Goal: Information Seeking & Learning: Check status

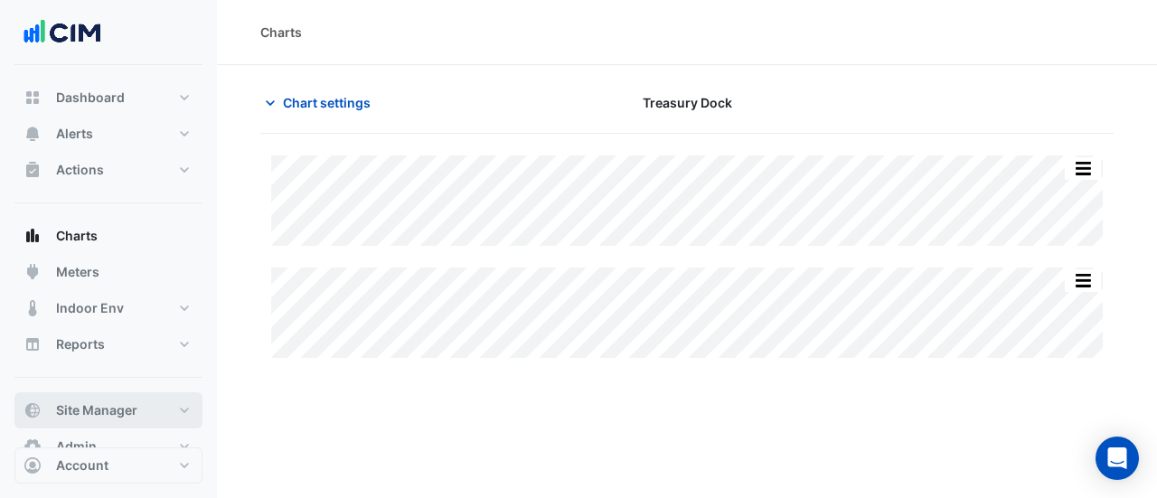
click at [156, 399] on button "Site Manager" at bounding box center [108, 410] width 188 height 36
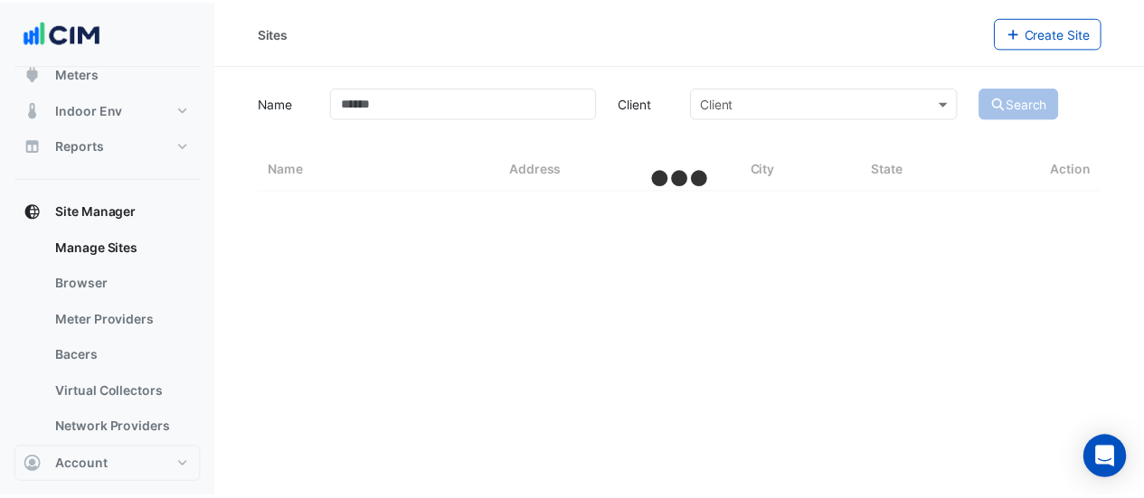
scroll to position [362, 0]
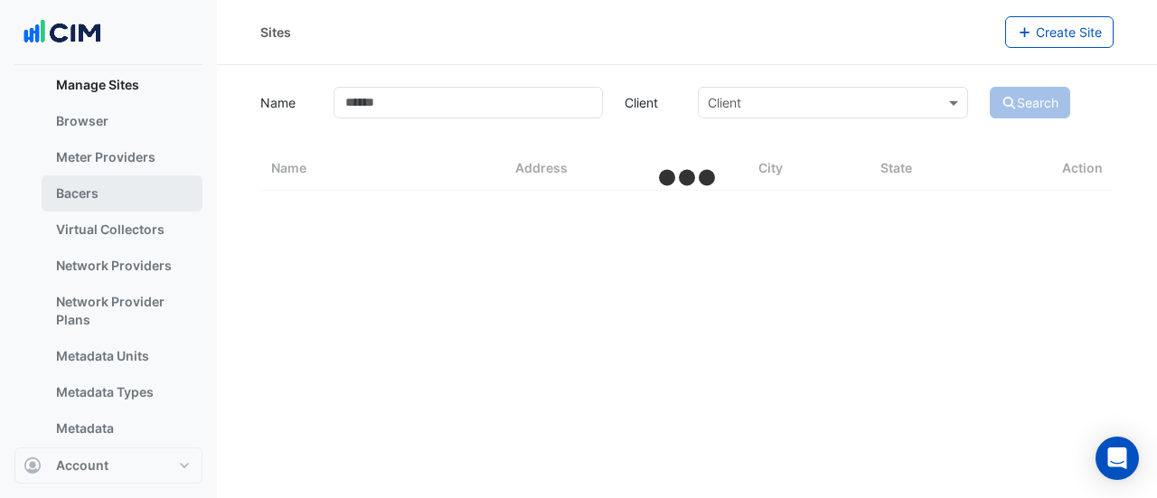
click at [152, 187] on link "Bacers" at bounding box center [122, 193] width 161 height 36
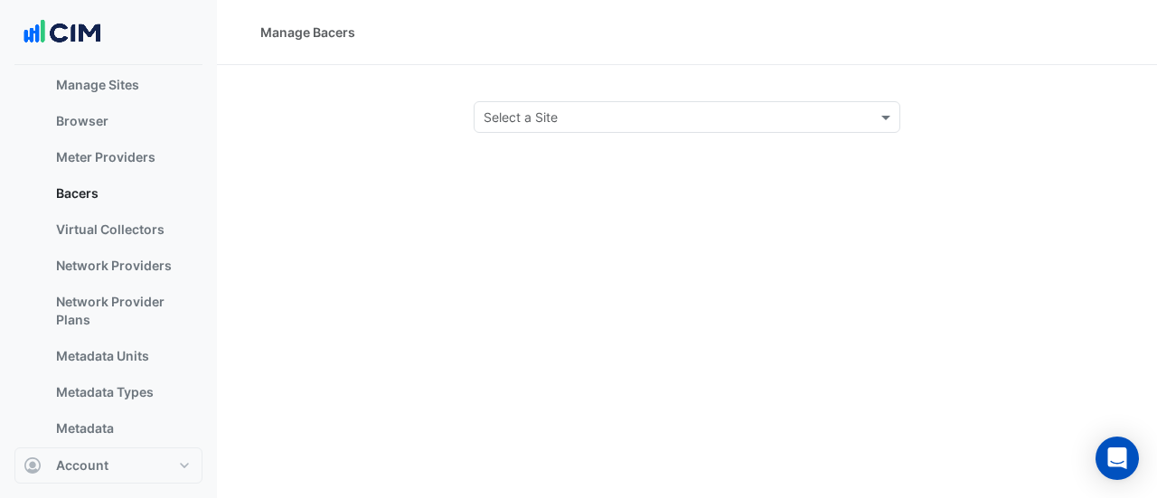
click at [521, 114] on input "text" at bounding box center [669, 117] width 371 height 19
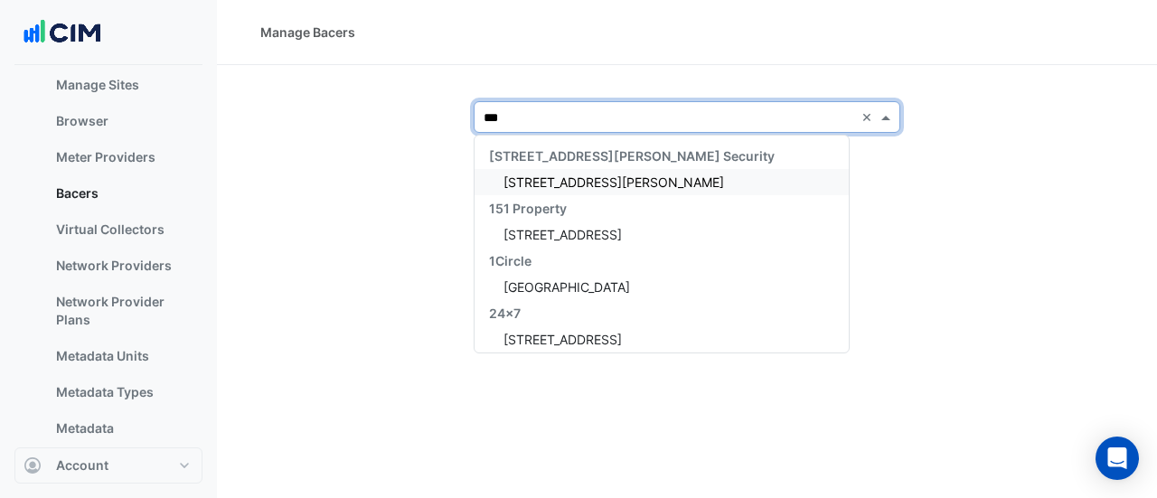
type input "****"
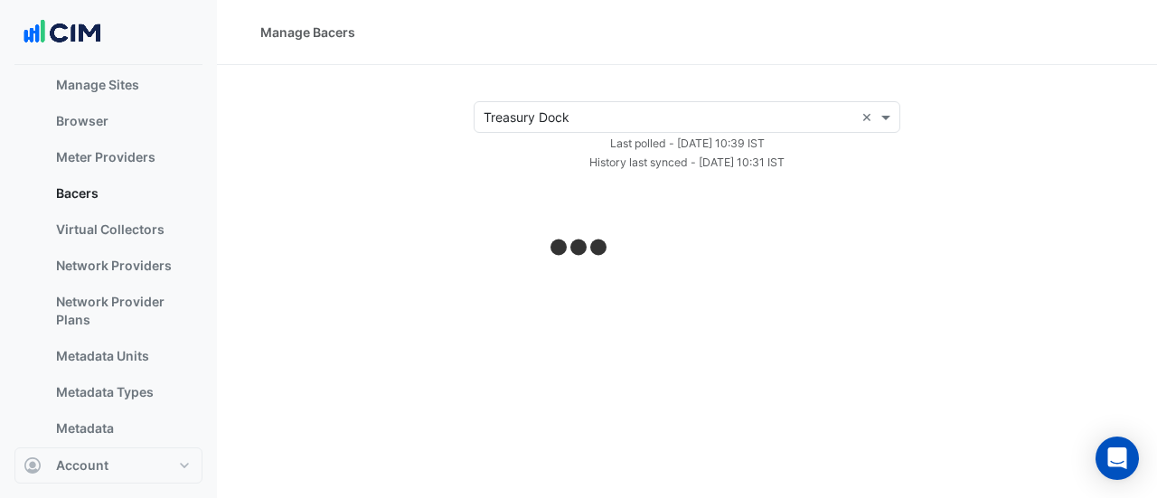
select select "**"
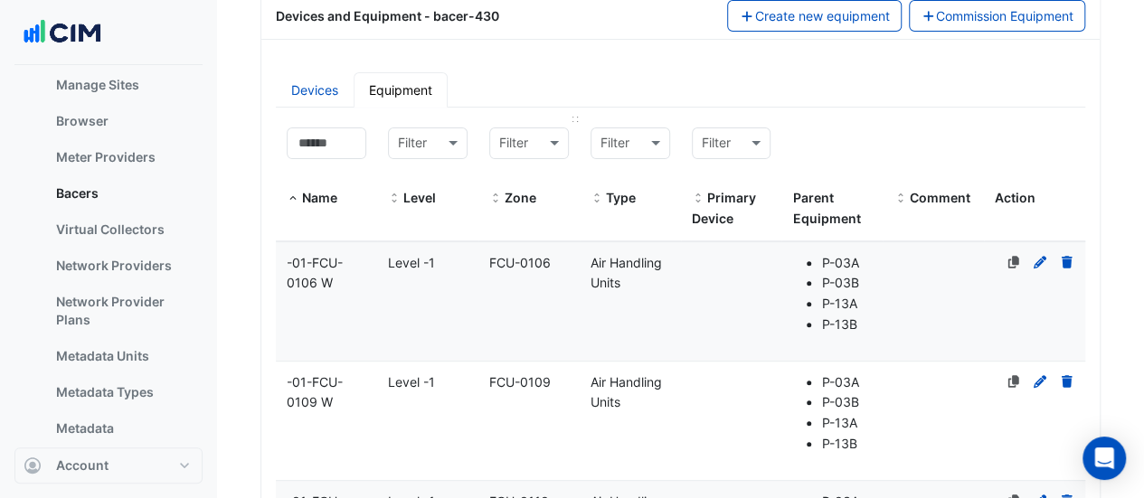
scroll to position [271, 0]
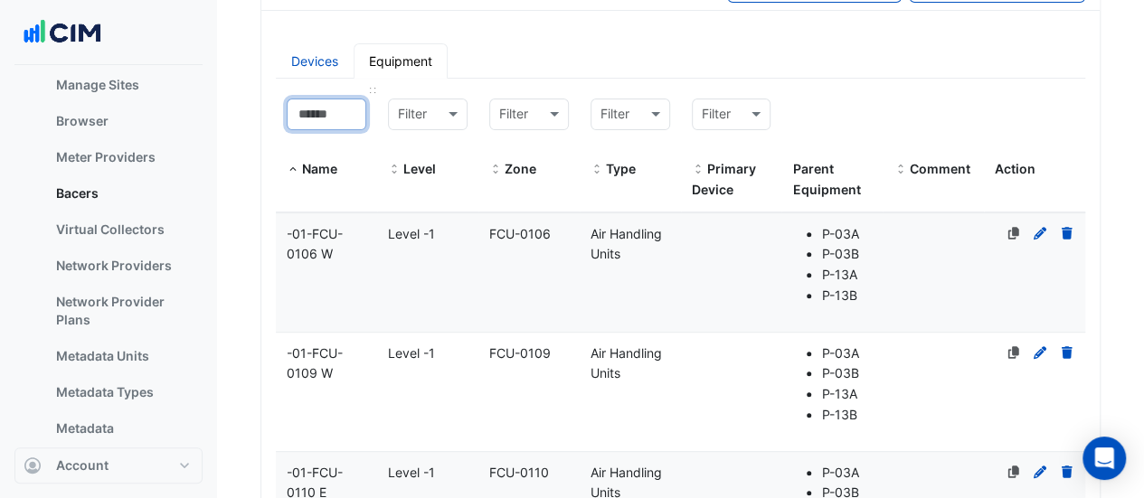
click at [300, 108] on input at bounding box center [327, 115] width 80 height 32
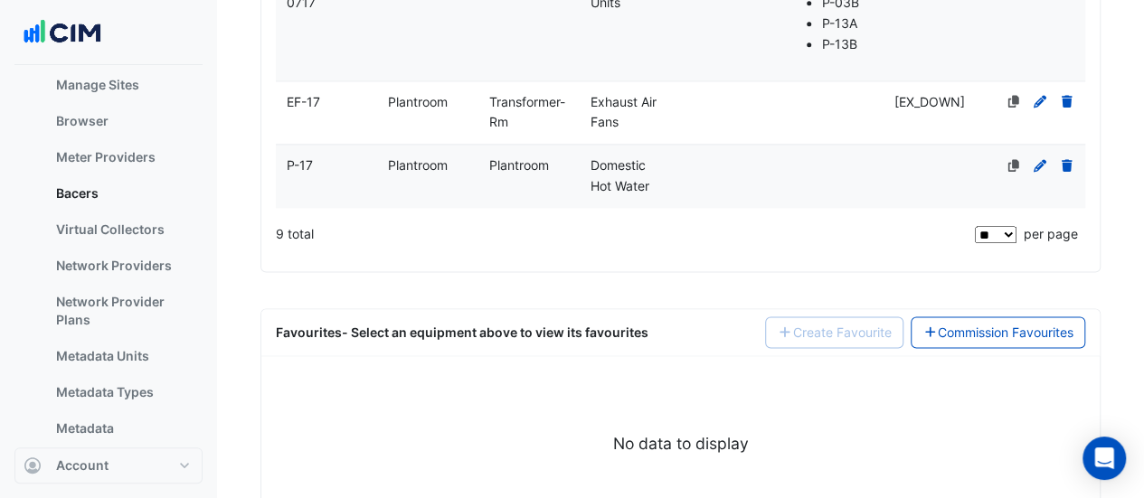
scroll to position [1302, 0]
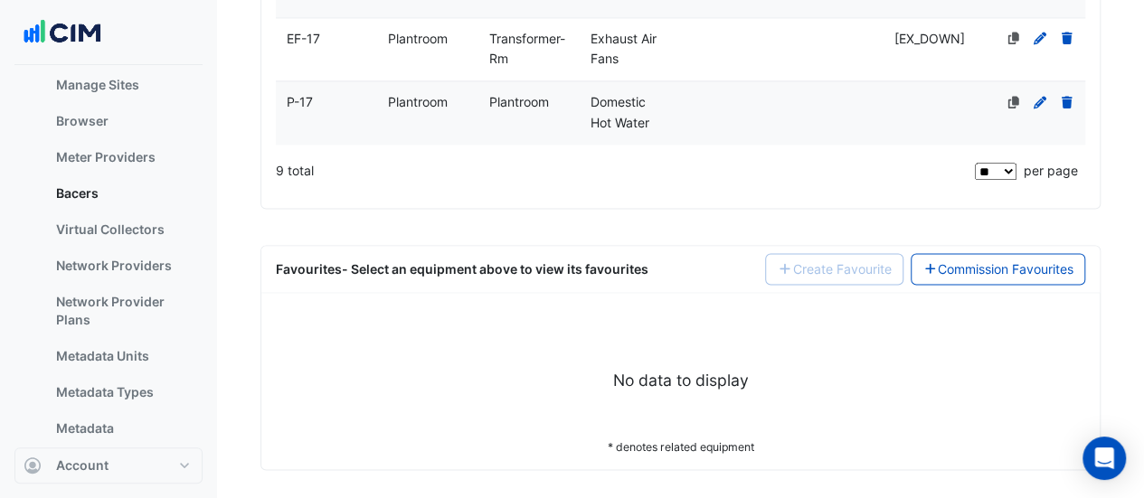
type input "**"
click at [447, 122] on datatable-body-cell "Level Plantroom" at bounding box center [427, 112] width 101 height 63
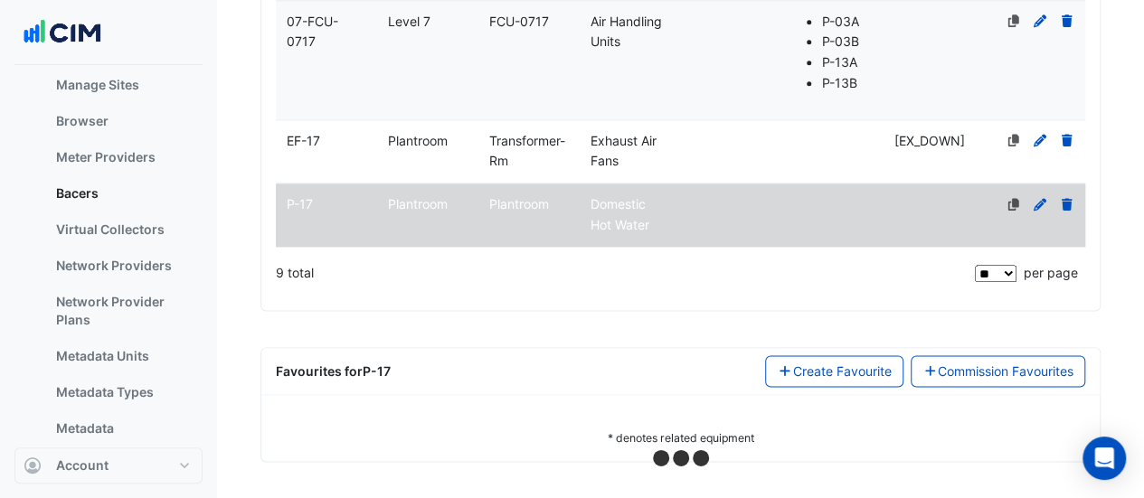
scroll to position [1191, 0]
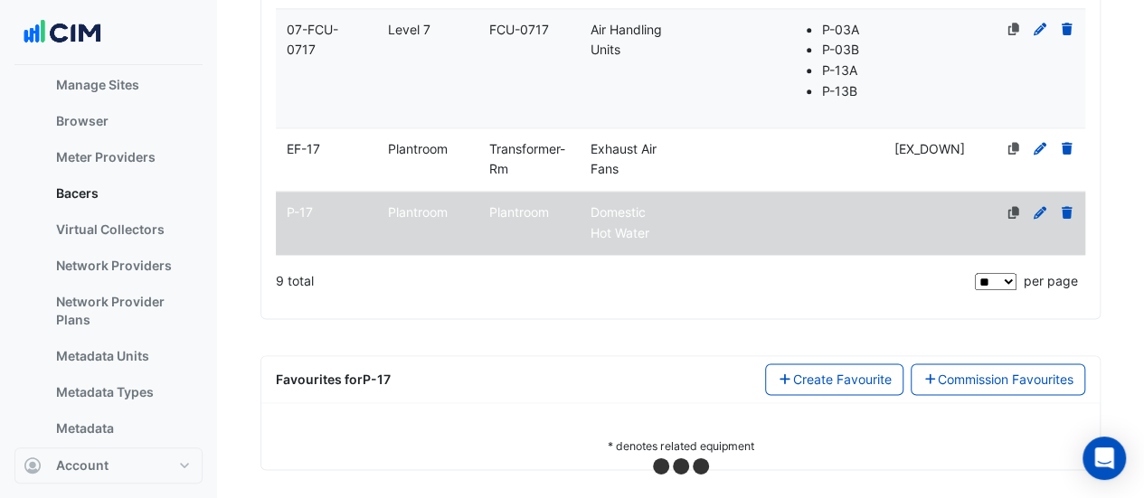
select select "**"
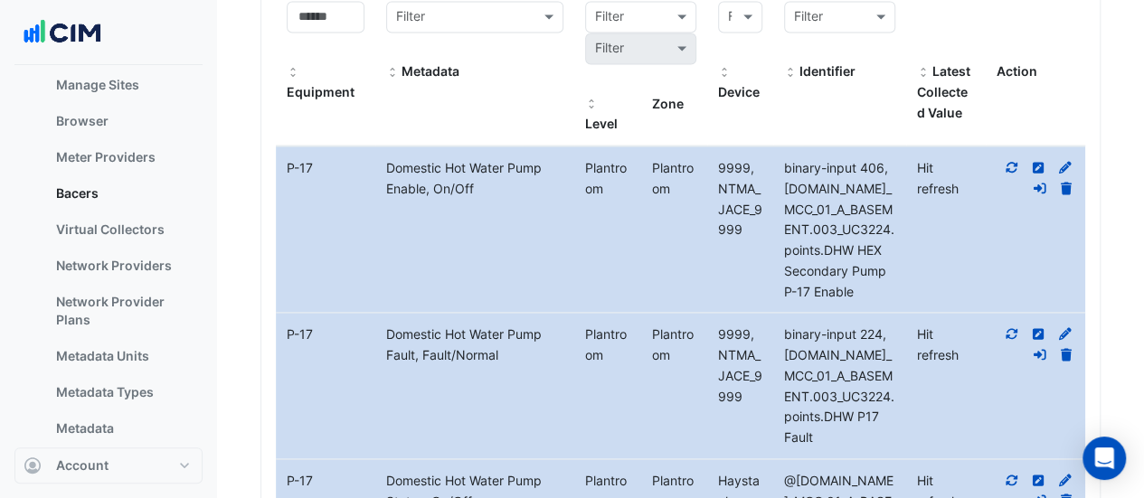
scroll to position [1754, 0]
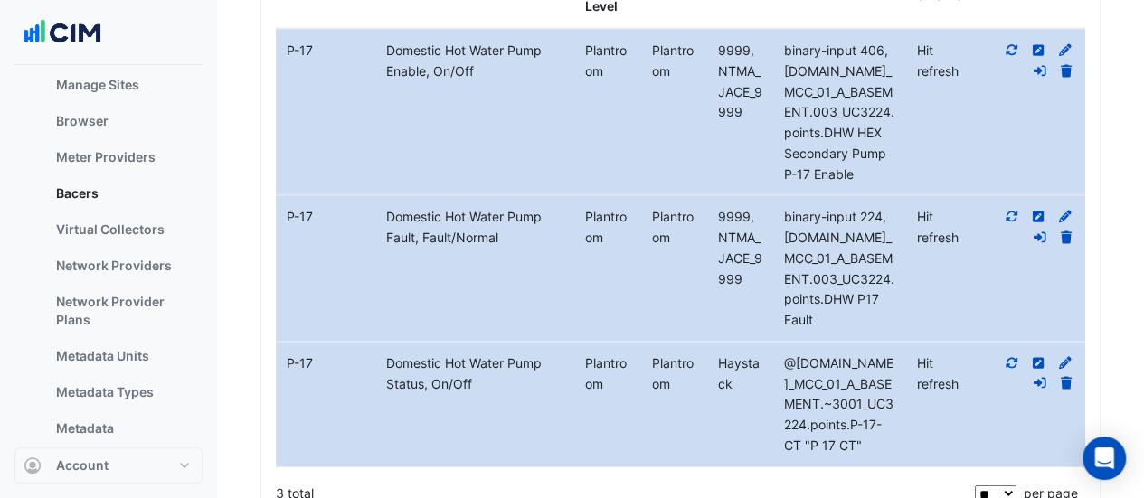
click at [1032, 358] on icon at bounding box center [1037, 363] width 11 height 11
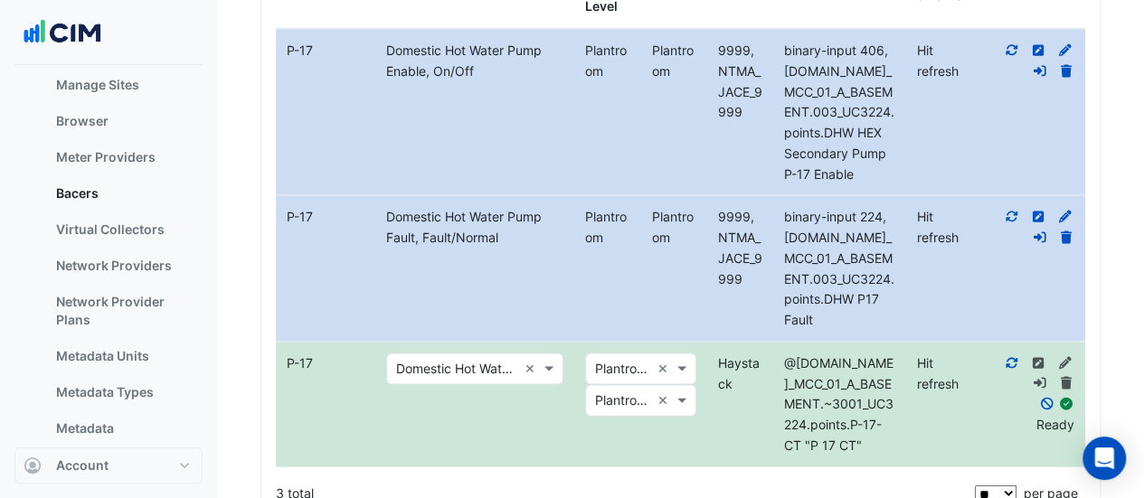
click at [1068, 357] on icon at bounding box center [1065, 363] width 16 height 13
click at [1050, 398] on icon at bounding box center [1046, 404] width 13 height 13
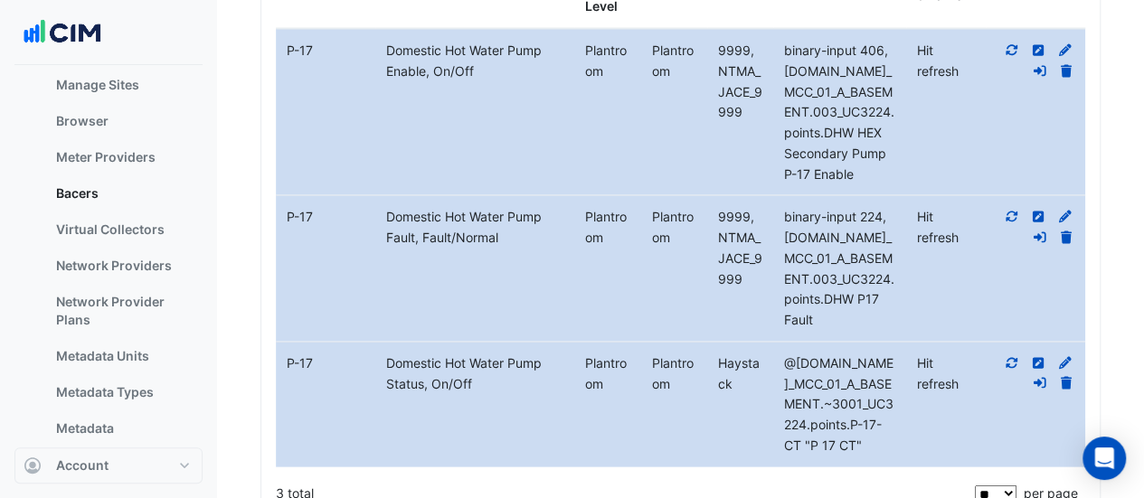
click at [1063, 357] on icon at bounding box center [1065, 363] width 16 height 13
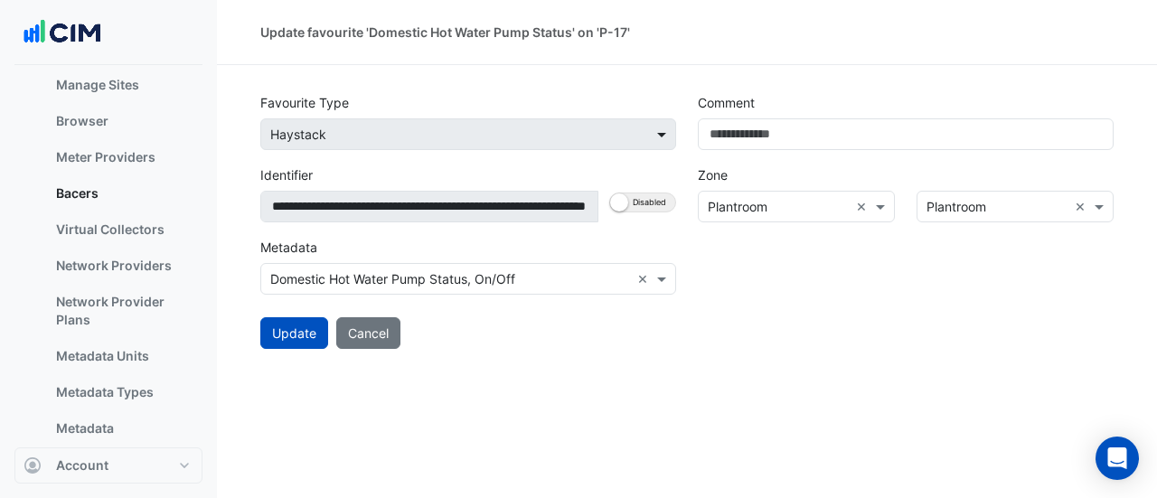
click at [656, 137] on span at bounding box center [664, 134] width 23 height 19
click at [632, 191] on div "Enabled Disabled" at bounding box center [642, 207] width 67 height 32
click at [635, 202] on button "Enabled Disabled" at bounding box center [642, 203] width 67 height 20
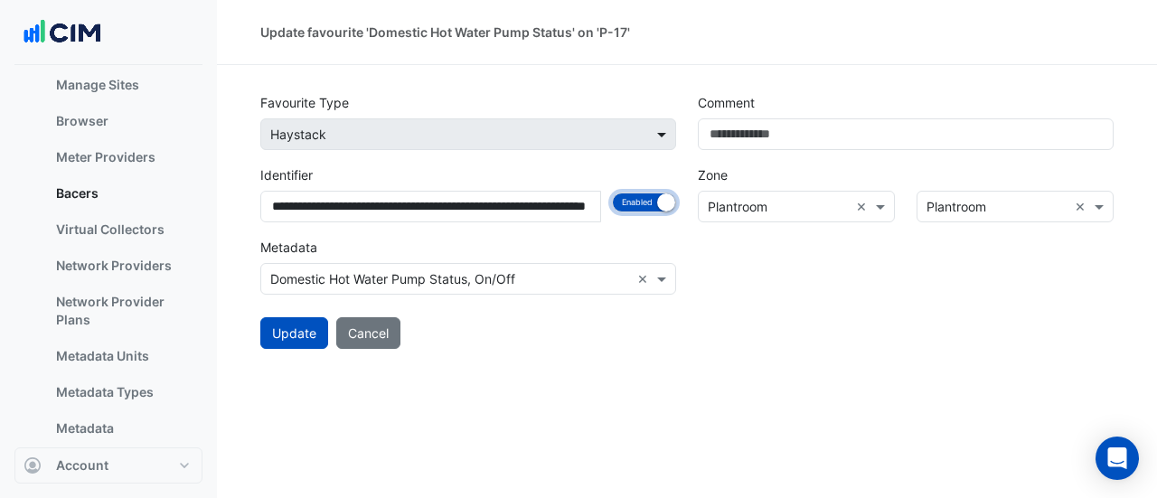
click at [662, 141] on span at bounding box center [664, 134] width 23 height 19
click at [662, 138] on span at bounding box center [664, 134] width 23 height 19
click at [662, 135] on span at bounding box center [664, 134] width 23 height 19
click at [661, 133] on span at bounding box center [664, 134] width 23 height 19
click at [660, 132] on span at bounding box center [664, 134] width 23 height 19
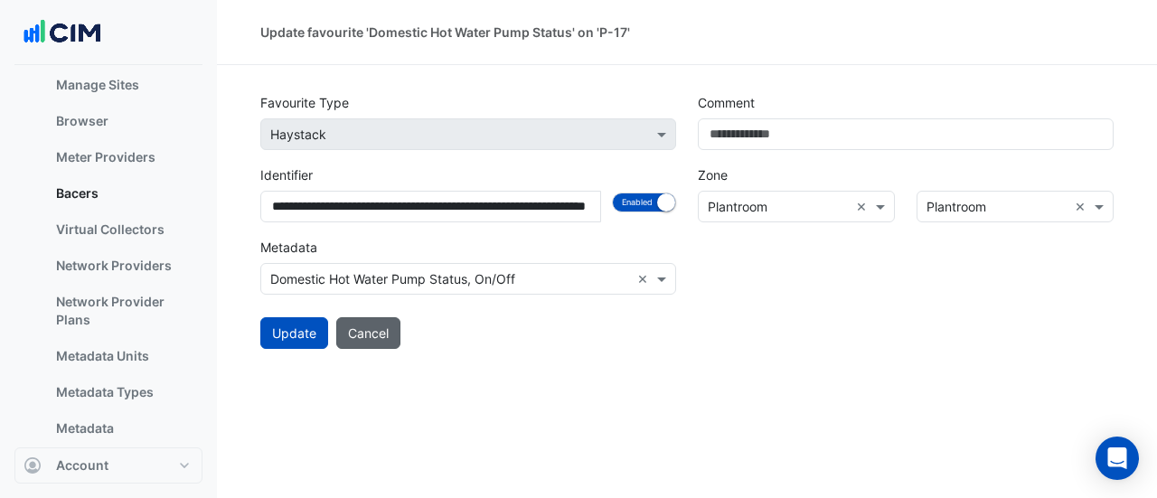
click at [374, 334] on button "Cancel" at bounding box center [368, 333] width 64 height 32
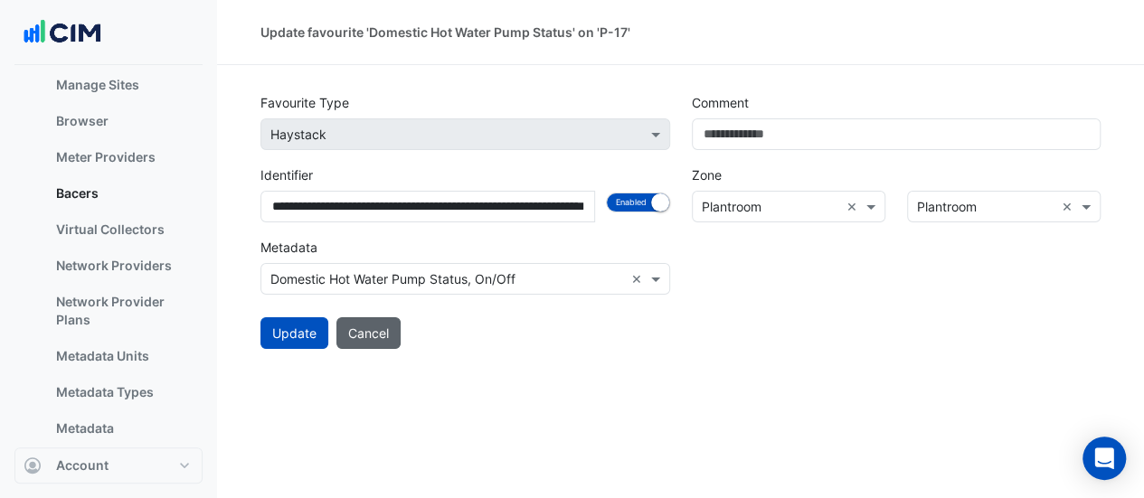
select select "**"
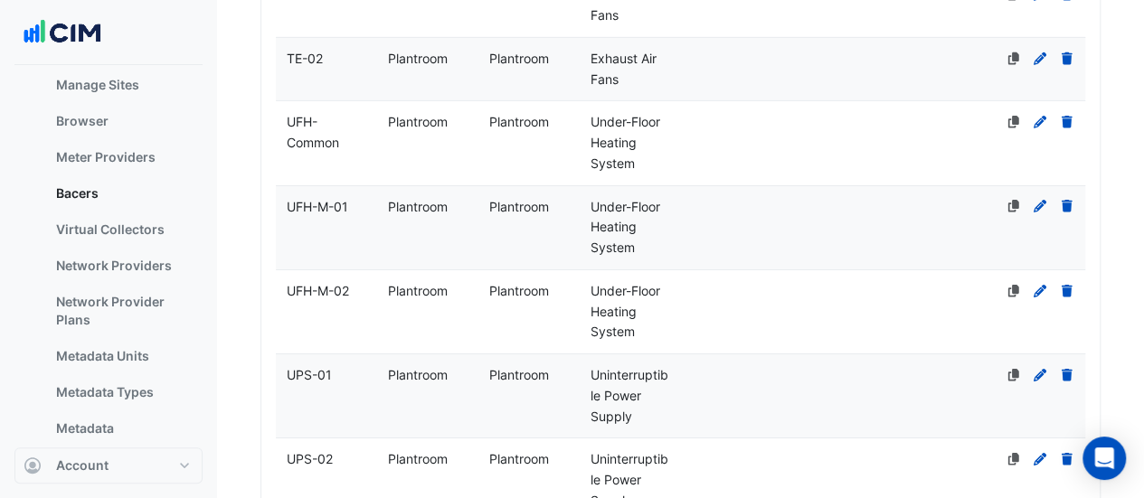
scroll to position [3464, 0]
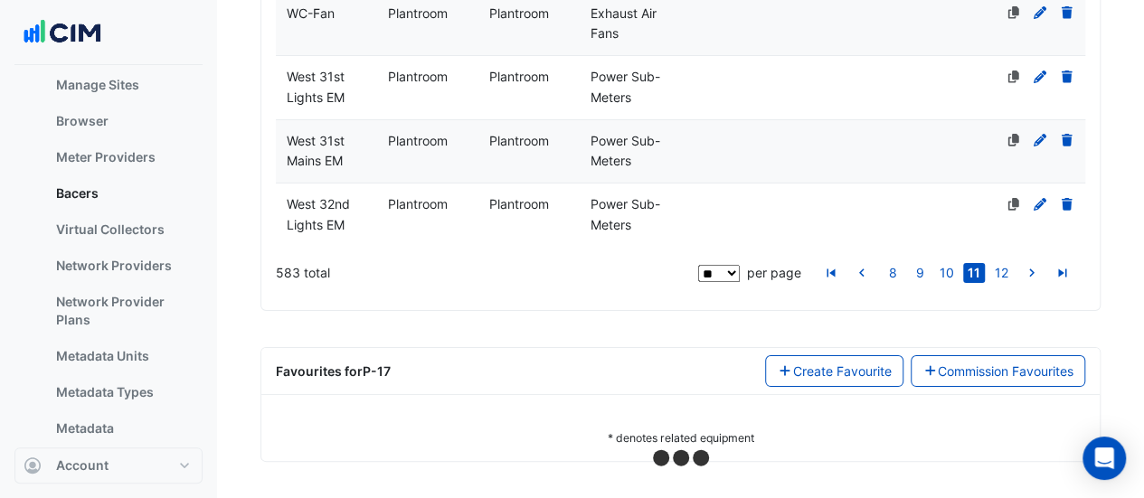
select select "**"
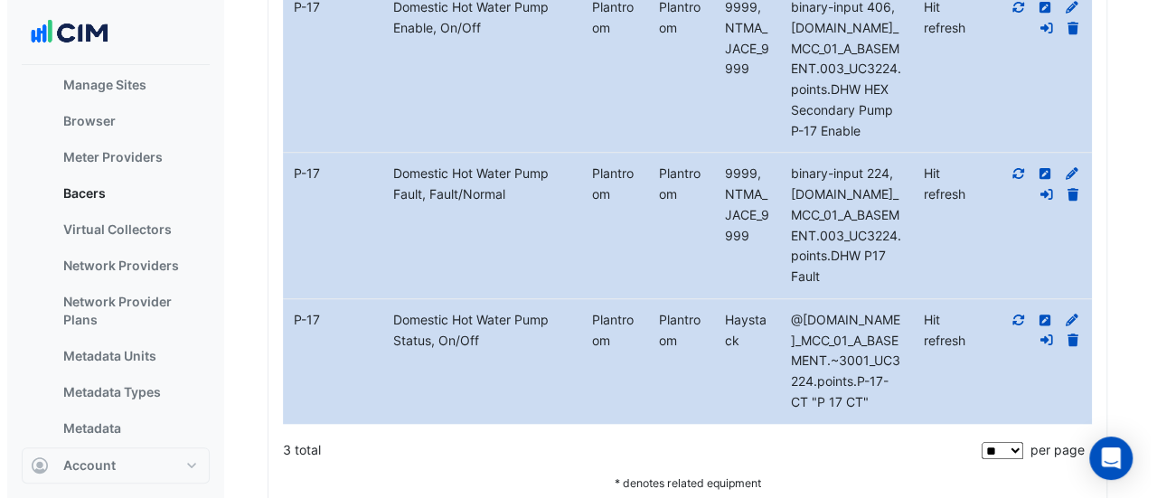
scroll to position [3996, 0]
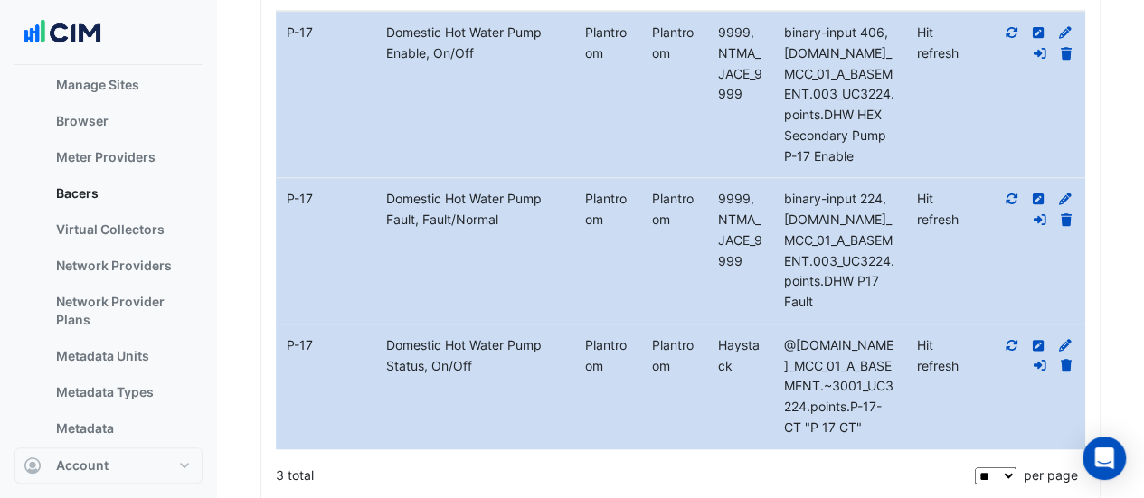
click at [1012, 39] on icon at bounding box center [1011, 32] width 16 height 13
click at [1011, 352] on icon at bounding box center [1011, 345] width 16 height 13
click at [1068, 372] on icon at bounding box center [1065, 365] width 11 height 13
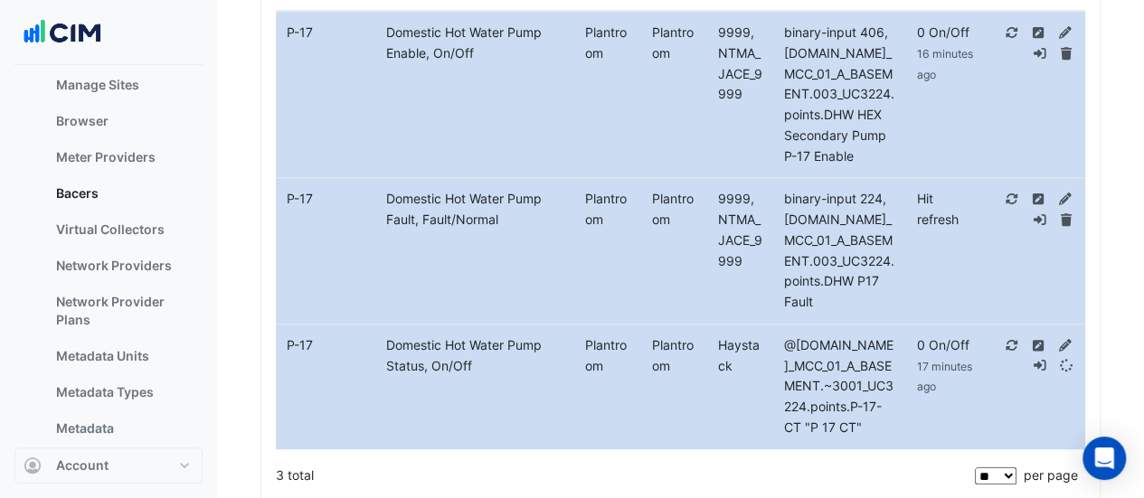
select select "**"
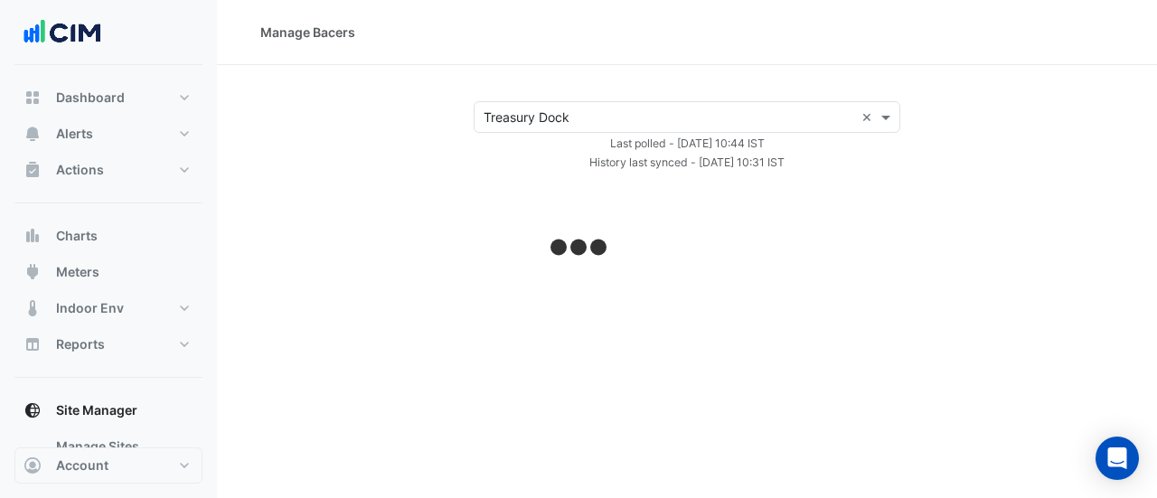
select select "**"
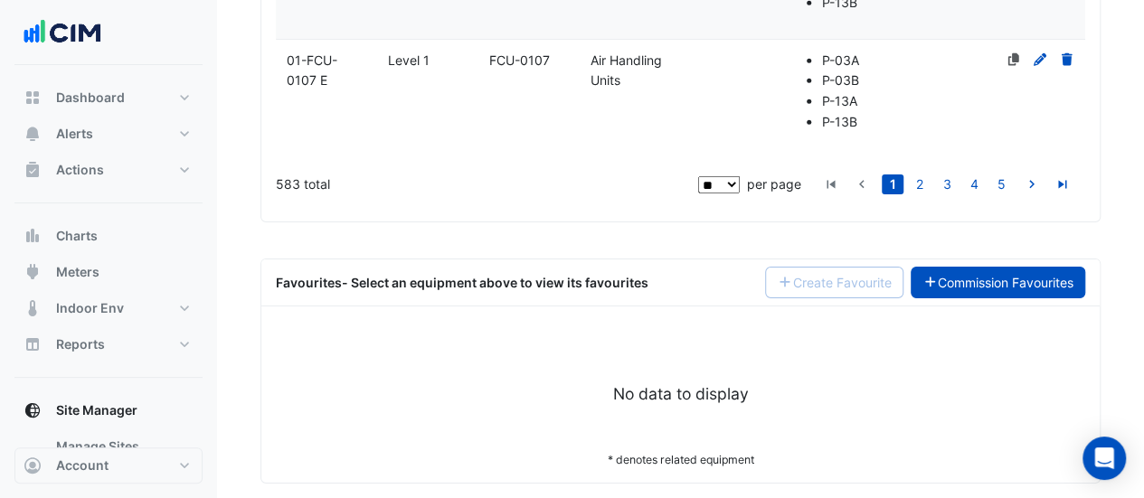
scroll to position [6293, 0]
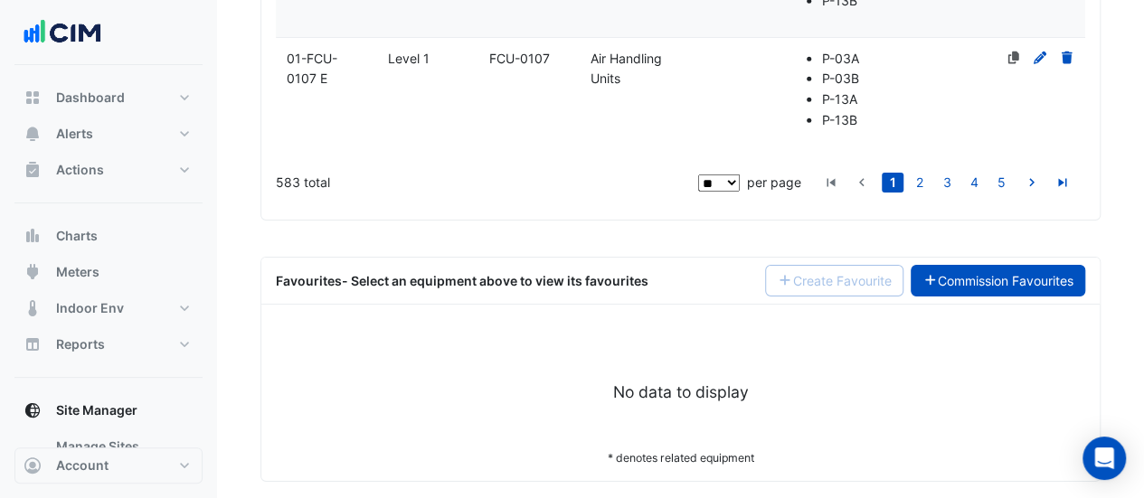
click at [1016, 272] on link "Commission Favourites" at bounding box center [997, 281] width 175 height 32
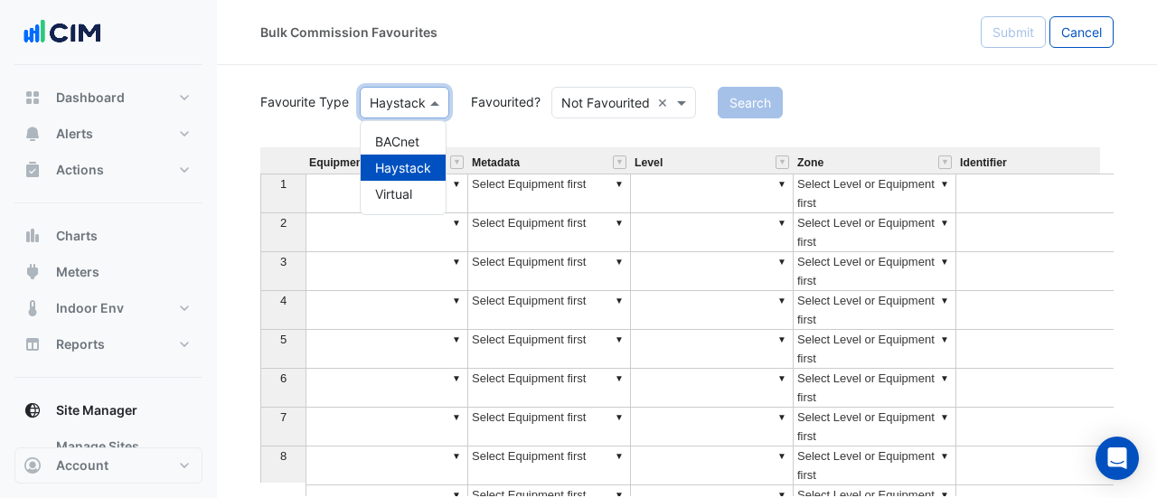
click at [407, 88] on div "Favourite Type Haystack" at bounding box center [404, 103] width 89 height 32
click at [390, 153] on div "BACnet" at bounding box center [403, 141] width 85 height 26
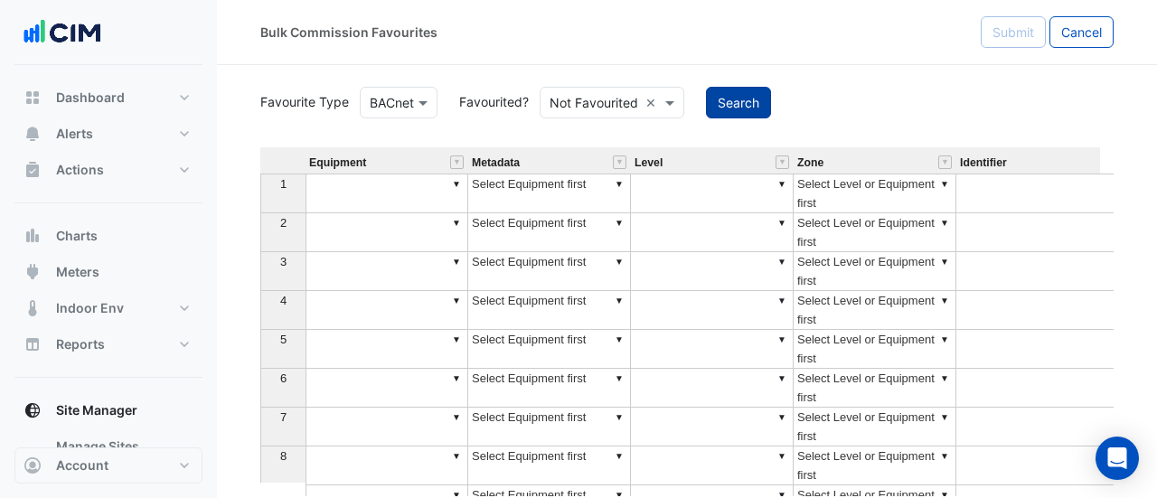
click at [723, 117] on button "Search" at bounding box center [738, 103] width 65 height 32
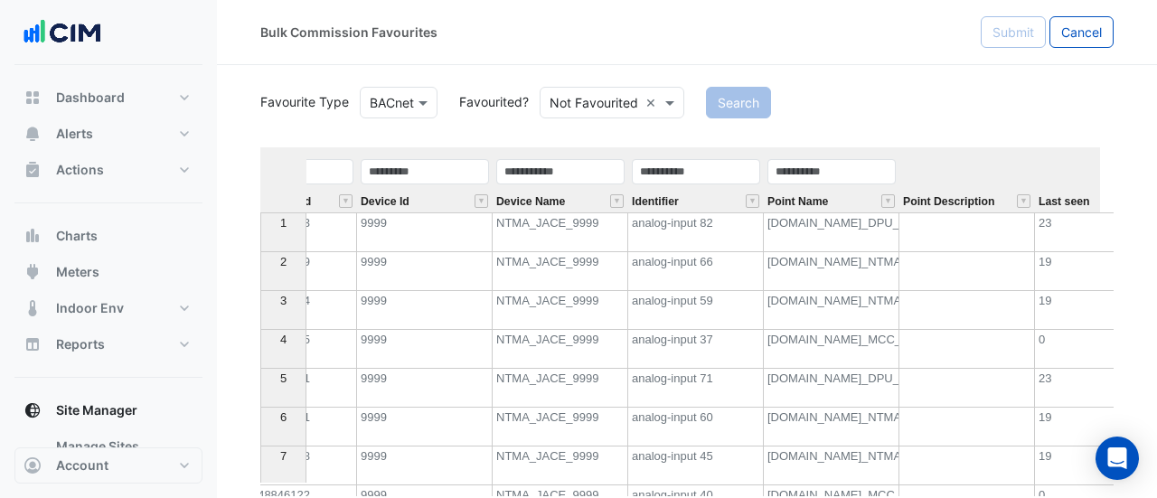
scroll to position [0, 1027]
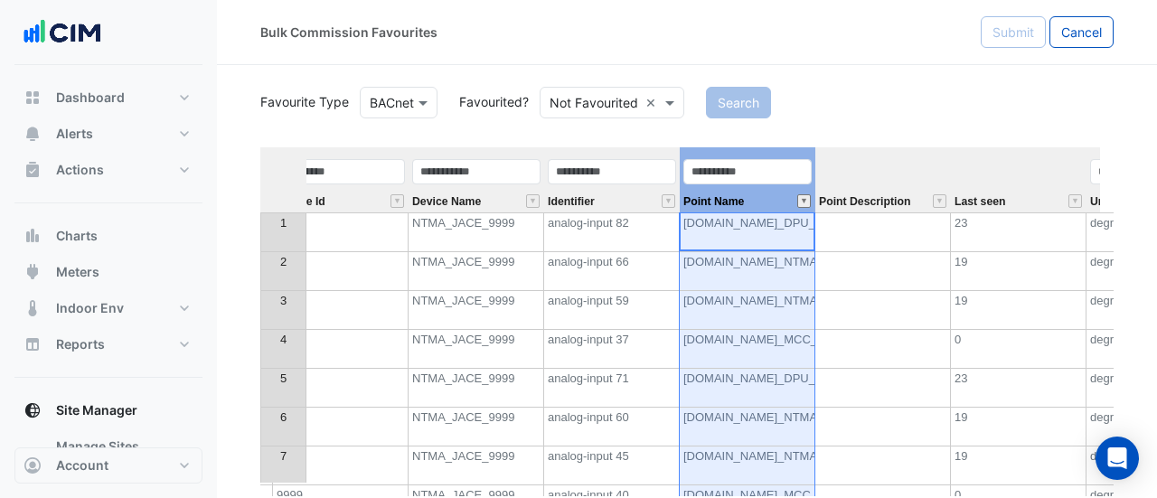
click at [802, 203] on button "" at bounding box center [804, 201] width 14 height 14
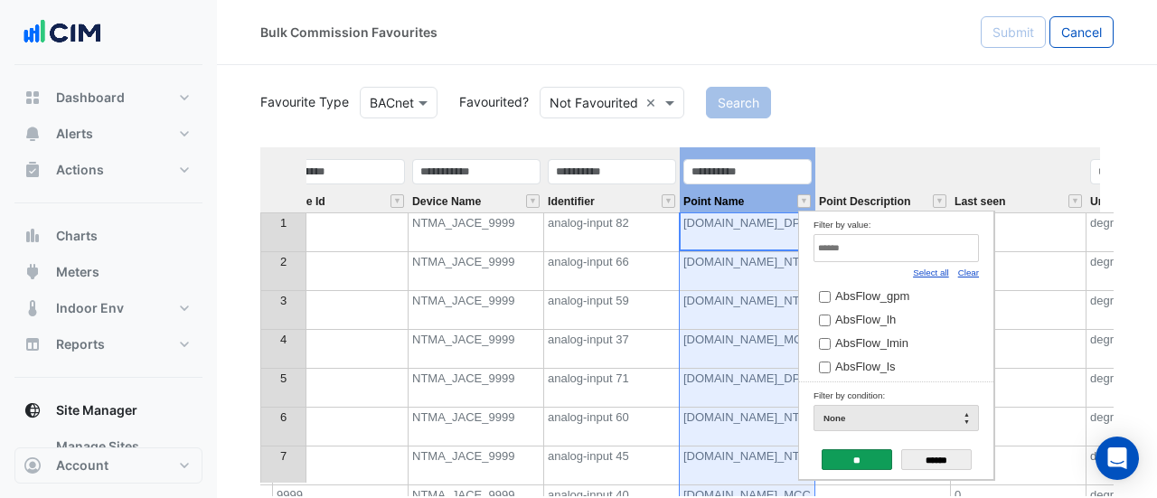
click at [973, 277] on link "Clear" at bounding box center [968, 273] width 21 height 10
click at [931, 243] on input "Filter by value:" at bounding box center [896, 248] width 165 height 28
type input "***"
click at [882, 290] on span "Drivers.CN_MCC_01_A_BASEMENT.001_UC3224.points.p17 dex rtn" at bounding box center [1035, 296] width 400 height 14
click at [848, 460] on input "**" at bounding box center [857, 459] width 71 height 21
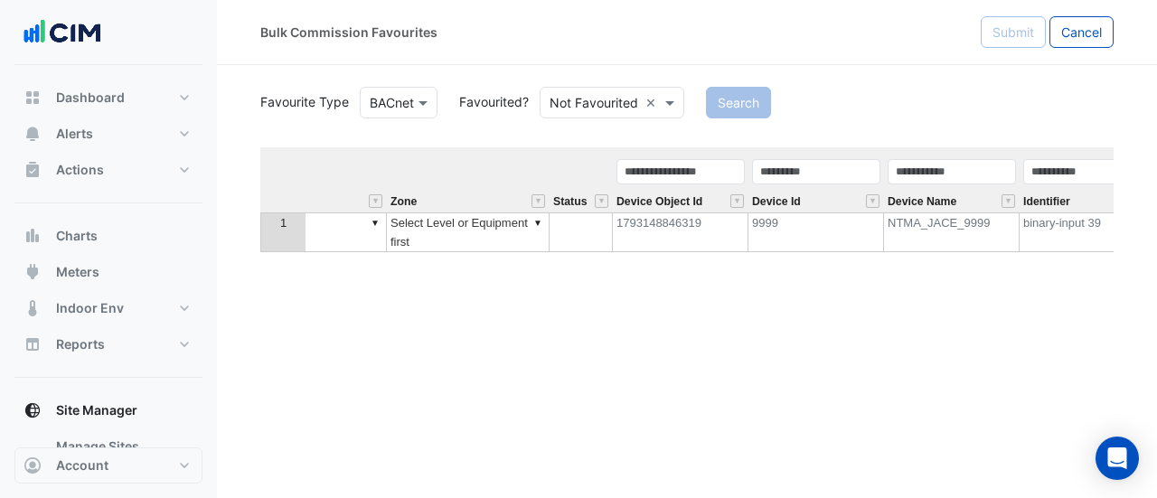
scroll to position [0, 0]
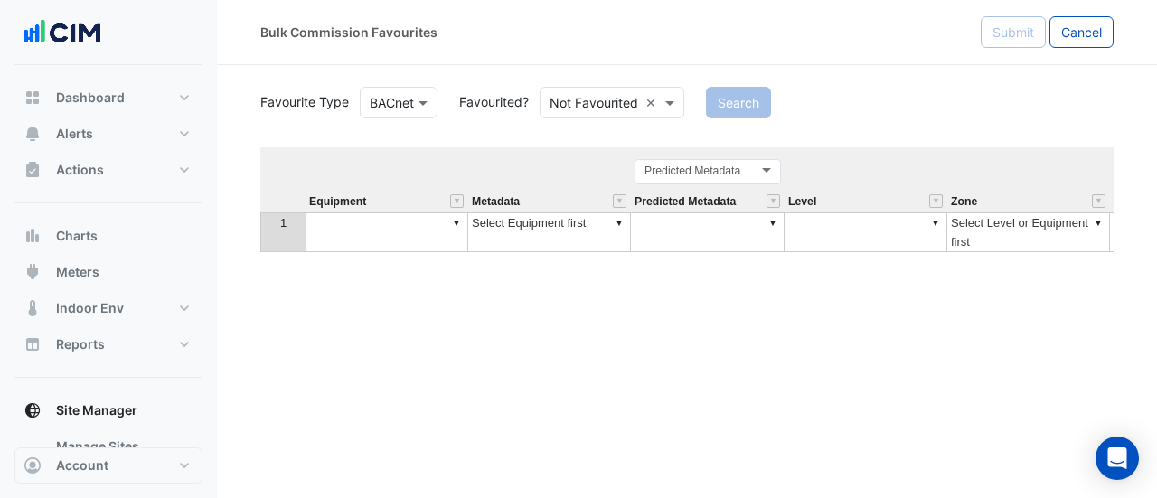
click at [418, 225] on td "▼" at bounding box center [387, 232] width 163 height 40
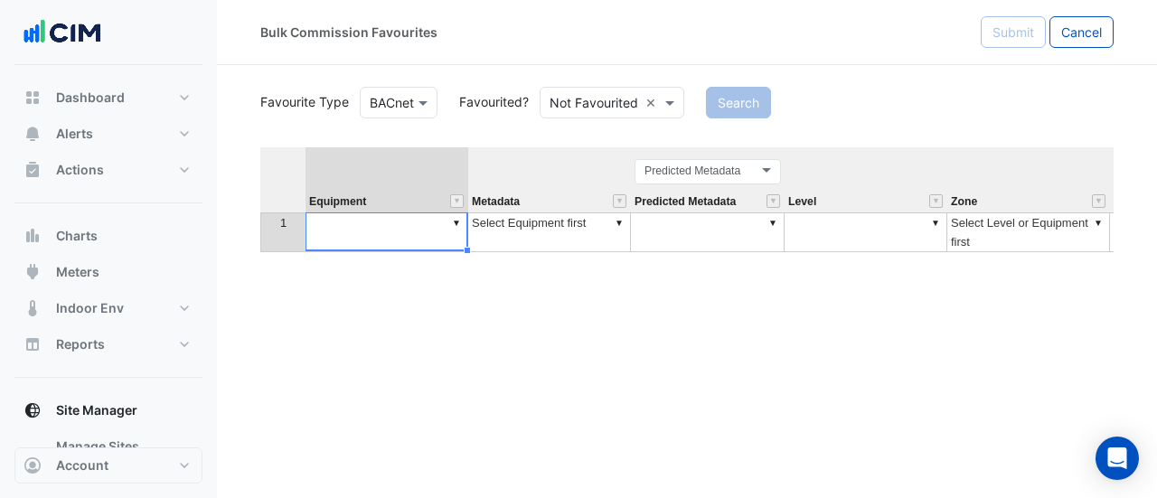
click at [418, 225] on td "▼" at bounding box center [387, 232] width 163 height 40
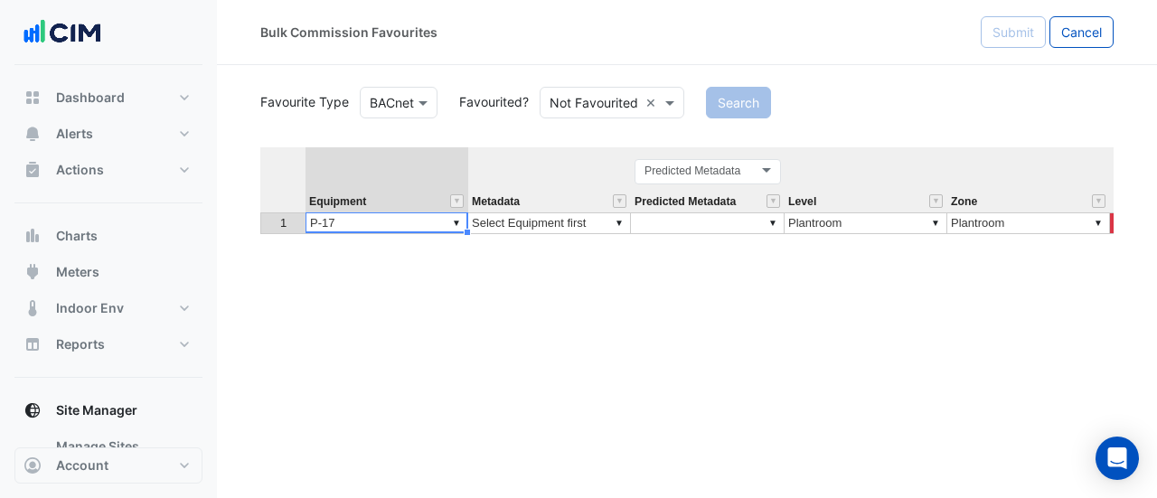
click at [339, 301] on div "Equipment Metadata Predicted Metadata Level Zone Status Device Object Id Device…" at bounding box center [686, 321] width 853 height 349
type textarea "****"
click at [575, 221] on td "▼ Select Equipment first" at bounding box center [549, 223] width 163 height 22
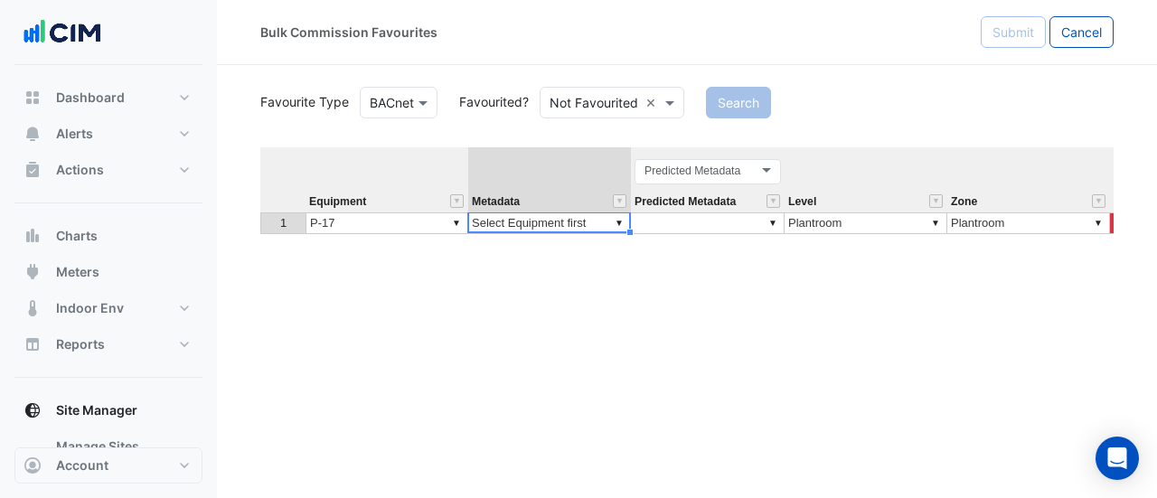
click at [575, 221] on td "▼ Select Equipment first" at bounding box center [549, 223] width 163 height 22
type textarea "*"
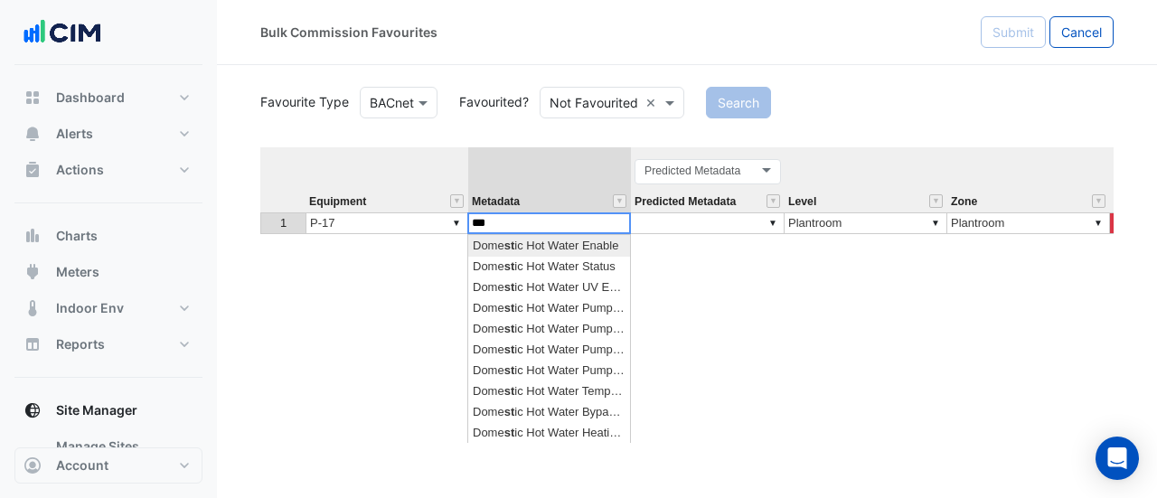
scroll to position [0, 14]
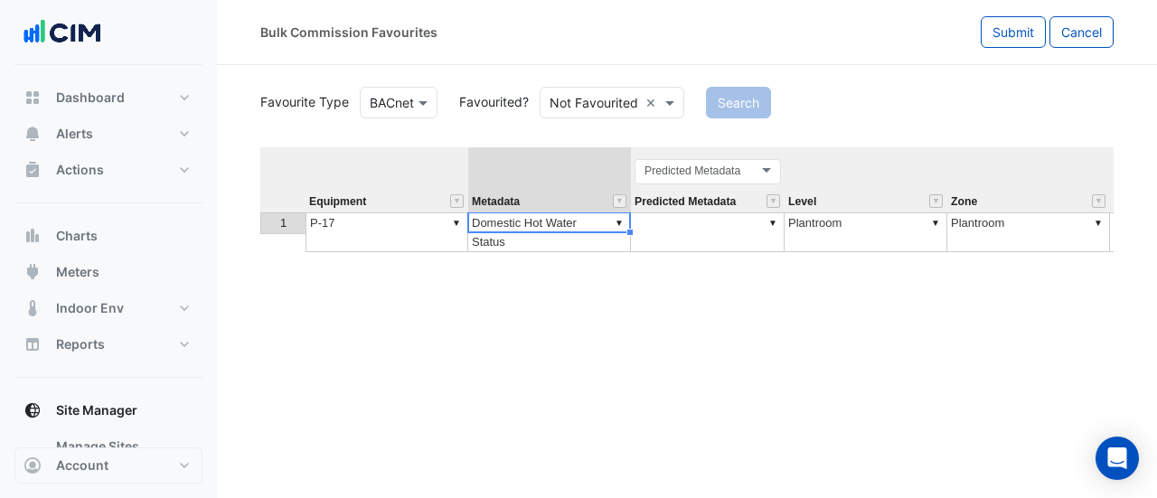
type textarea "**********"
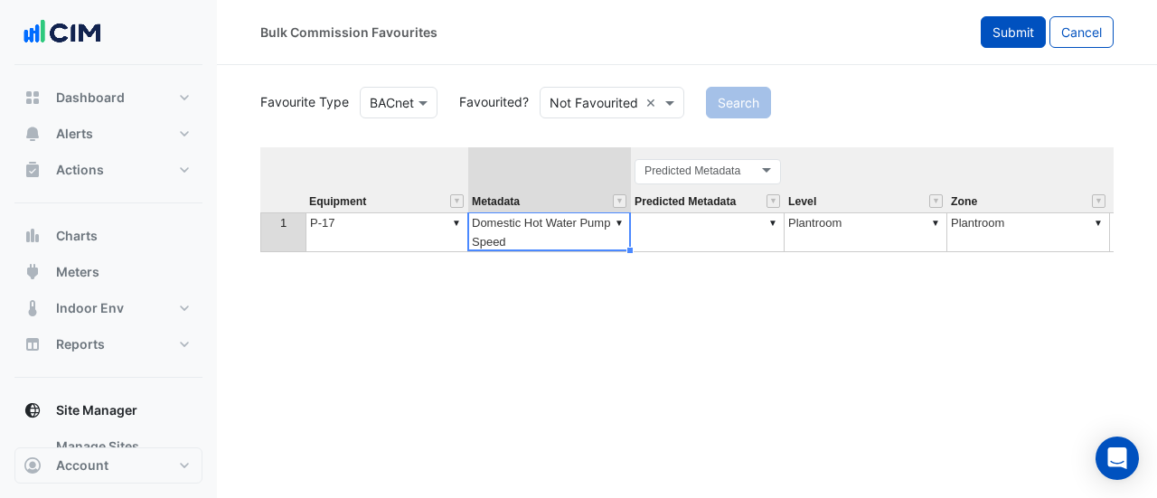
type textarea "**********"
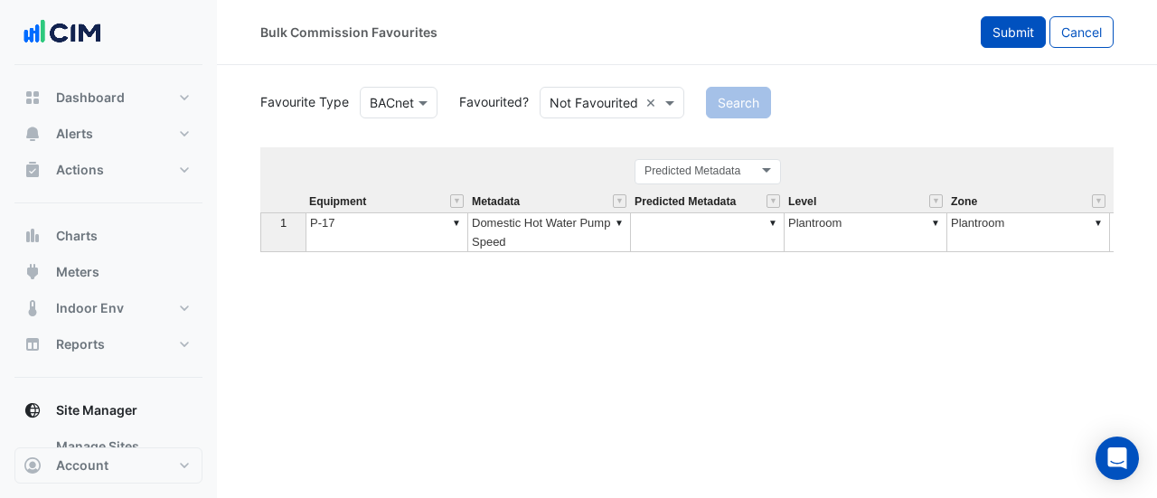
click at [1020, 32] on span "Submit" at bounding box center [1014, 31] width 42 height 15
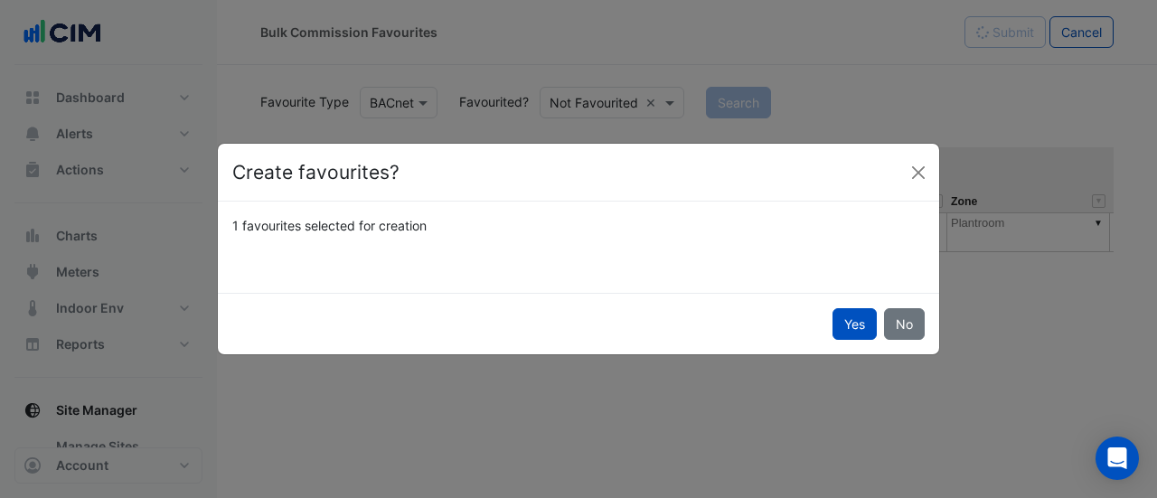
click at [864, 306] on div "Yes No" at bounding box center [578, 323] width 721 height 61
click at [857, 326] on button "Yes" at bounding box center [855, 324] width 44 height 32
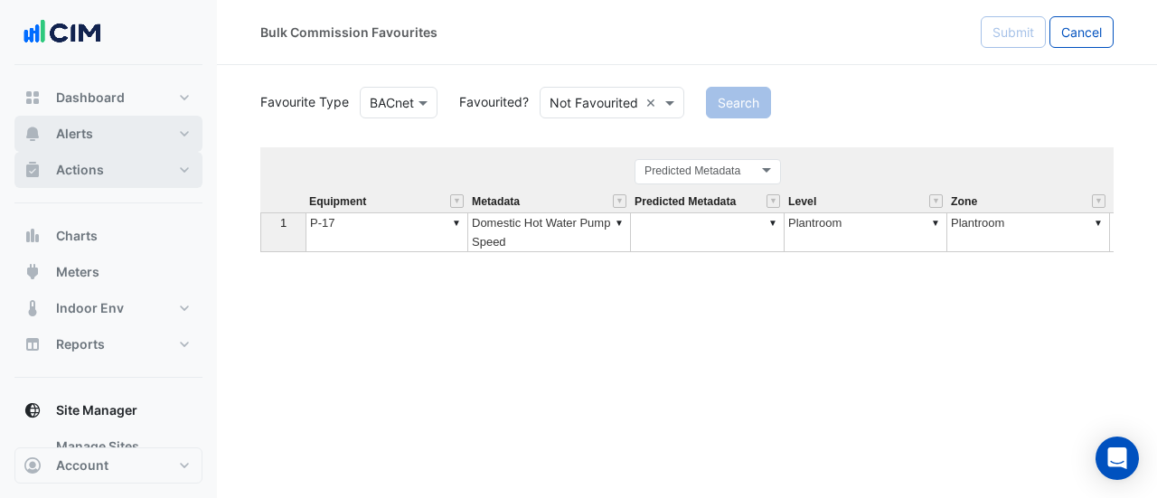
drag, startPoint x: 90, startPoint y: 138, endPoint x: 89, endPoint y: 178, distance: 39.8
click at [91, 138] on span "Alerts" at bounding box center [74, 134] width 37 height 18
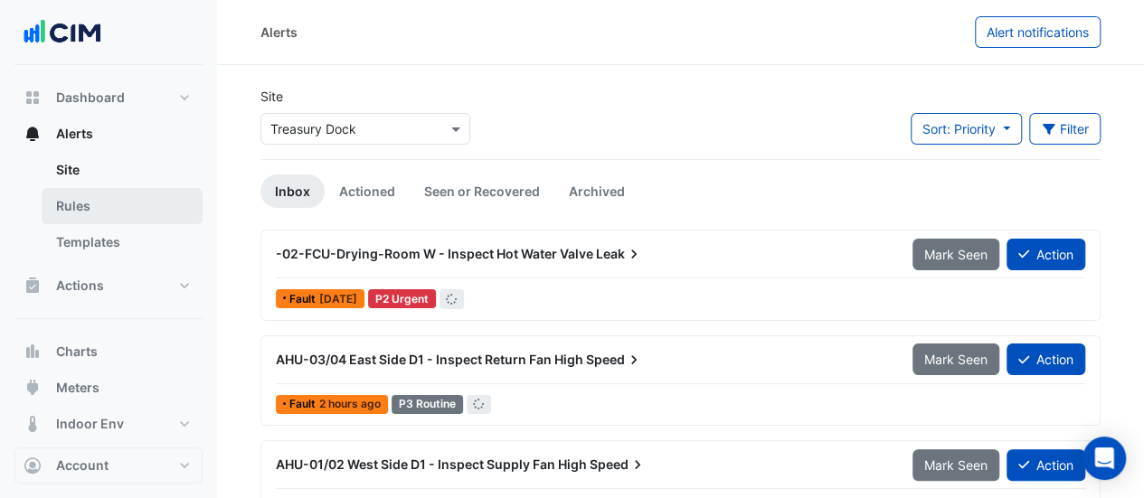
click at [108, 205] on link "Rules" at bounding box center [122, 206] width 161 height 36
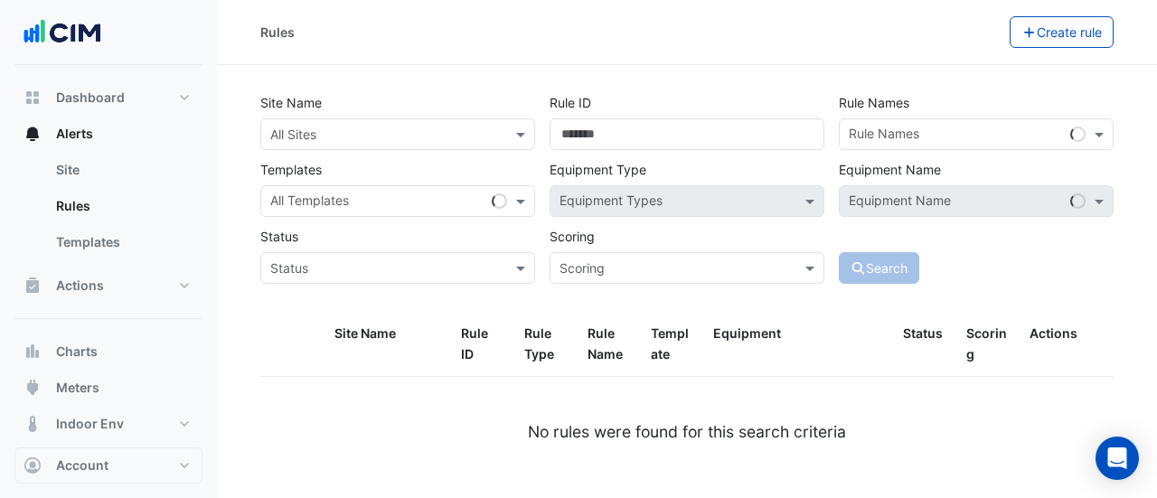
click at [287, 144] on div "All Sites" at bounding box center [397, 134] width 275 height 32
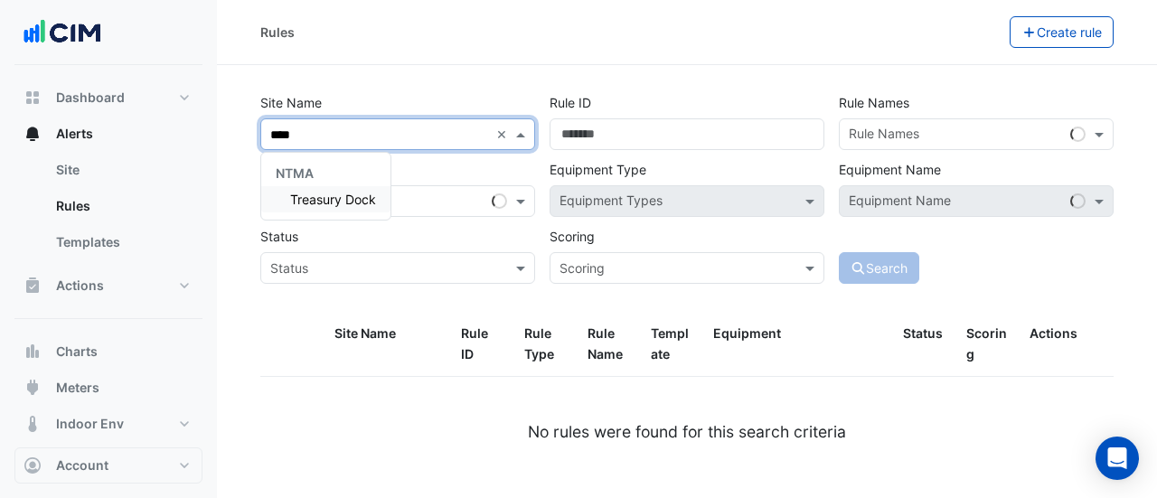
type input "*****"
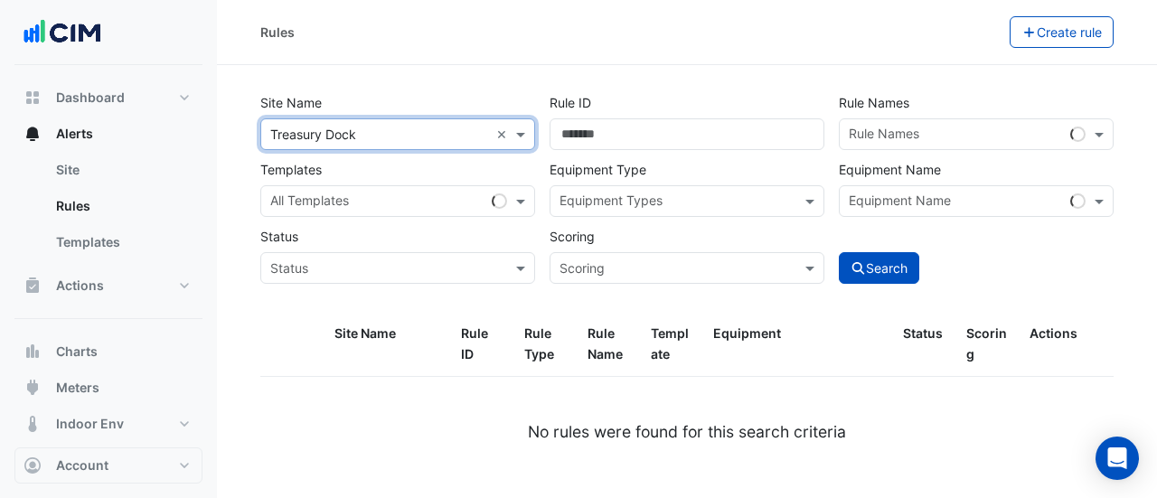
click at [880, 130] on input "text" at bounding box center [956, 136] width 214 height 19
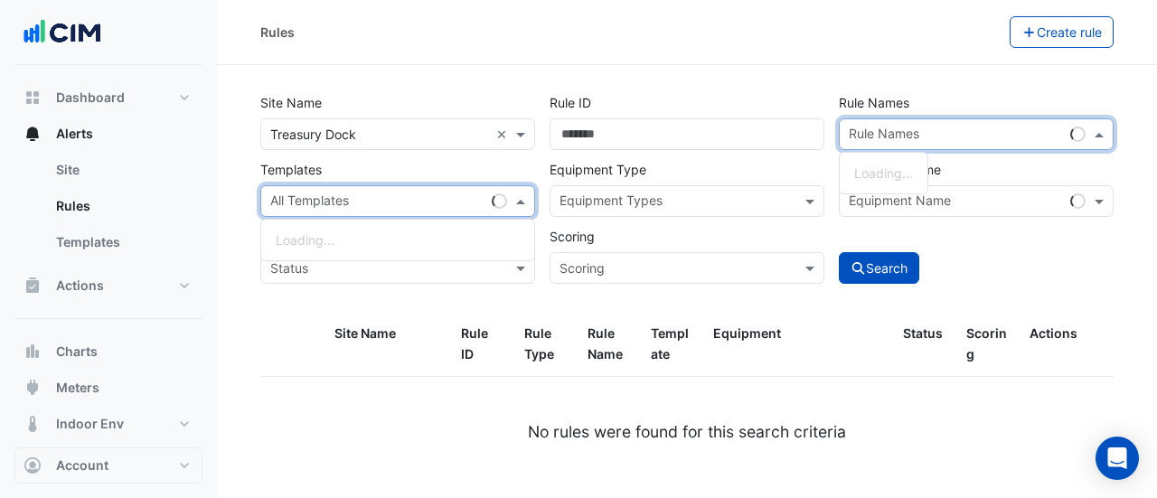
click at [307, 189] on div "All Templates" at bounding box center [372, 201] width 223 height 28
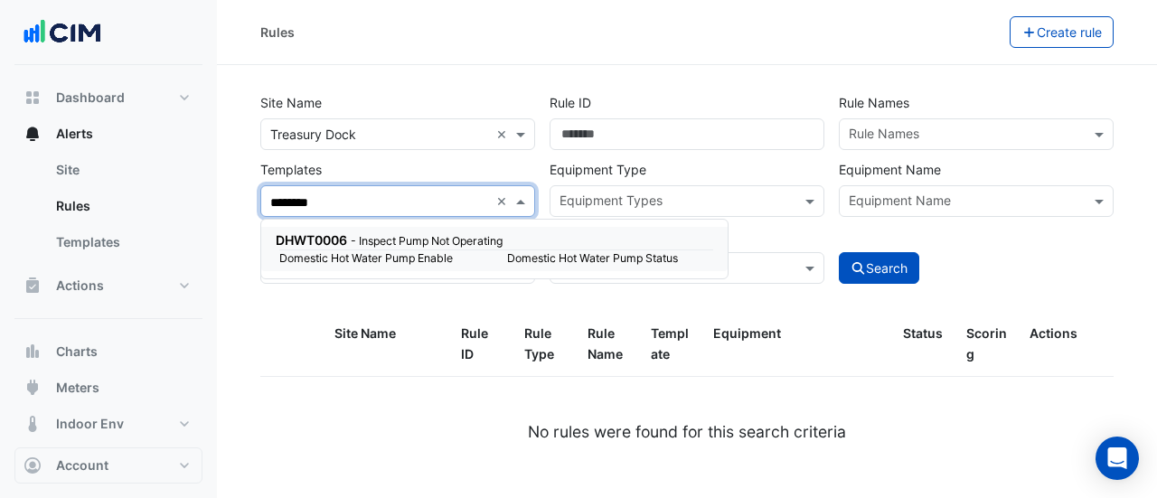
click at [413, 239] on small "- Inspect Pump Not Operating" at bounding box center [427, 241] width 152 height 14
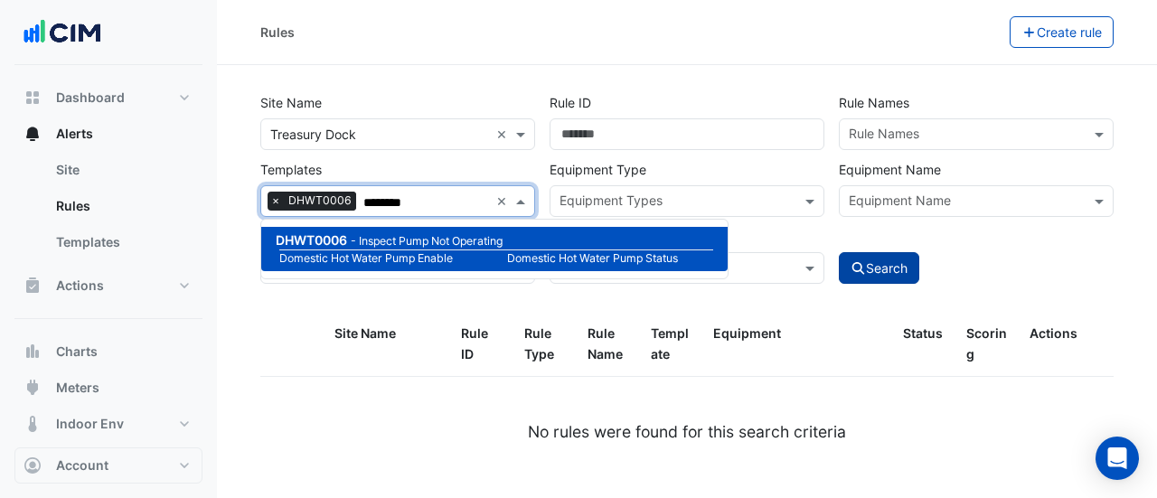
type input "********"
click at [885, 276] on button "Search" at bounding box center [879, 268] width 81 height 32
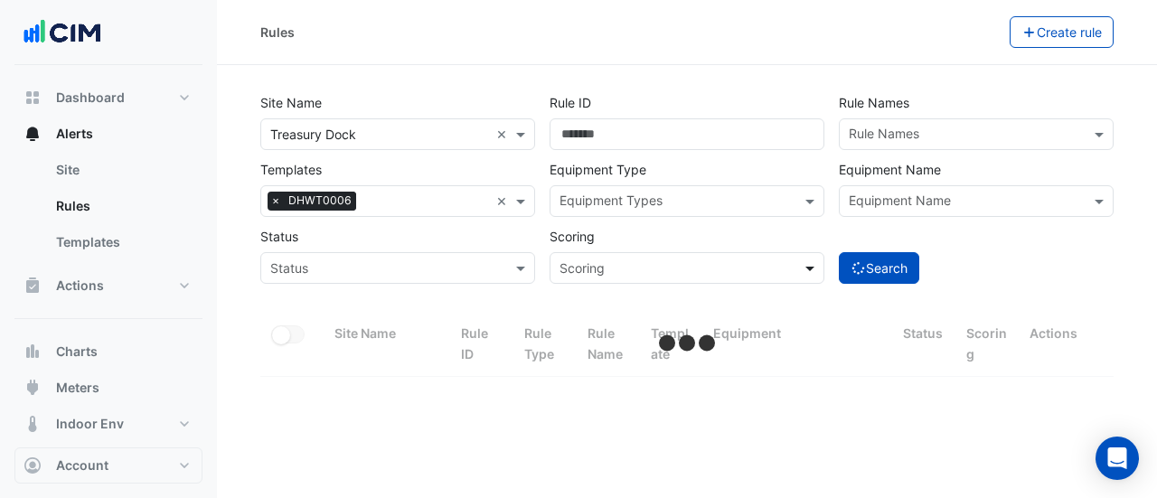
select select "**"
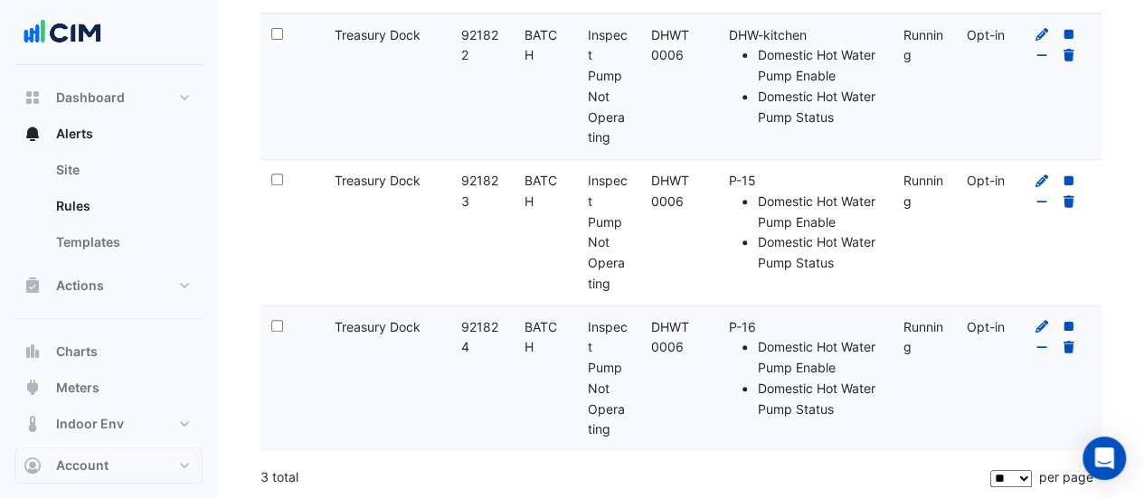
scroll to position [364, 0]
click at [1043, 321] on icon at bounding box center [1041, 325] width 16 height 13
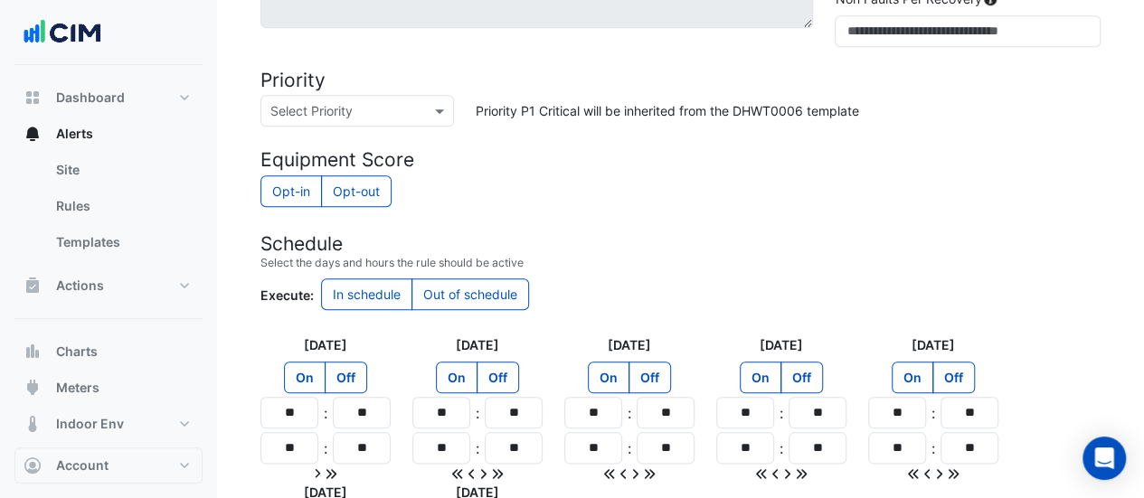
scroll to position [904, 0]
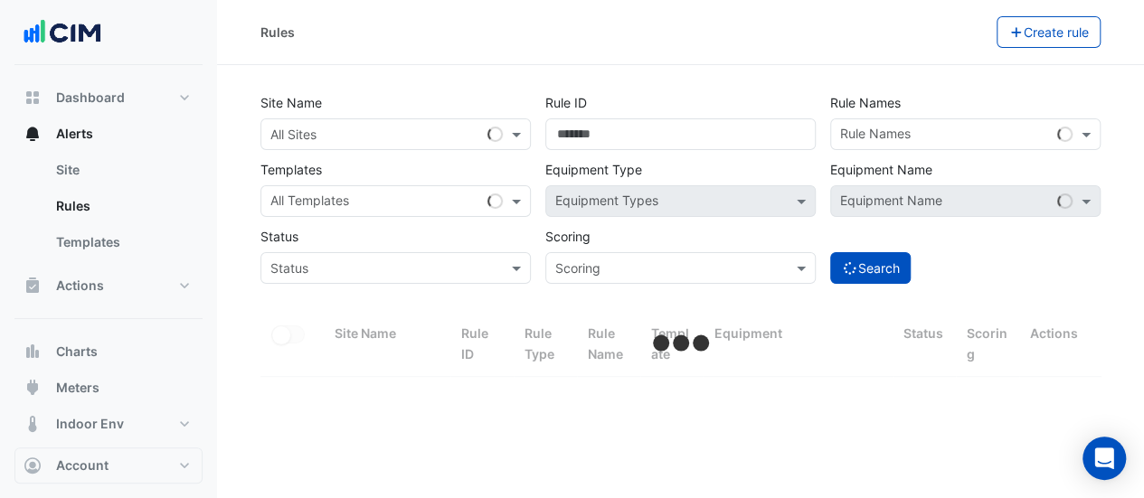
select select "**"
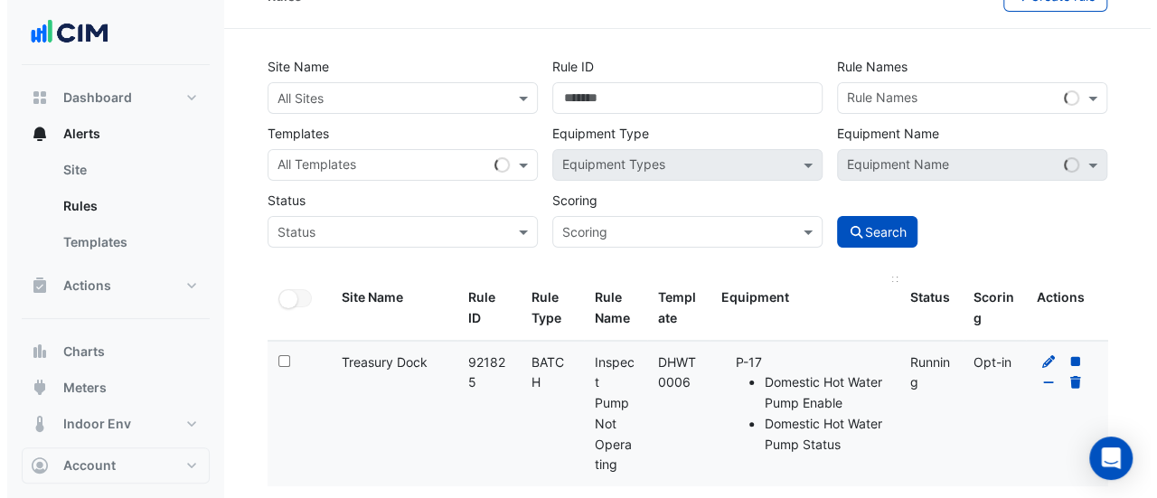
scroll to position [72, 0]
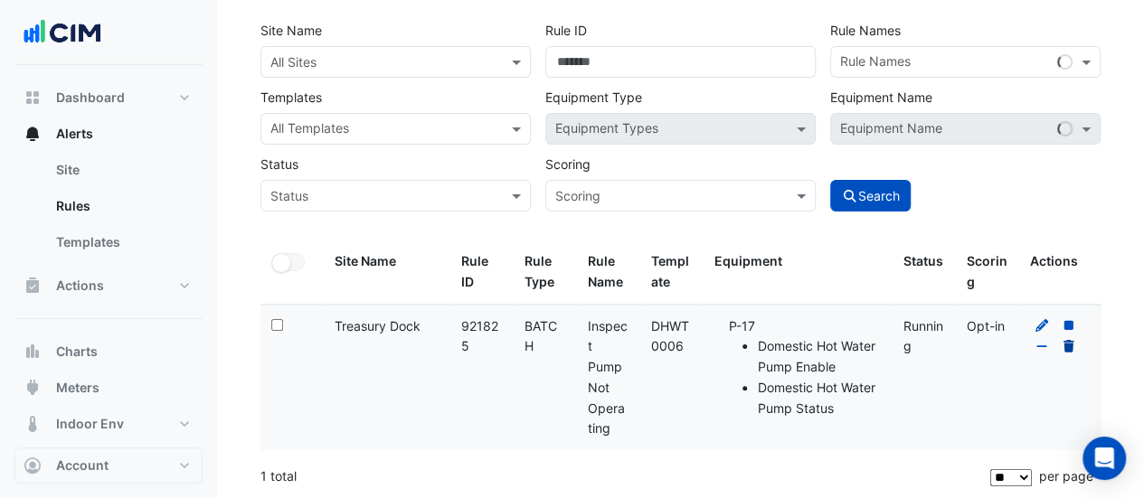
click at [1066, 338] on fa-icon at bounding box center [1068, 345] width 16 height 15
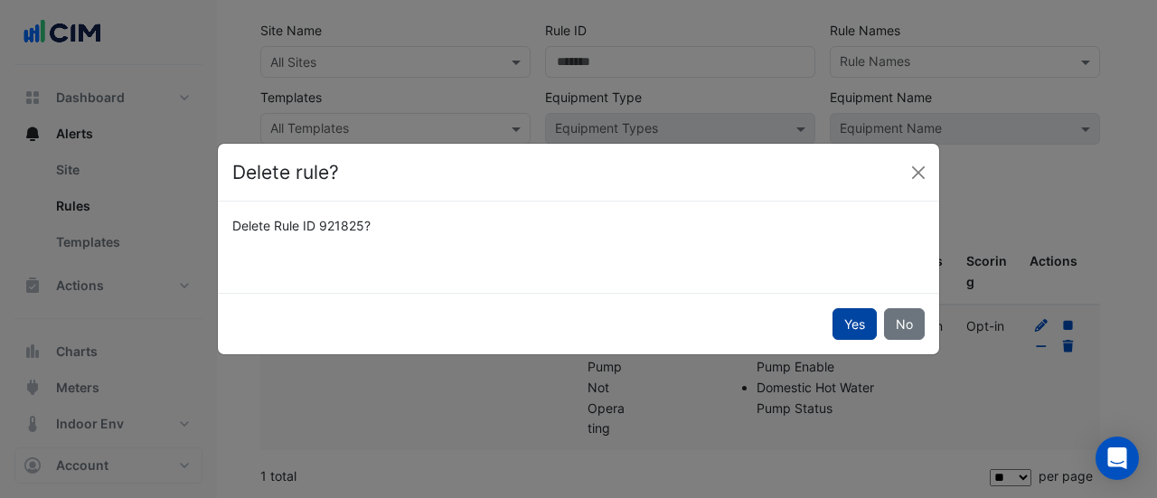
click at [843, 317] on button "Yes" at bounding box center [855, 324] width 44 height 32
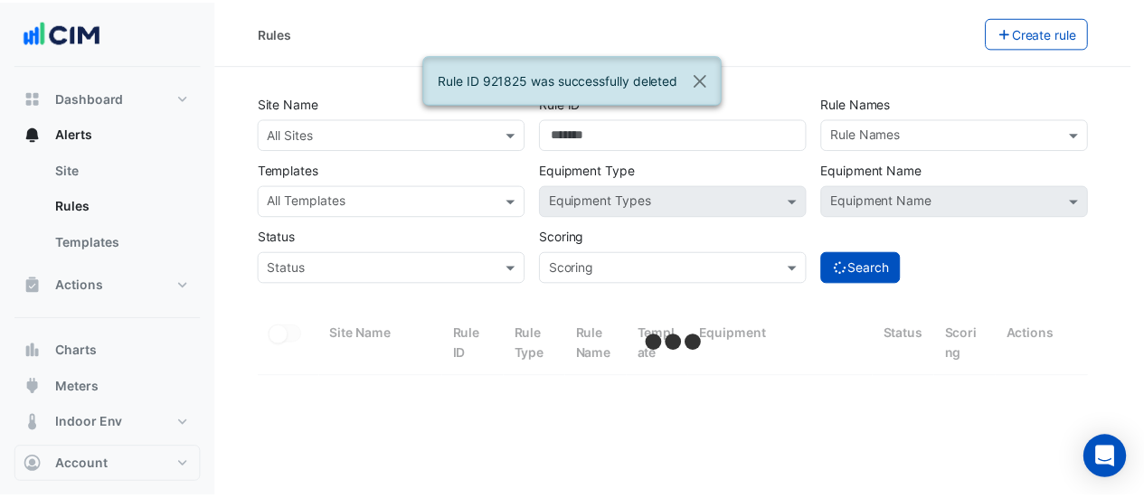
scroll to position [0, 0]
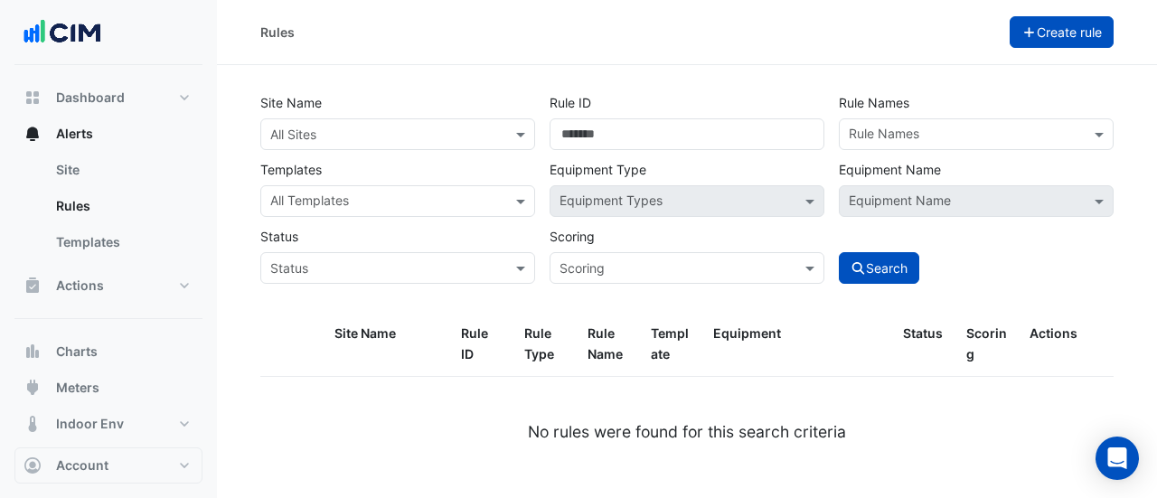
click at [1054, 42] on button "Create rule" at bounding box center [1062, 32] width 105 height 32
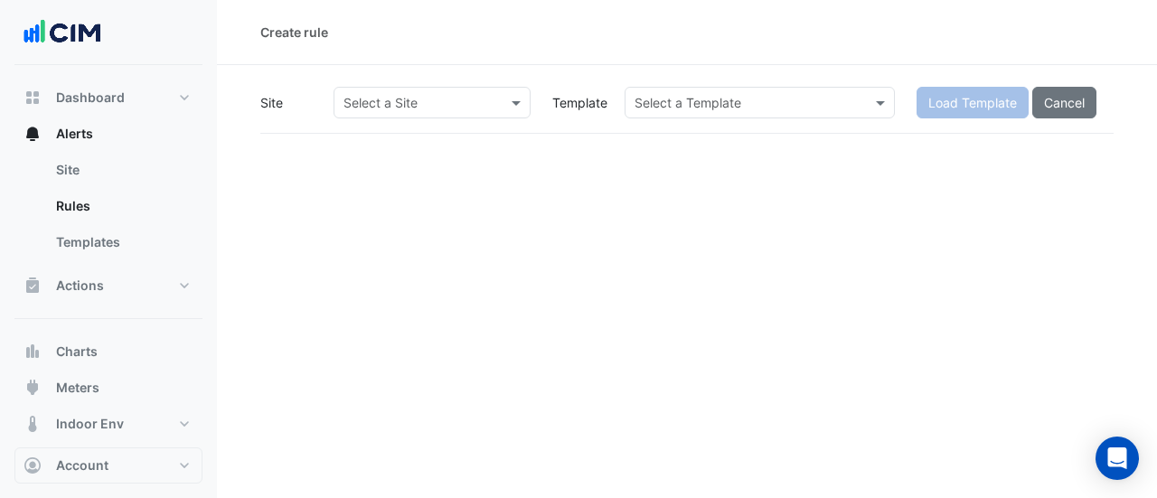
click at [380, 97] on input "text" at bounding box center [414, 103] width 141 height 19
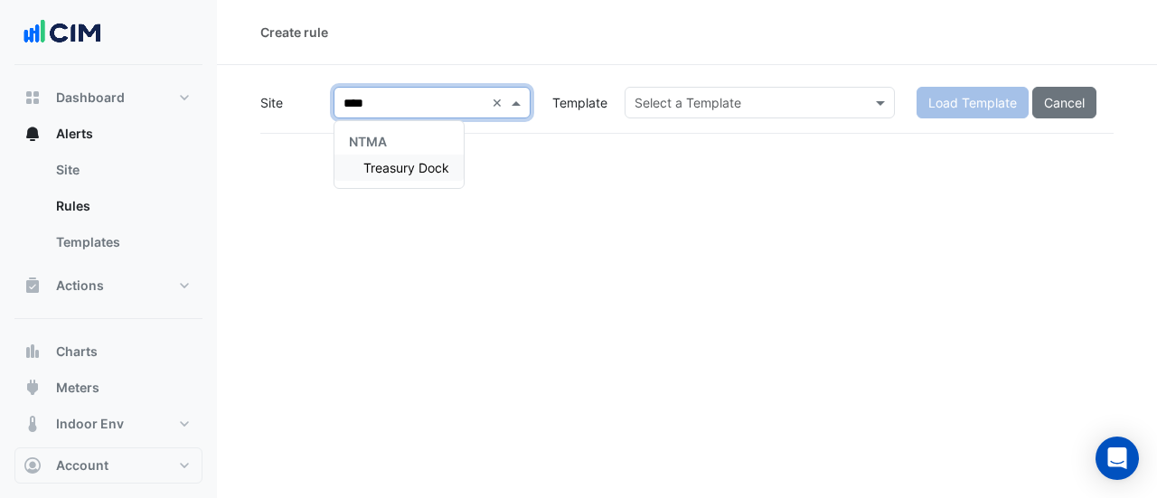
type input "*****"
click at [699, 106] on input "text" at bounding box center [742, 103] width 214 height 19
click at [808, 95] on input "text" at bounding box center [742, 103] width 214 height 19
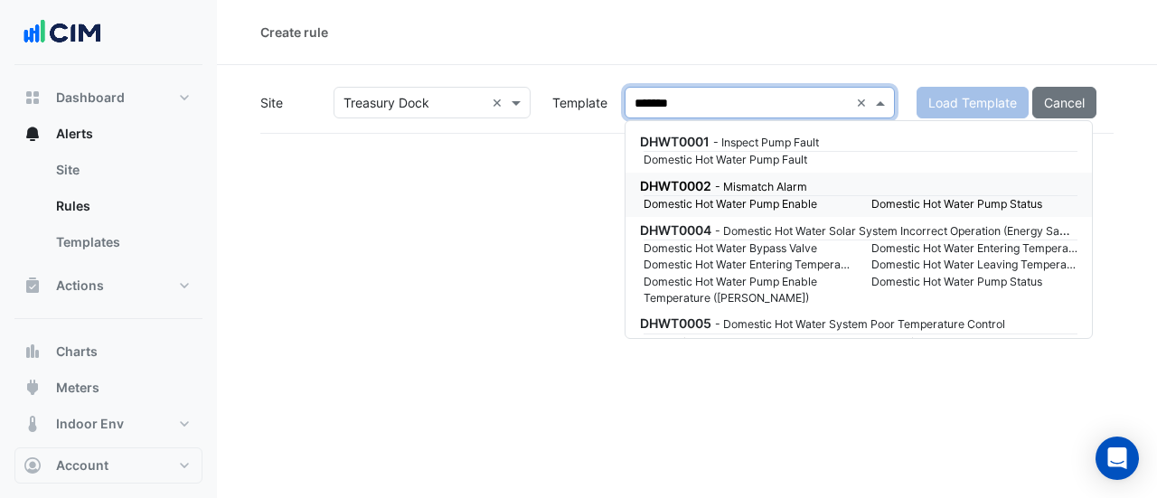
type input "********"
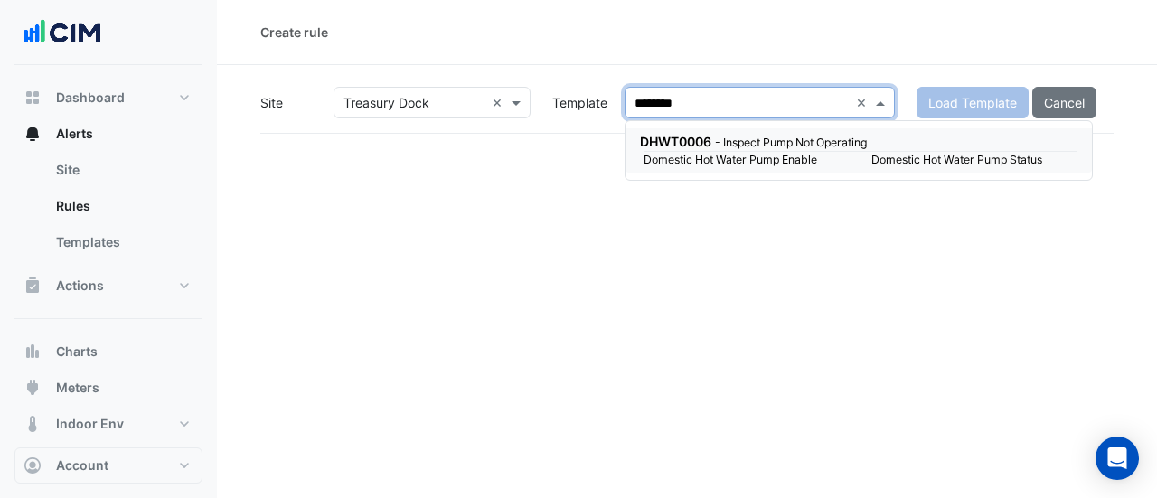
click at [734, 171] on div "DHWT0006 - Inspect Pump Not Operating Domestic Hot Water Pump Enable Domestic H…" at bounding box center [859, 150] width 466 height 44
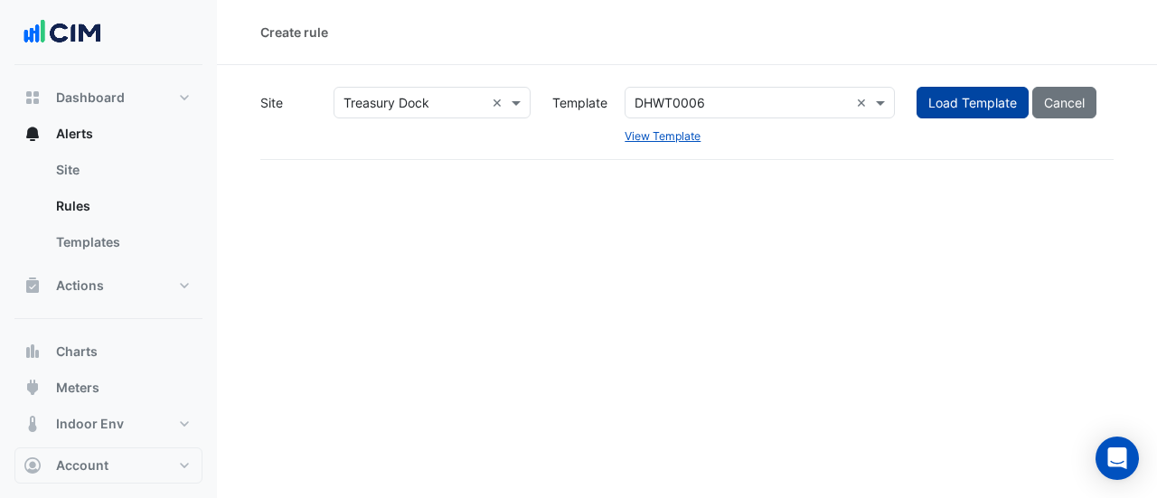
click at [965, 99] on button "Load Template" at bounding box center [973, 103] width 112 height 32
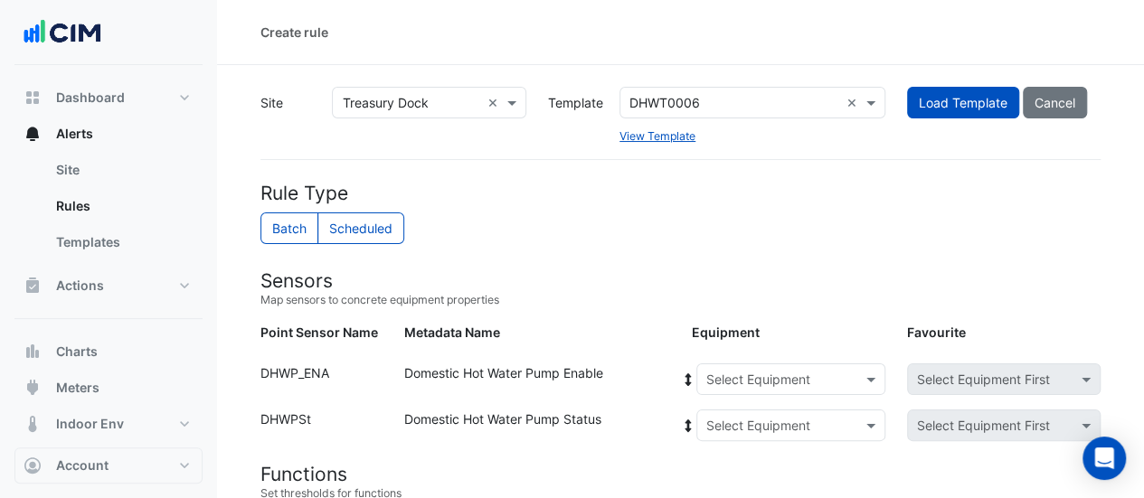
click at [816, 371] on input "text" at bounding box center [772, 380] width 133 height 19
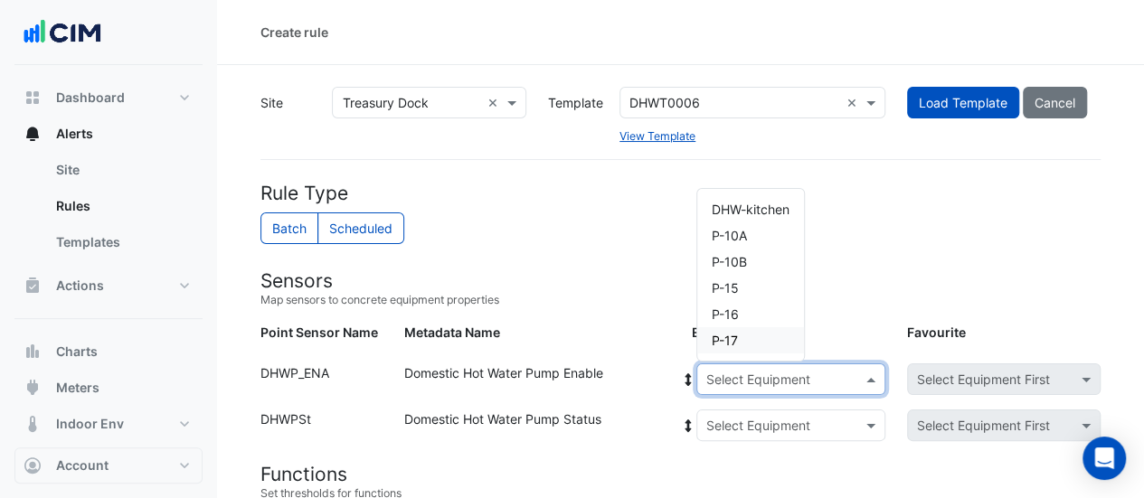
click at [753, 338] on div "P-17" at bounding box center [750, 340] width 107 height 26
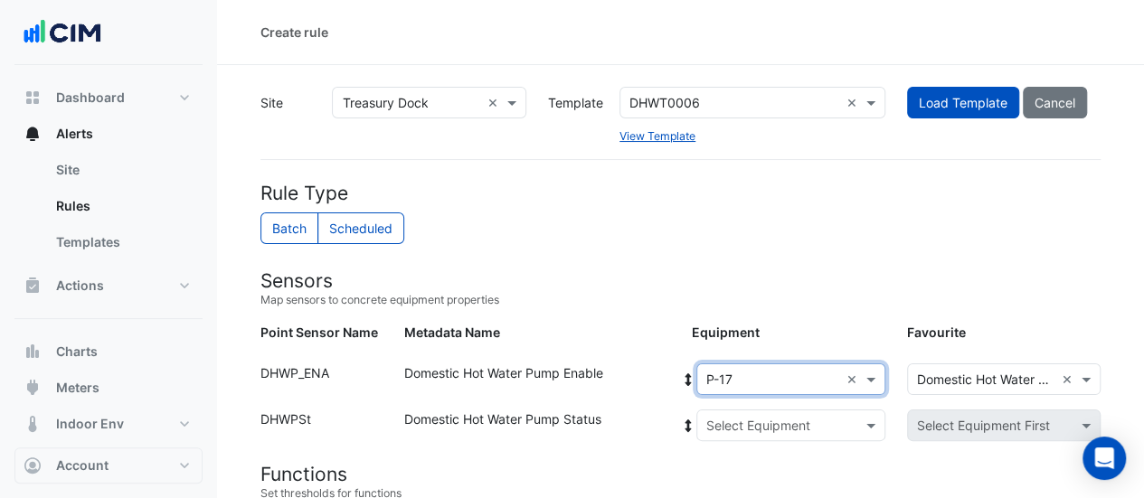
click at [680, 370] on span at bounding box center [688, 379] width 16 height 19
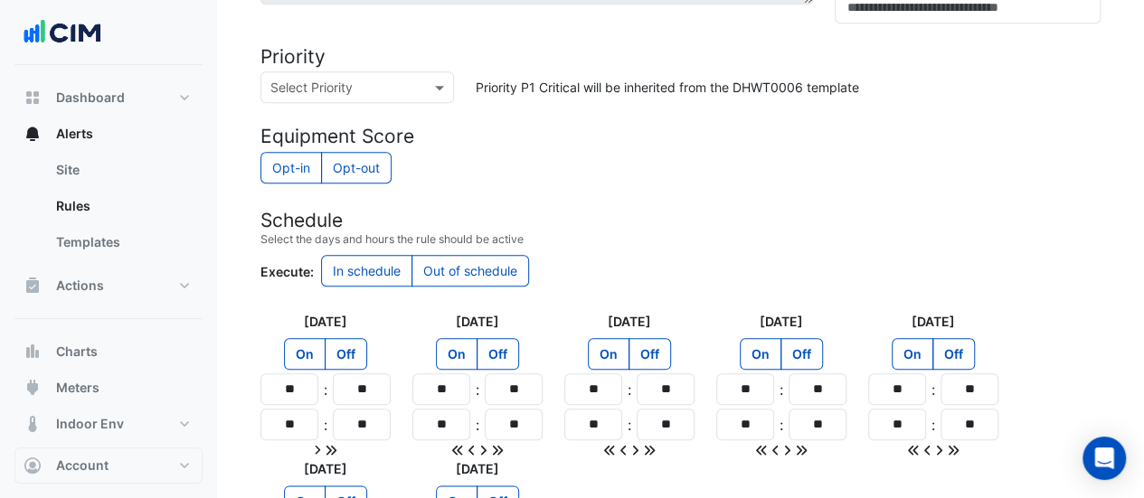
scroll to position [452, 0]
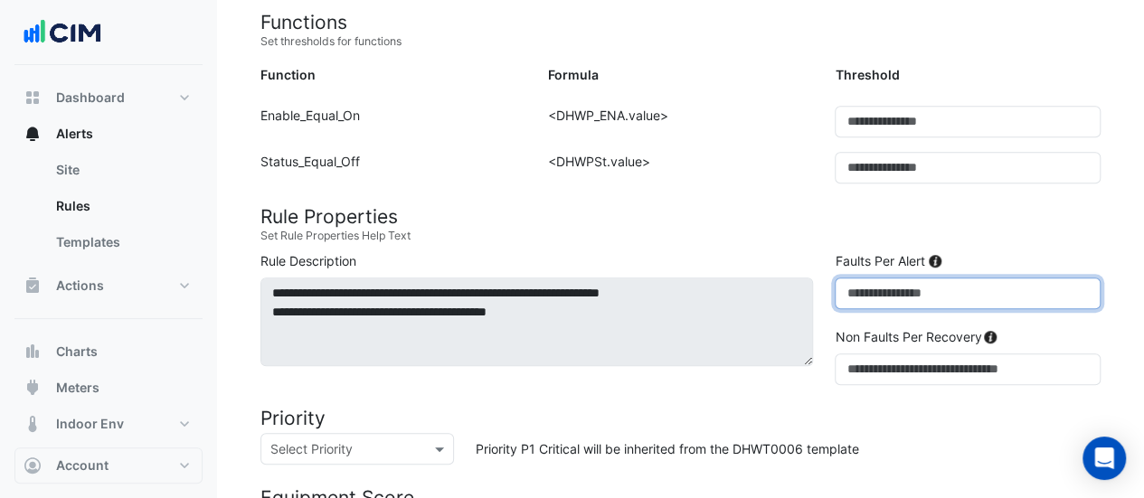
drag, startPoint x: 892, startPoint y: 278, endPoint x: 764, endPoint y: 310, distance: 132.4
click at [764, 310] on div "**********" at bounding box center [679, 321] width 861 height 141
type input "*"
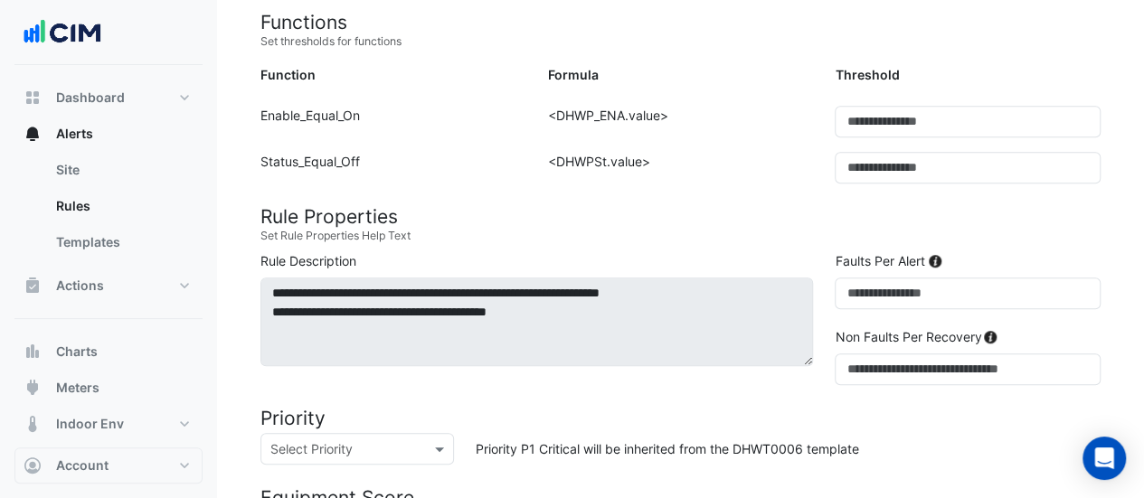
click at [671, 401] on form "Rule Type Batch Scheduled Sensors Map sensors to concrete equipment properties …" at bounding box center [680, 424] width 840 height 1388
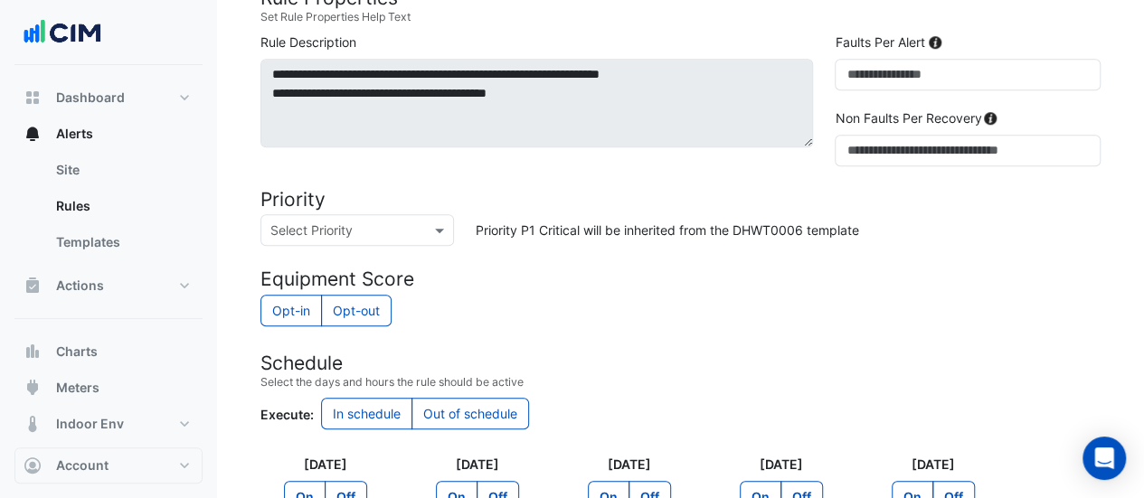
scroll to position [1076, 0]
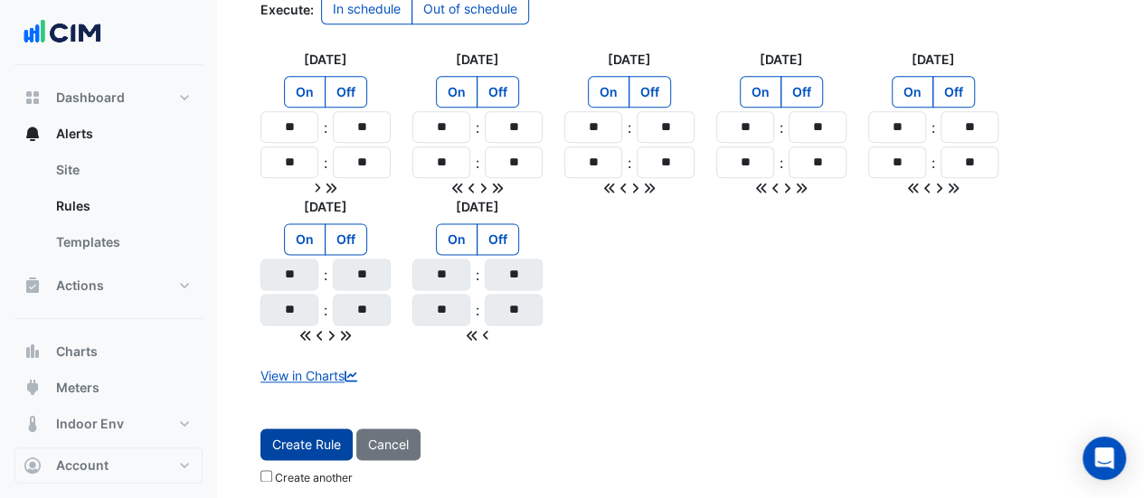
click at [306, 428] on button "Create Rule" at bounding box center [306, 444] width 92 height 32
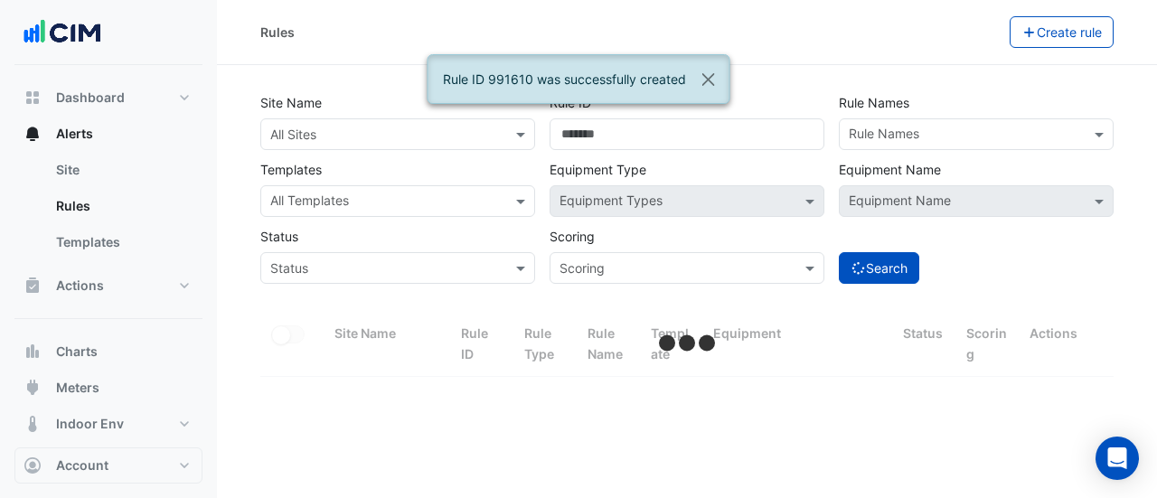
select select "**"
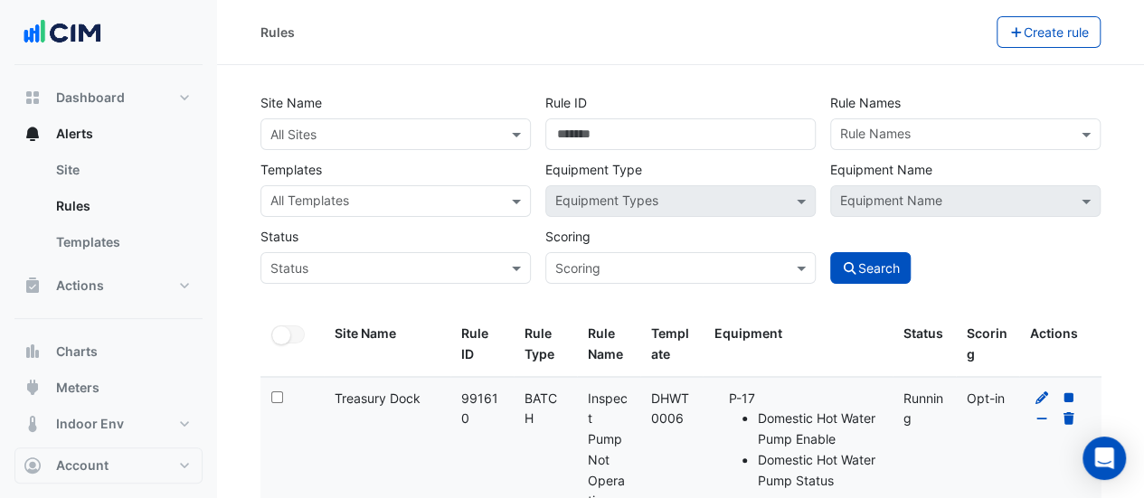
click at [405, 134] on input "text" at bounding box center [377, 135] width 214 height 19
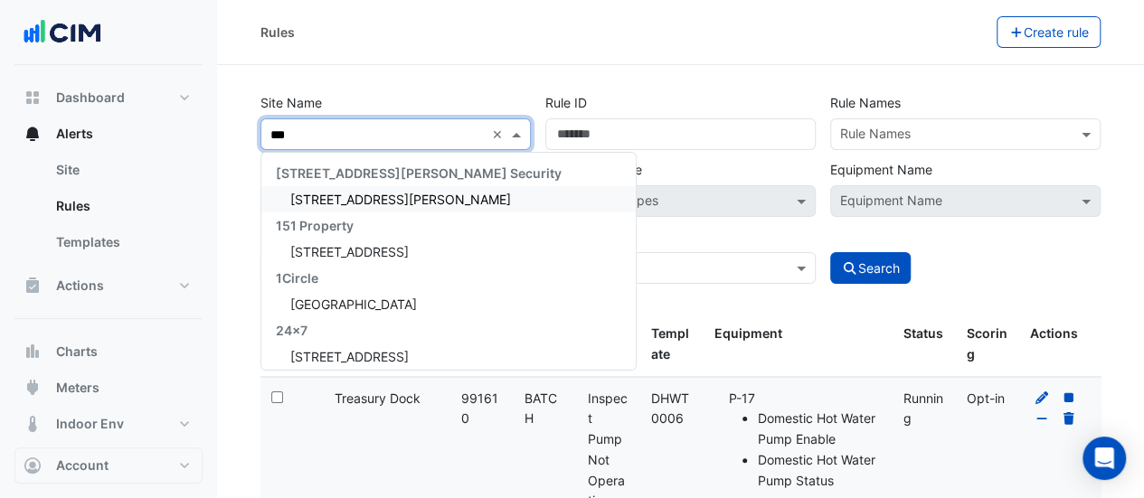
type input "****"
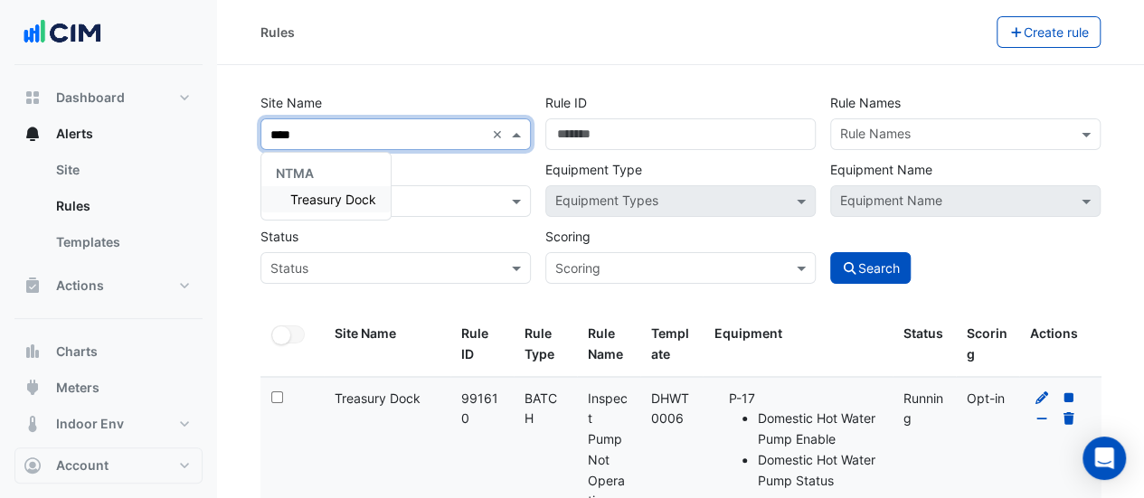
click at [356, 202] on span "Treasury Dock" at bounding box center [333, 199] width 86 height 15
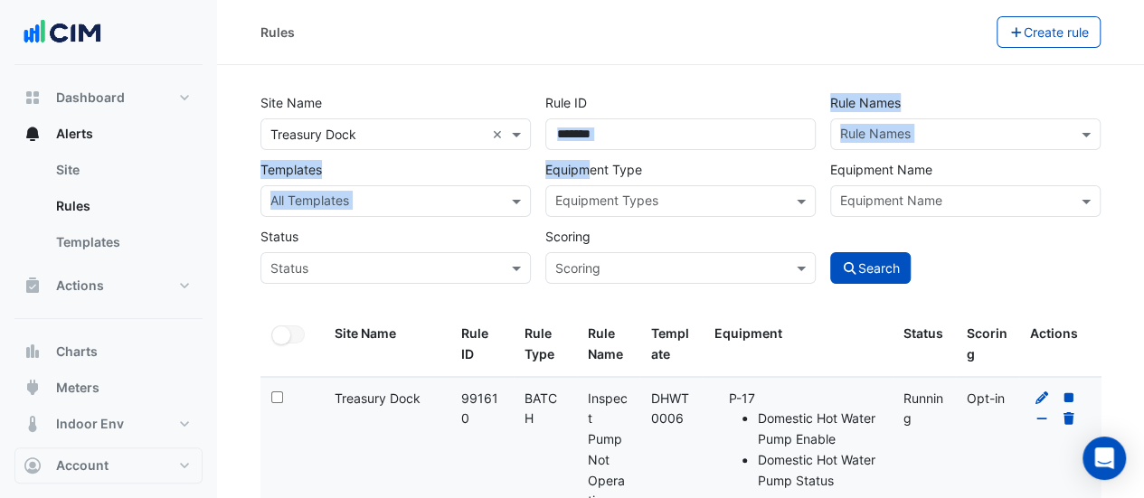
drag, startPoint x: 673, startPoint y: 118, endPoint x: 591, endPoint y: 156, distance: 90.2
click at [591, 156] on div "Site Name All Sites × Treasury Dock × Rule ID ****** Rule Names Rule Names Temp…" at bounding box center [680, 183] width 854 height 201
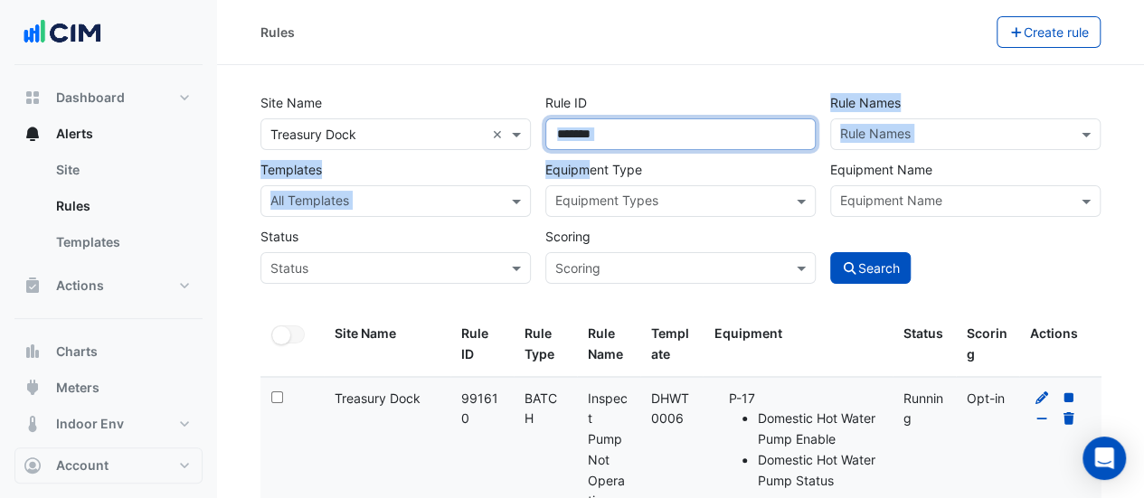
click at [636, 136] on input "******" at bounding box center [680, 134] width 270 height 32
click at [636, 137] on input "******" at bounding box center [680, 134] width 270 height 32
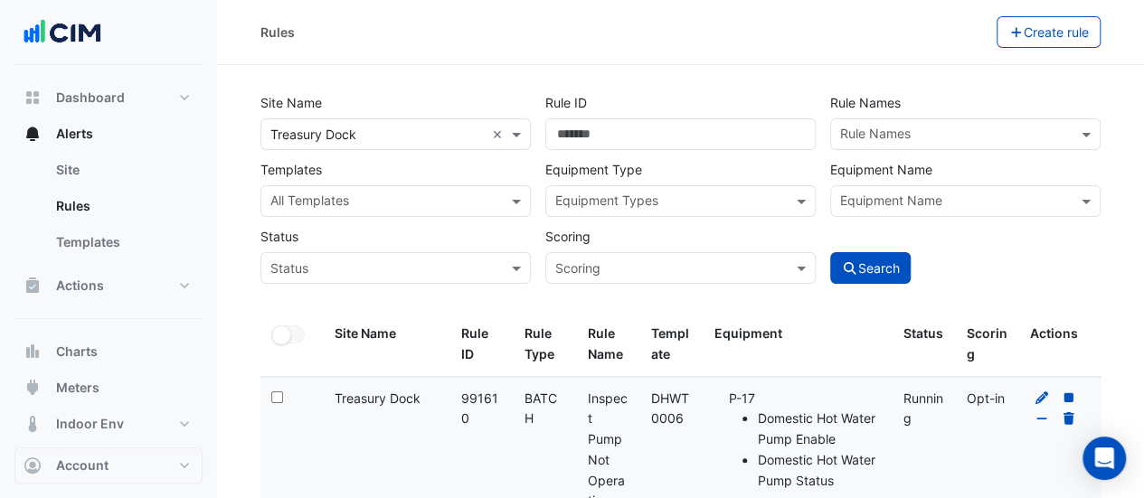
click at [592, 52] on div "Rules Create rule" at bounding box center [680, 32] width 927 height 65
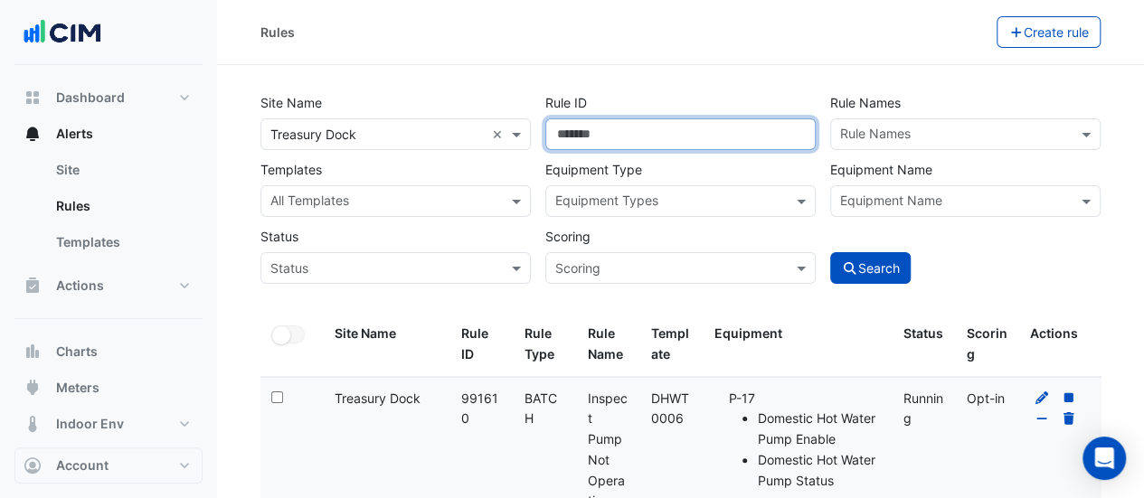
drag, startPoint x: 611, startPoint y: 131, endPoint x: 524, endPoint y: 147, distance: 88.3
click at [524, 147] on div "Site Name All Sites × Treasury Dock × Rule ID ****** Rule Names Rule Names Temp…" at bounding box center [680, 183] width 854 height 201
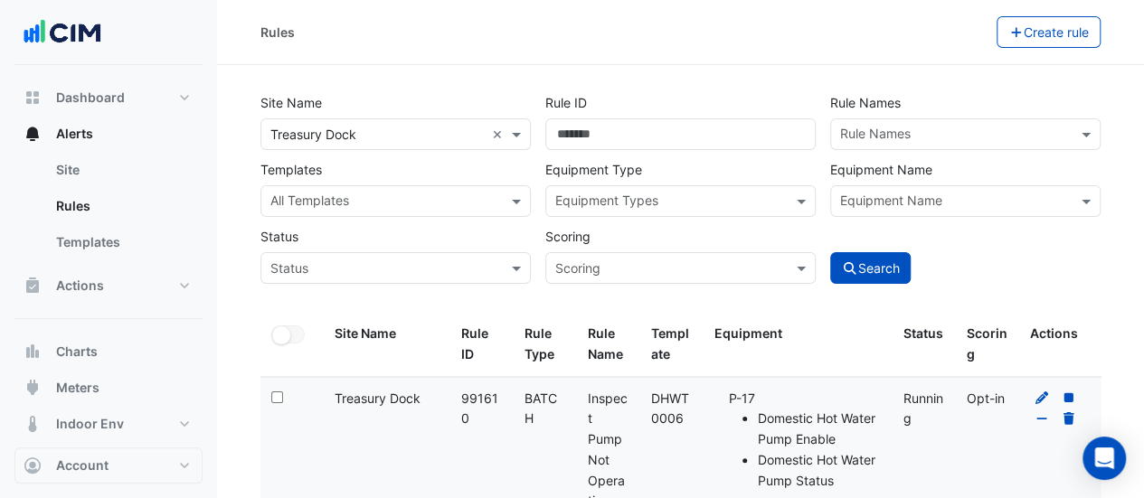
click at [418, 189] on div "All Templates" at bounding box center [380, 201] width 239 height 28
click at [427, 205] on input "text" at bounding box center [385, 202] width 230 height 19
click at [427, 202] on input "text" at bounding box center [385, 202] width 230 height 19
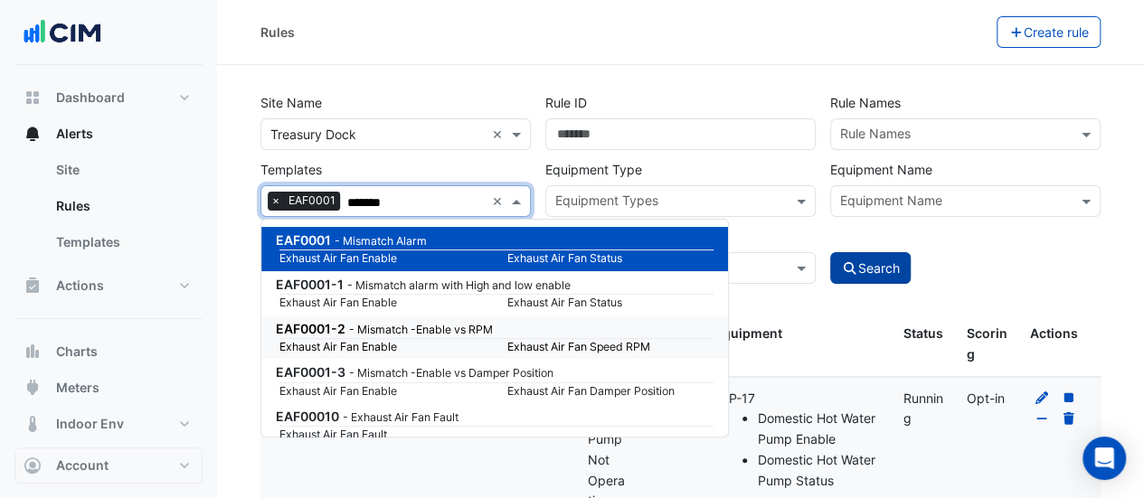
type input "*******"
click at [886, 268] on button "Search" at bounding box center [870, 268] width 81 height 32
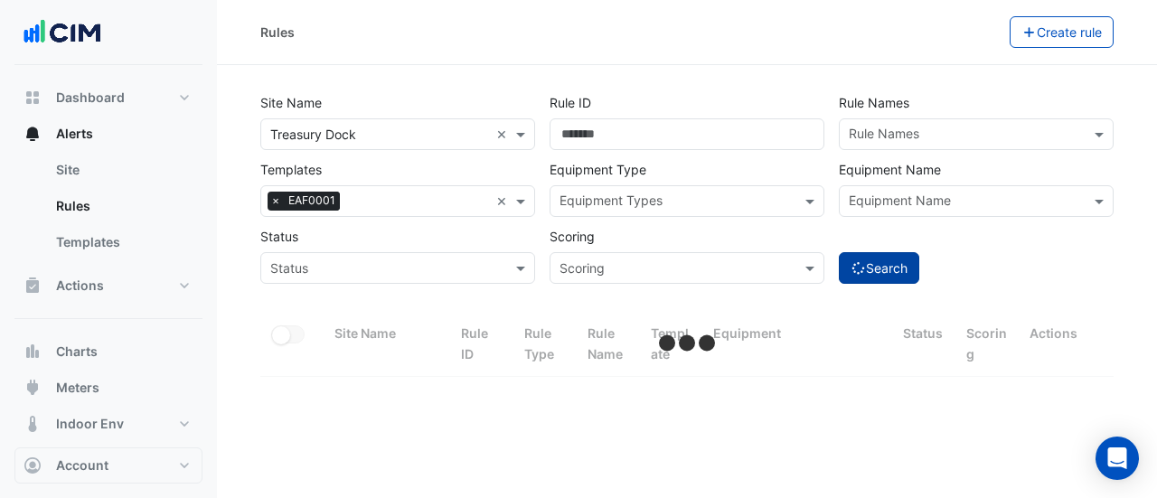
select select "**"
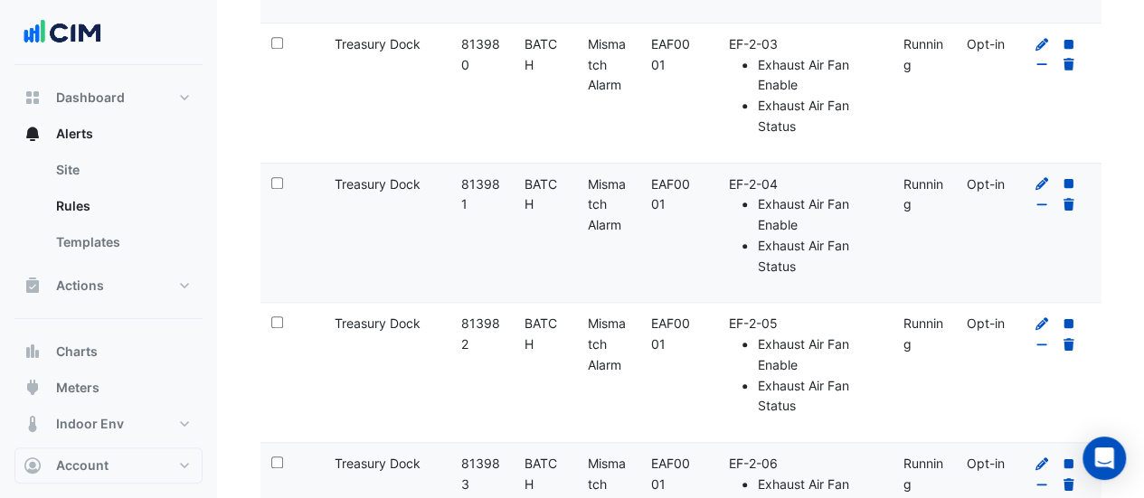
scroll to position [814, 0]
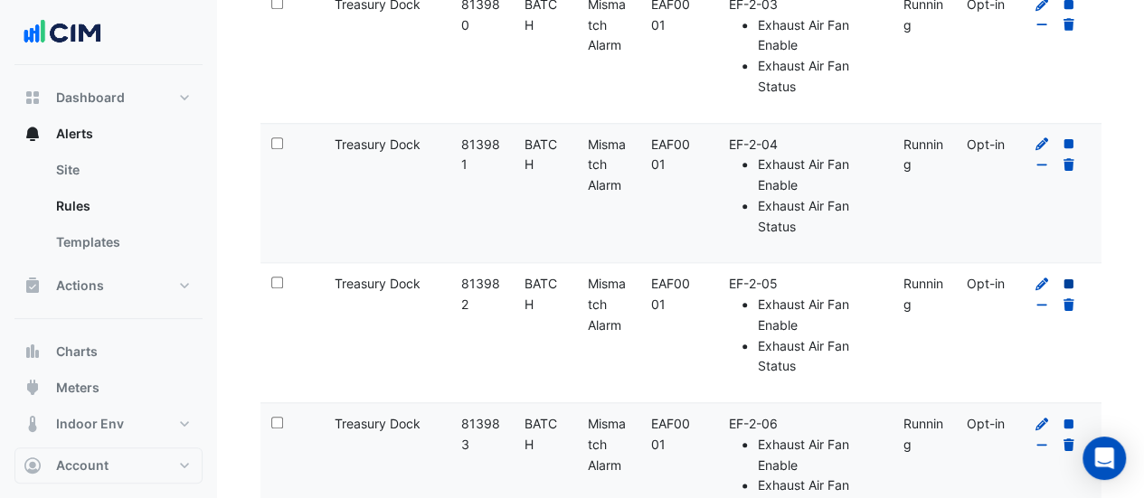
click at [1068, 281] on icon at bounding box center [1068, 284] width 10 height 10
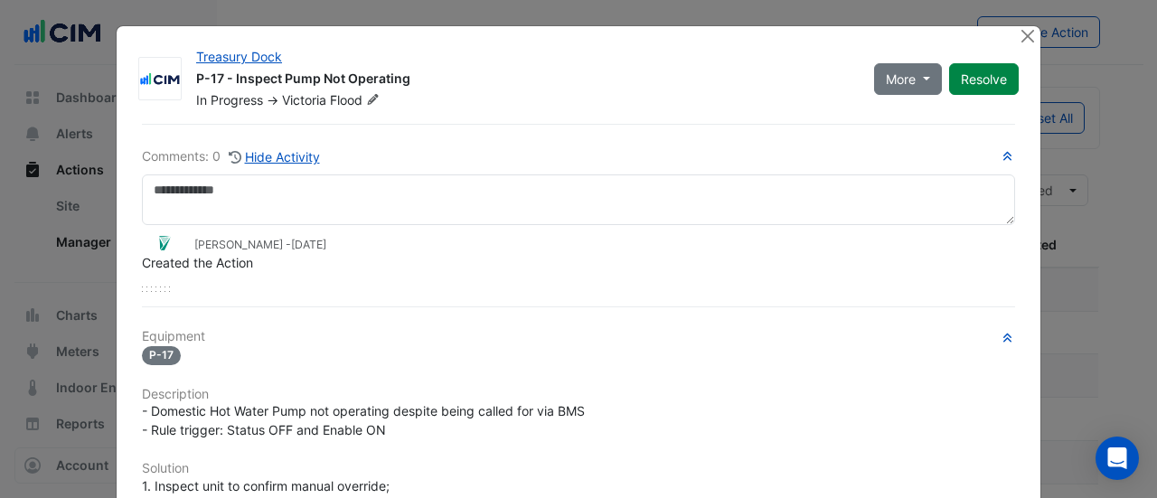
select select "**"
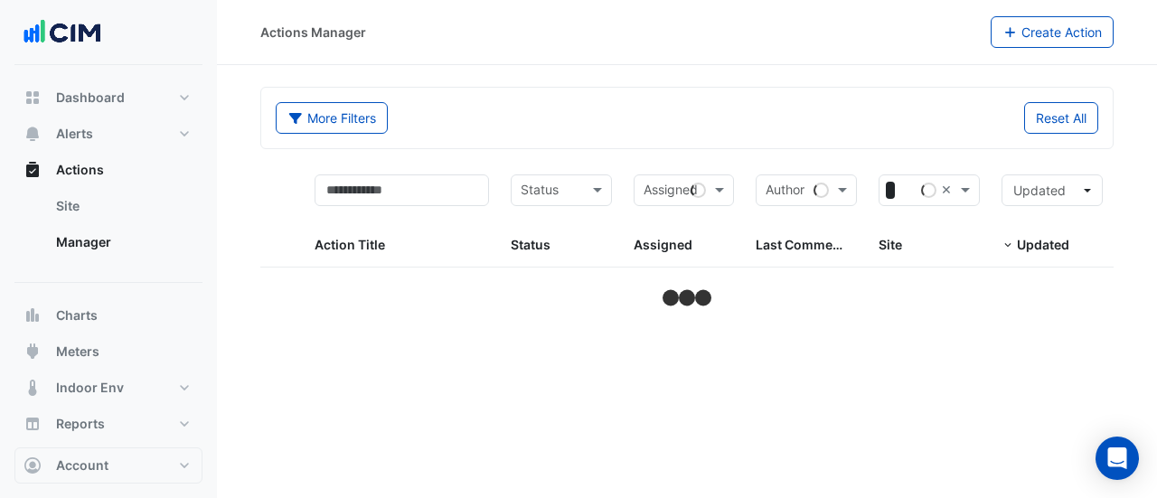
select select "**"
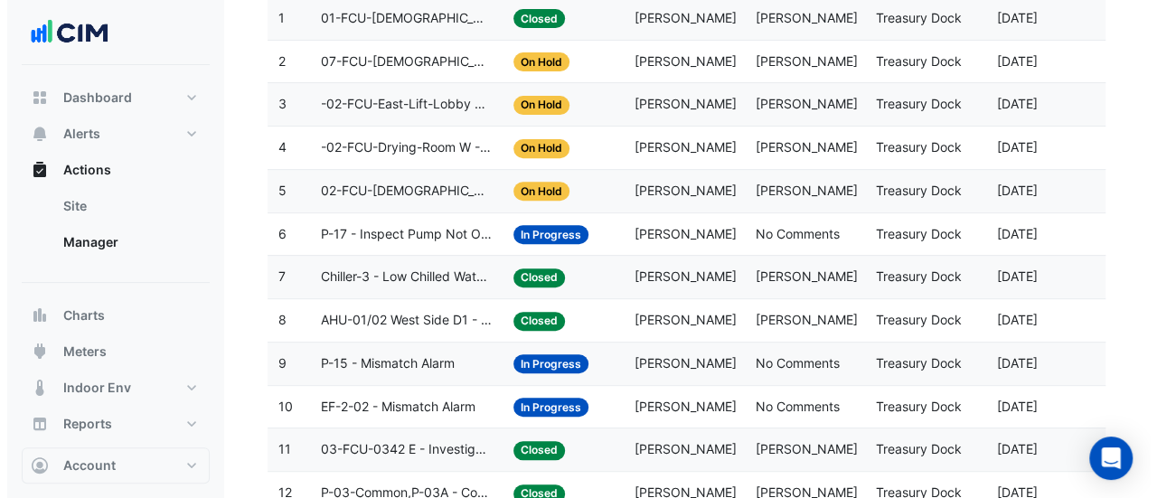
scroll to position [452, 0]
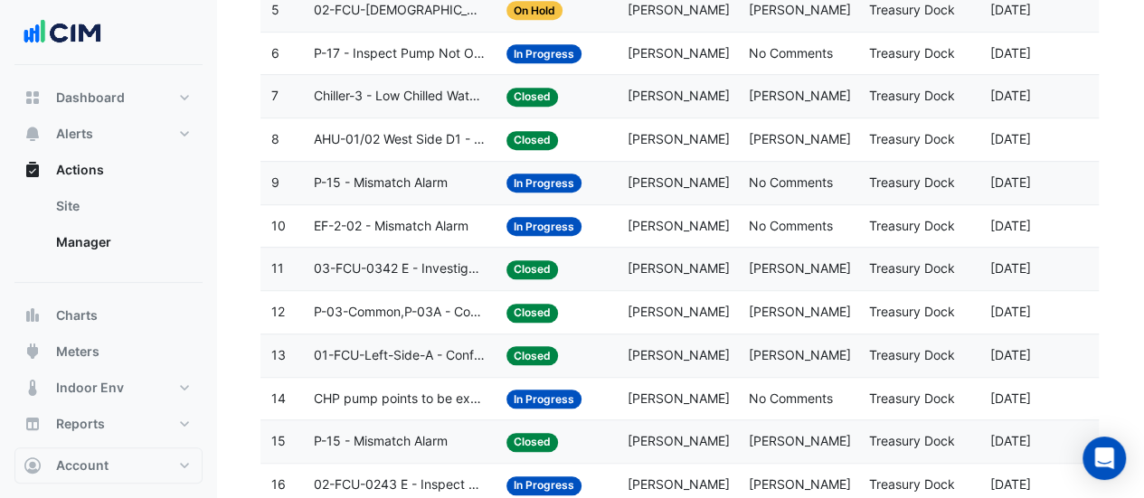
click at [669, 188] on div "Assigned: [PERSON_NAME]" at bounding box center [676, 183] width 99 height 21
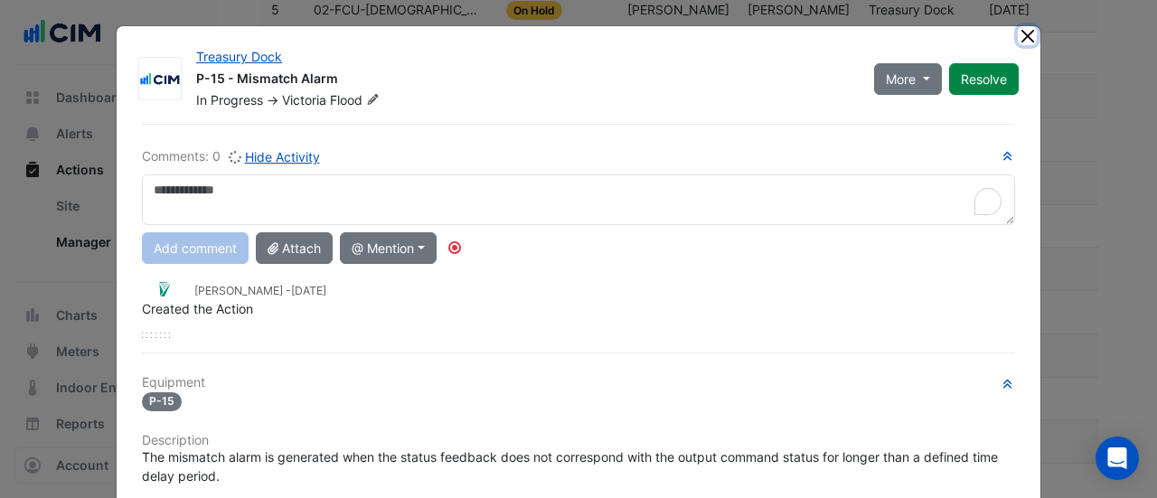
click at [1020, 37] on button "Close" at bounding box center [1027, 35] width 19 height 19
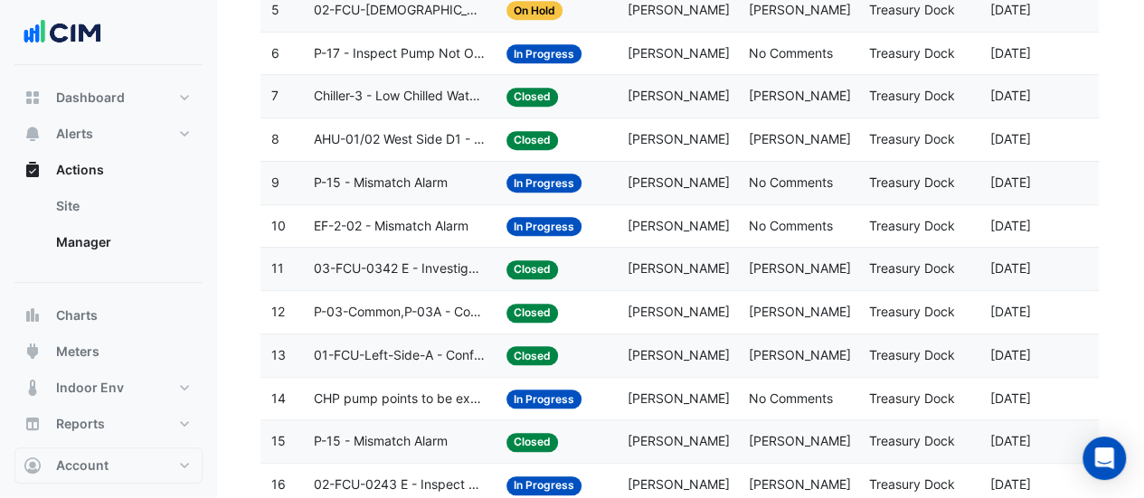
click at [585, 56] on div "Status: In Progress" at bounding box center [555, 53] width 99 height 21
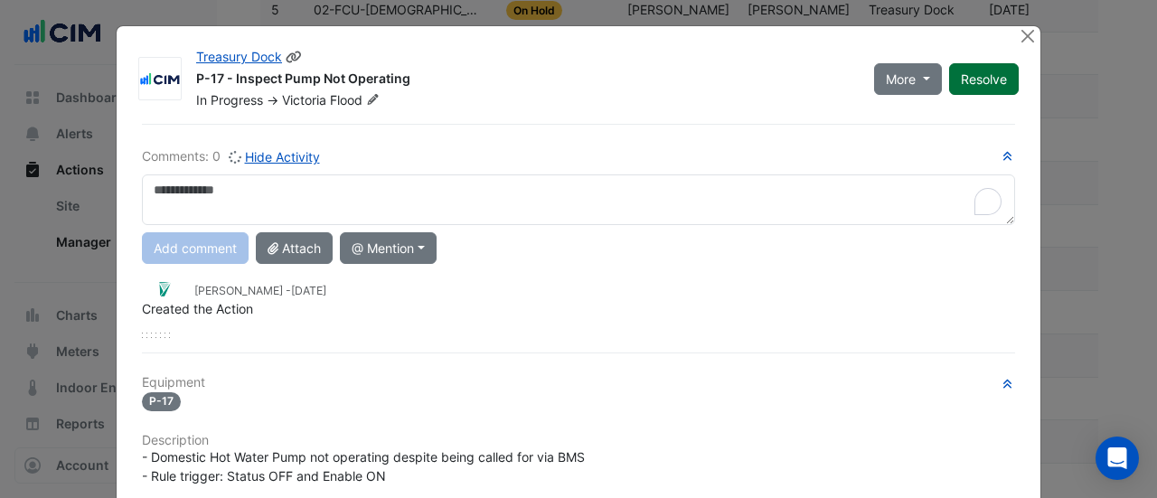
click at [969, 83] on button "Resolve" at bounding box center [984, 79] width 70 height 32
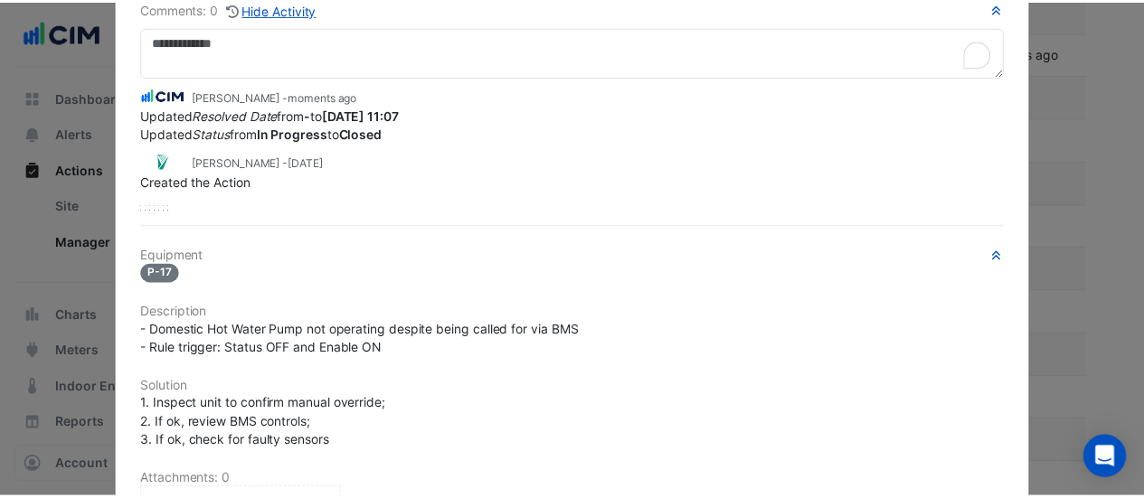
scroll to position [0, 0]
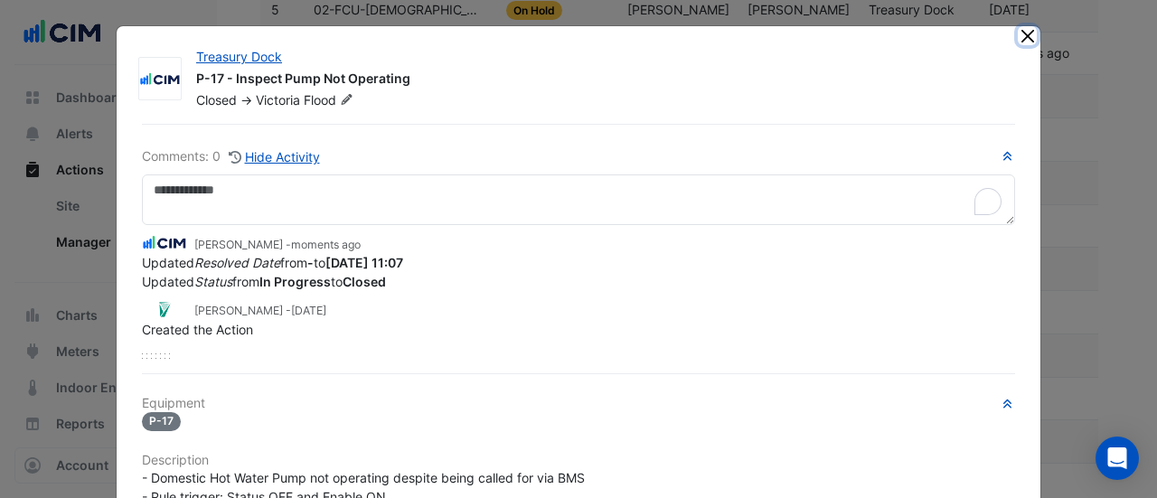
click at [1021, 37] on button "Close" at bounding box center [1027, 35] width 19 height 19
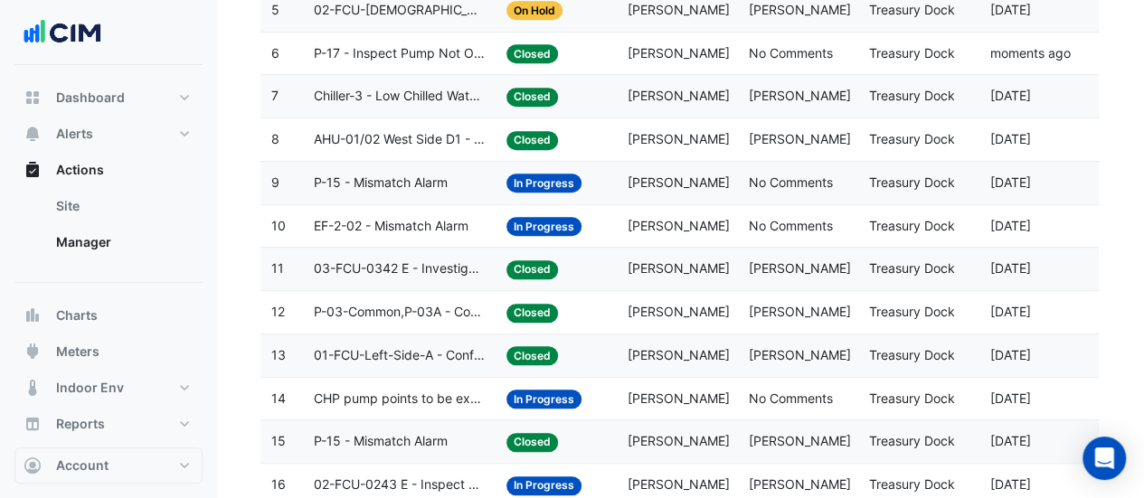
click at [635, 52] on span "Victoria Flood" at bounding box center [678, 52] width 102 height 15
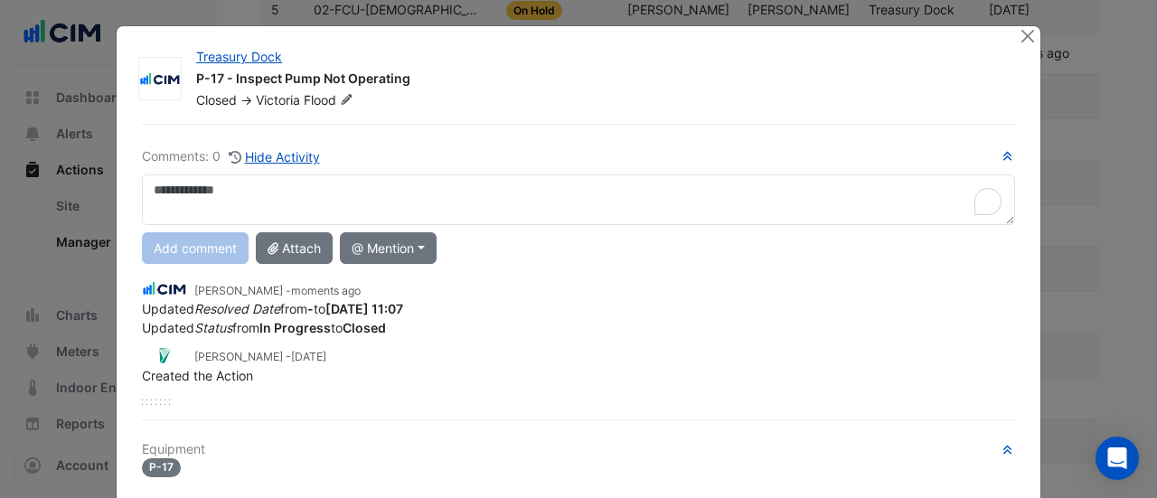
click at [388, 194] on textarea "To enrich screen reader interactions, please activate Accessibility in Grammarl…" at bounding box center [578, 199] width 873 height 51
click at [1032, 33] on div at bounding box center [1029, 36] width 23 height 21
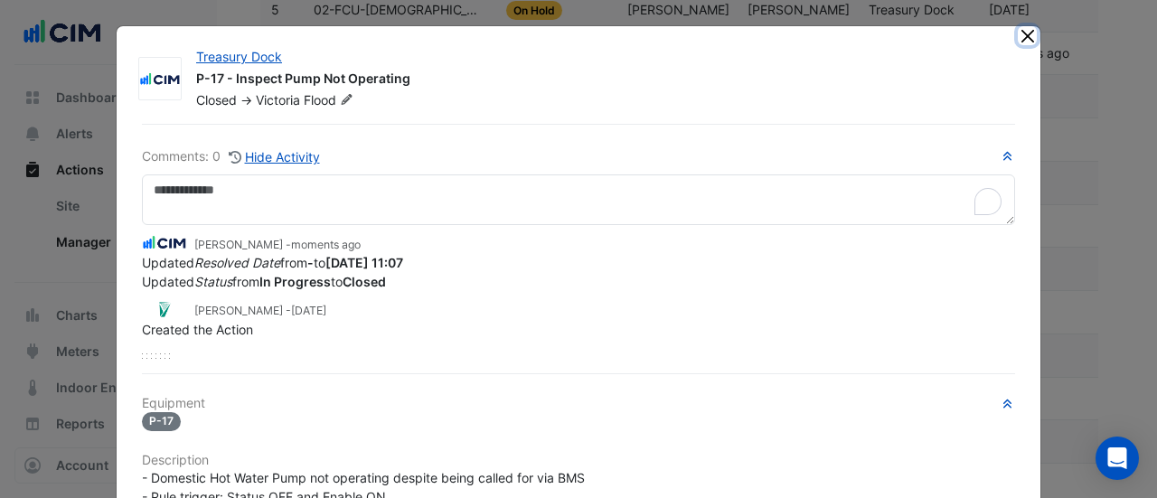
click at [1018, 32] on button "Close" at bounding box center [1027, 35] width 19 height 19
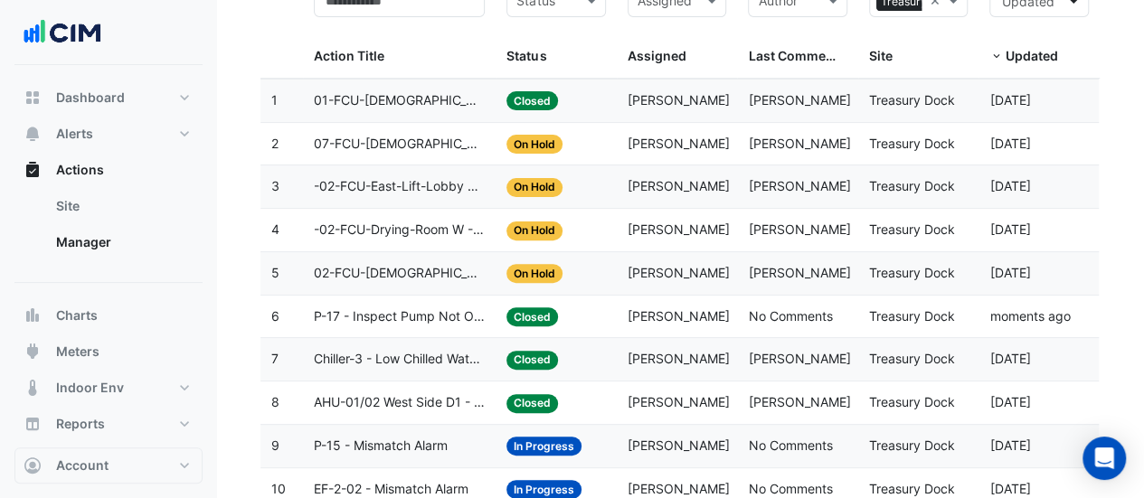
scroll to position [90, 0]
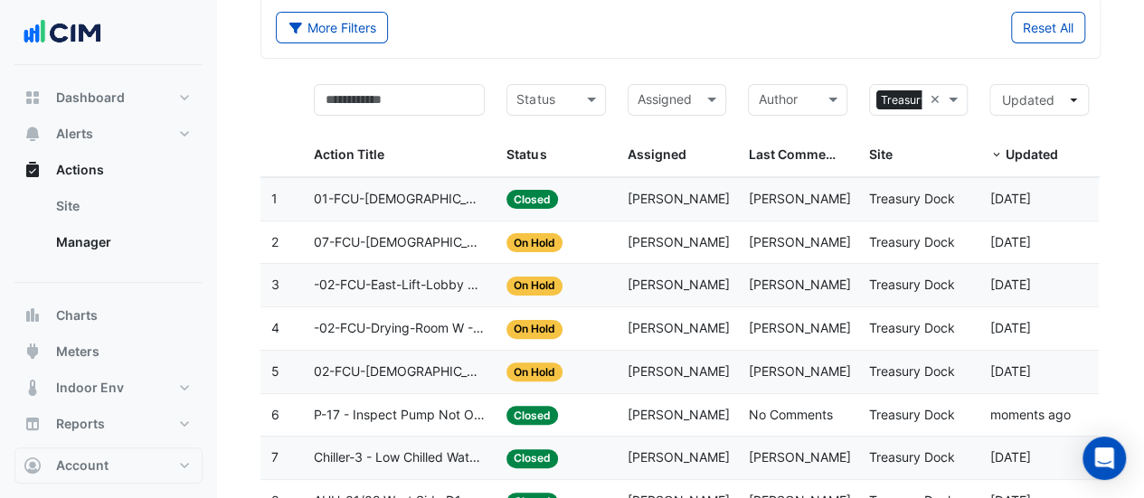
click at [667, 104] on input "text" at bounding box center [666, 101] width 59 height 21
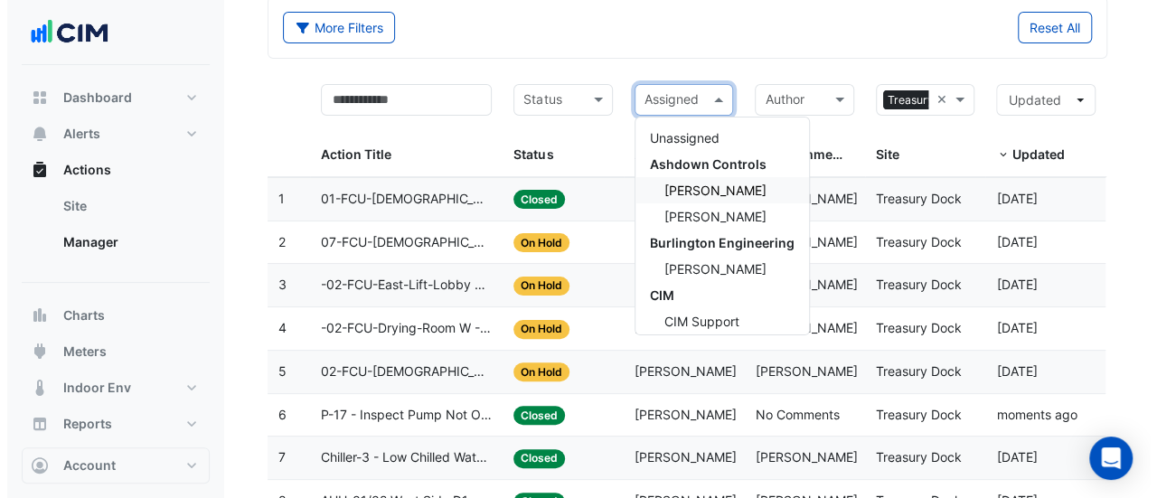
scroll to position [181, 0]
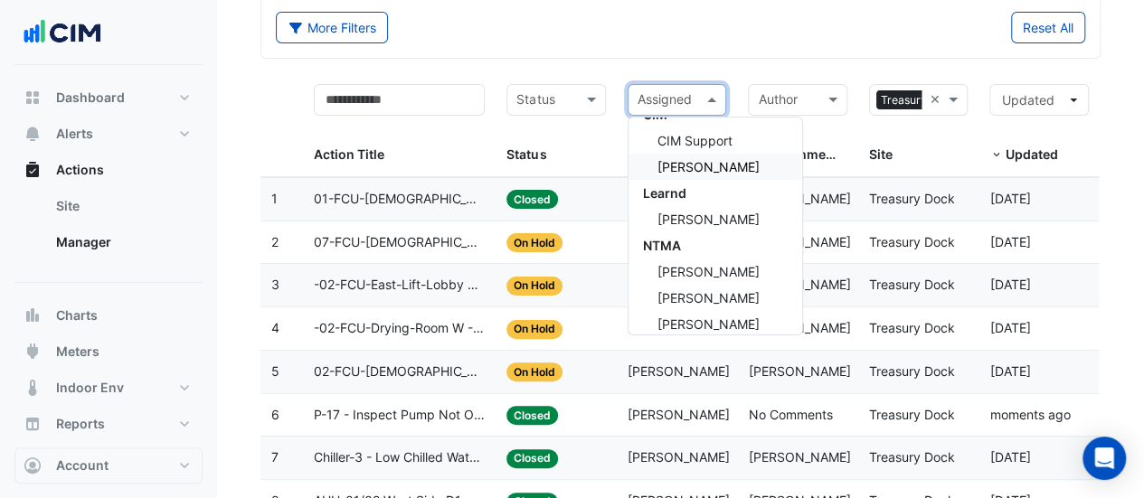
click at [692, 173] on span "Victoria Flood" at bounding box center [708, 166] width 102 height 15
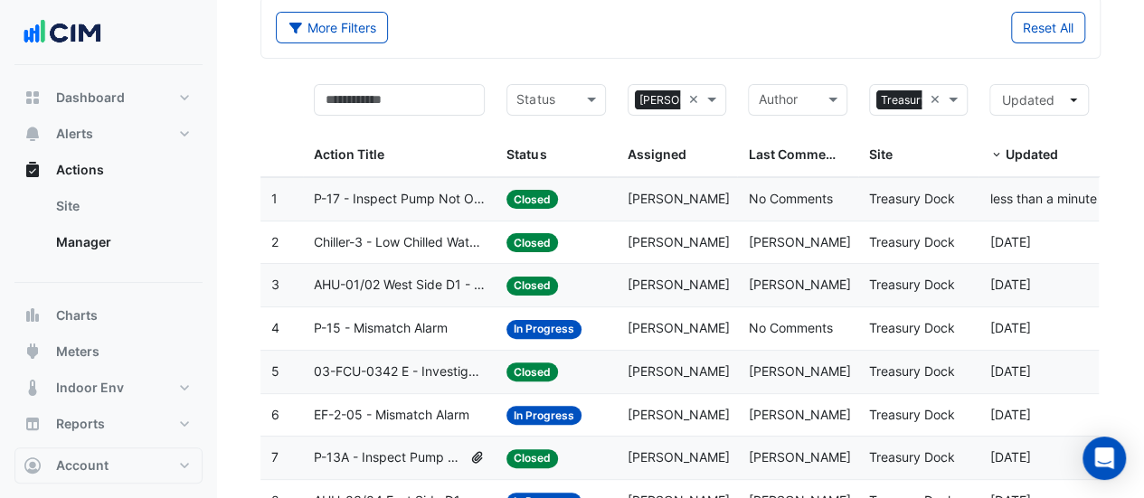
click at [665, 407] on span "Victoria Flood" at bounding box center [678, 414] width 102 height 15
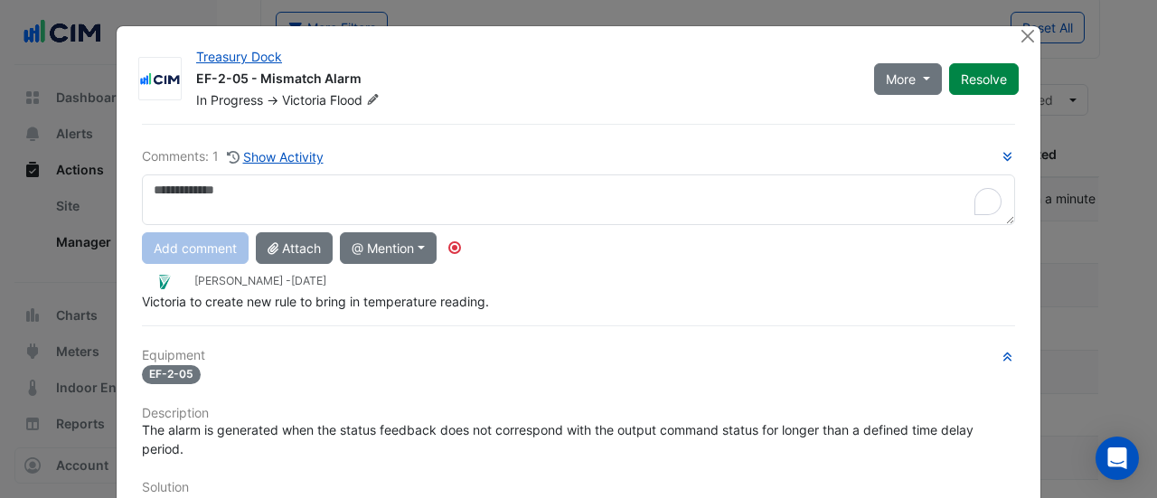
scroll to position [391, 0]
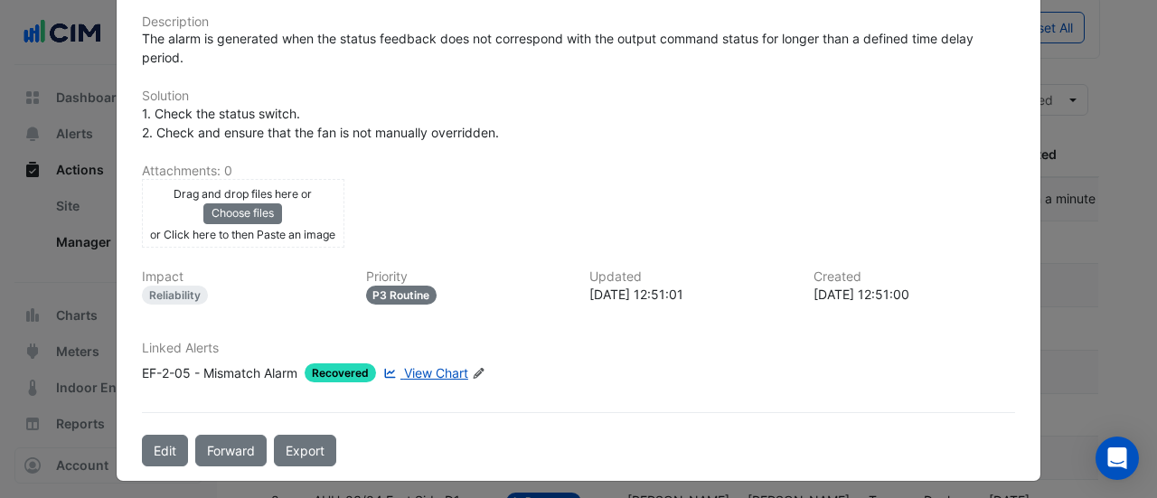
click at [425, 365] on span "View Chart" at bounding box center [436, 372] width 64 height 15
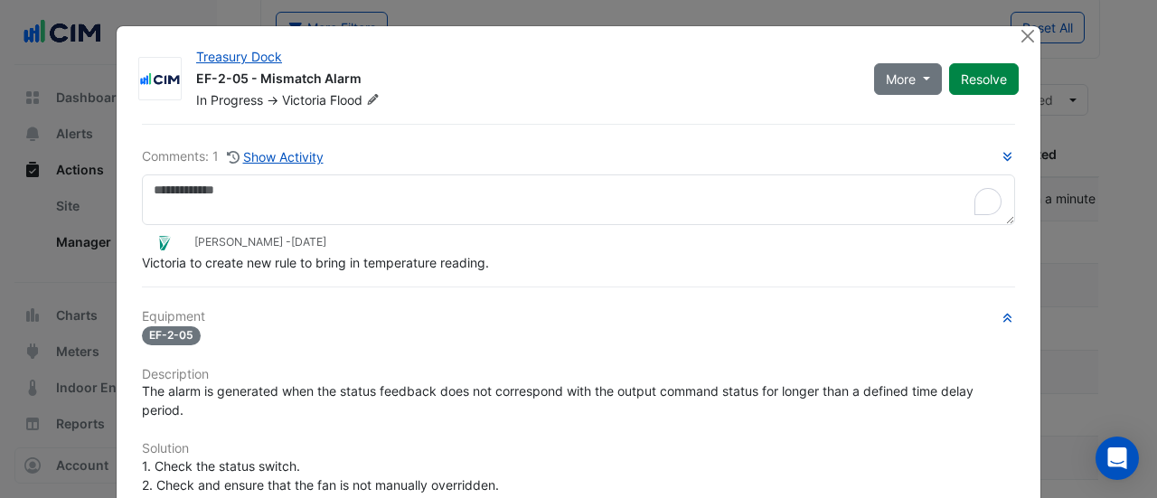
scroll to position [353, 0]
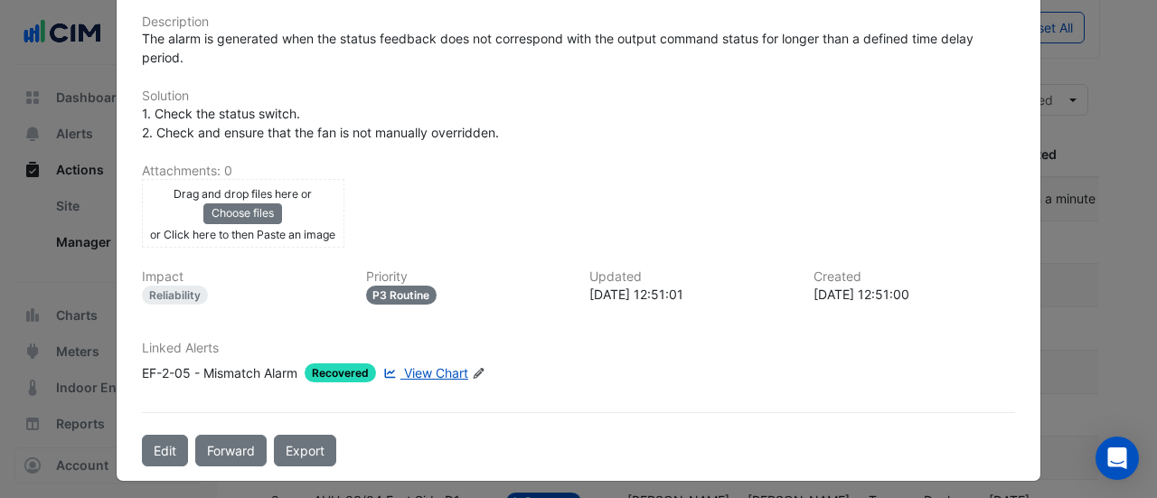
click at [421, 365] on span "View Chart" at bounding box center [436, 372] width 64 height 15
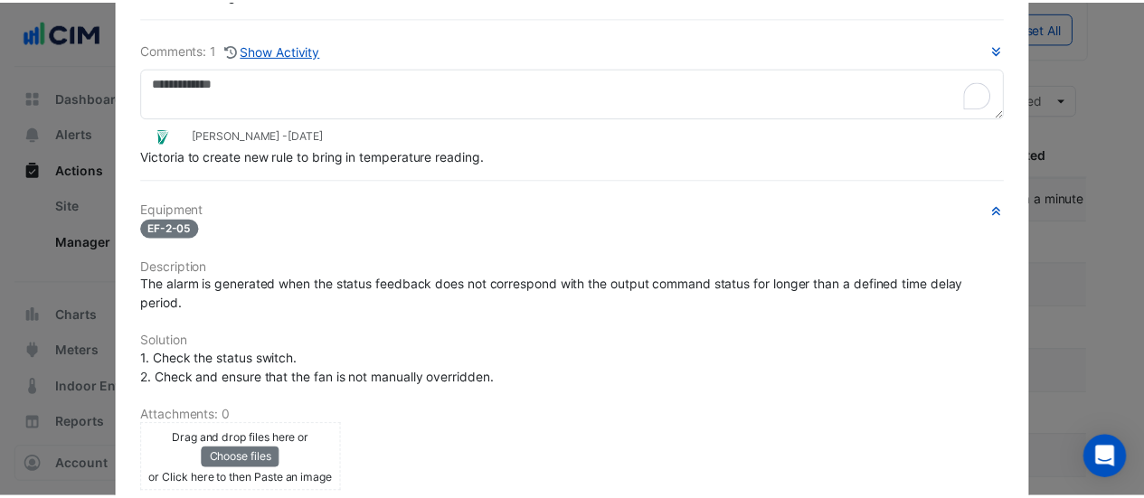
scroll to position [0, 0]
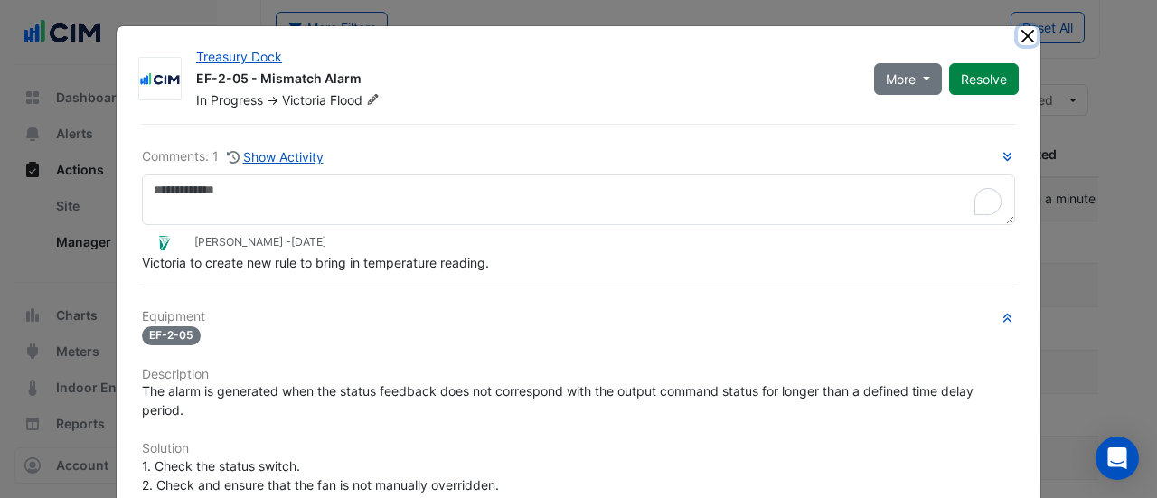
click at [1020, 30] on button "Close" at bounding box center [1027, 35] width 19 height 19
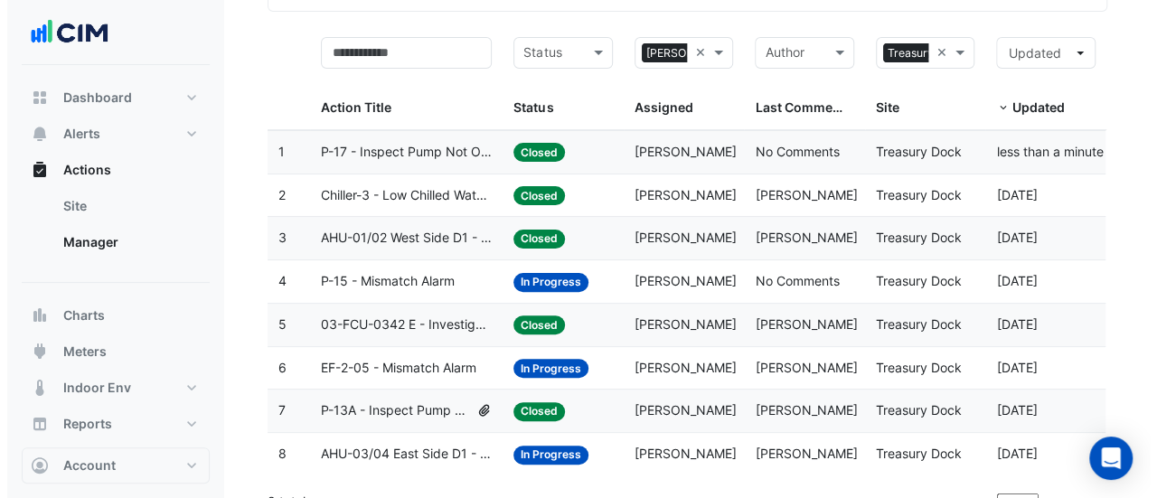
scroll to position [159, 0]
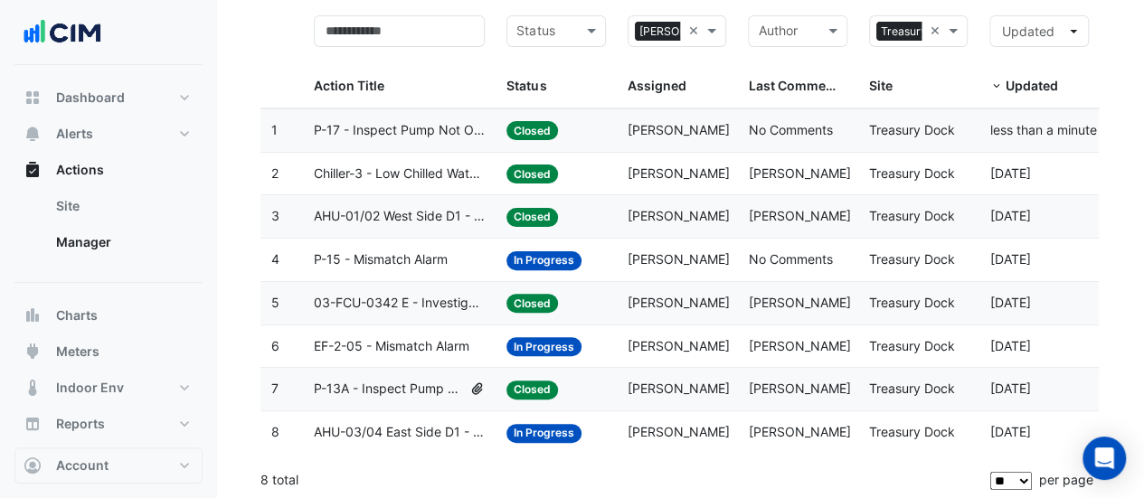
click at [662, 436] on div "Assigned: Victoria Flood" at bounding box center [676, 432] width 99 height 21
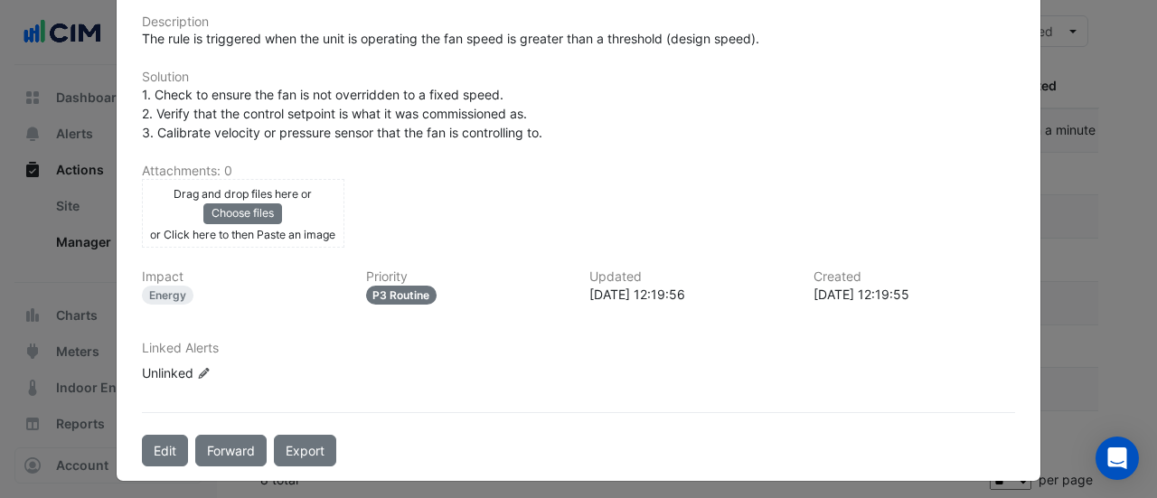
scroll to position [30, 0]
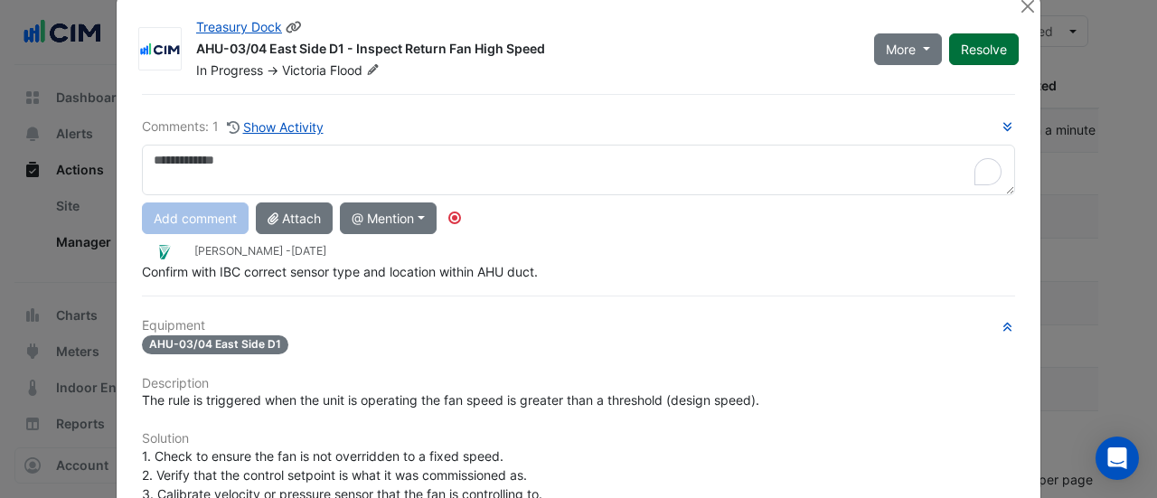
click at [982, 55] on button "Resolve" at bounding box center [984, 49] width 70 height 32
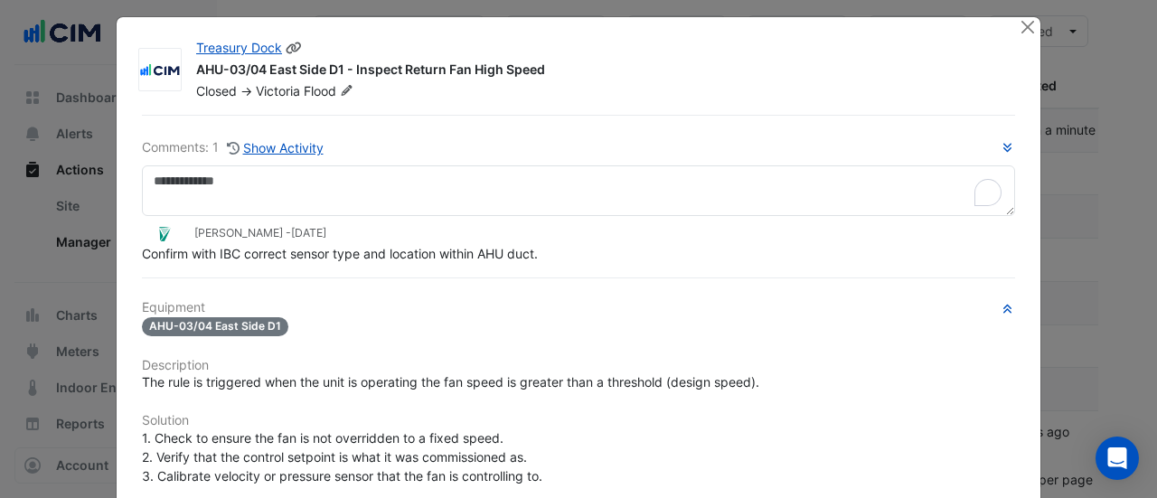
scroll to position [0, 0]
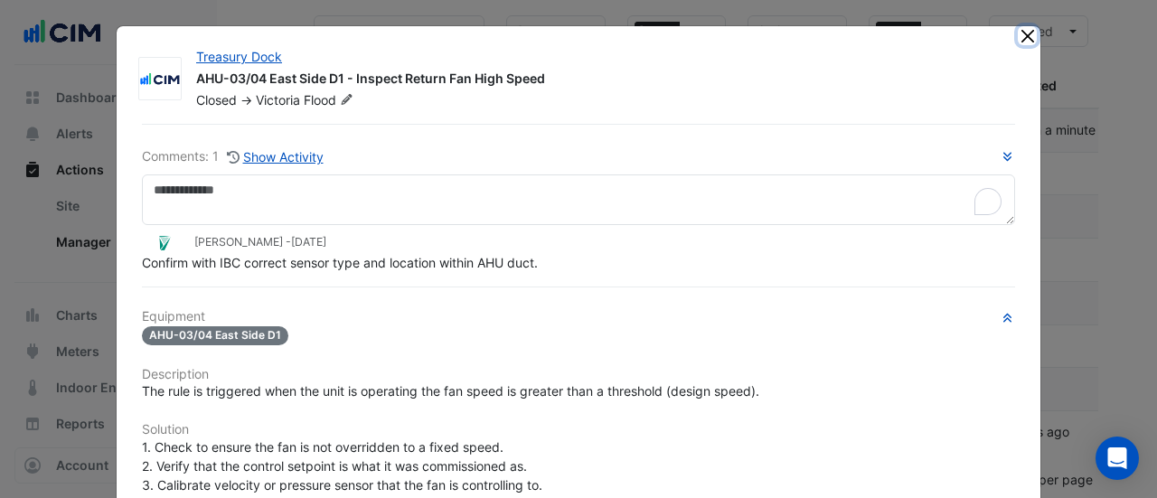
click at [1018, 42] on button "Close" at bounding box center [1027, 35] width 19 height 19
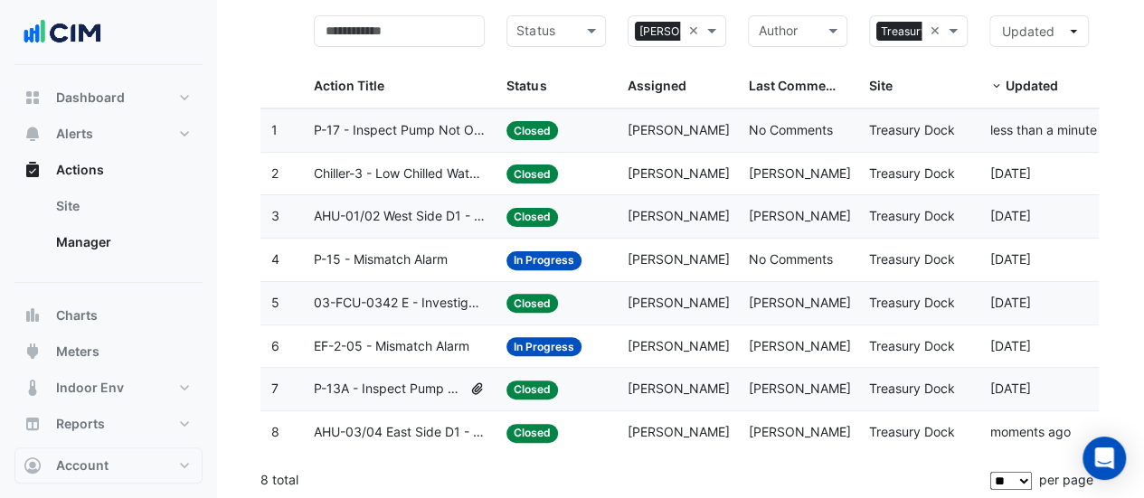
click at [441, 267] on span "P-15 - Mismatch Alarm" at bounding box center [381, 259] width 134 height 21
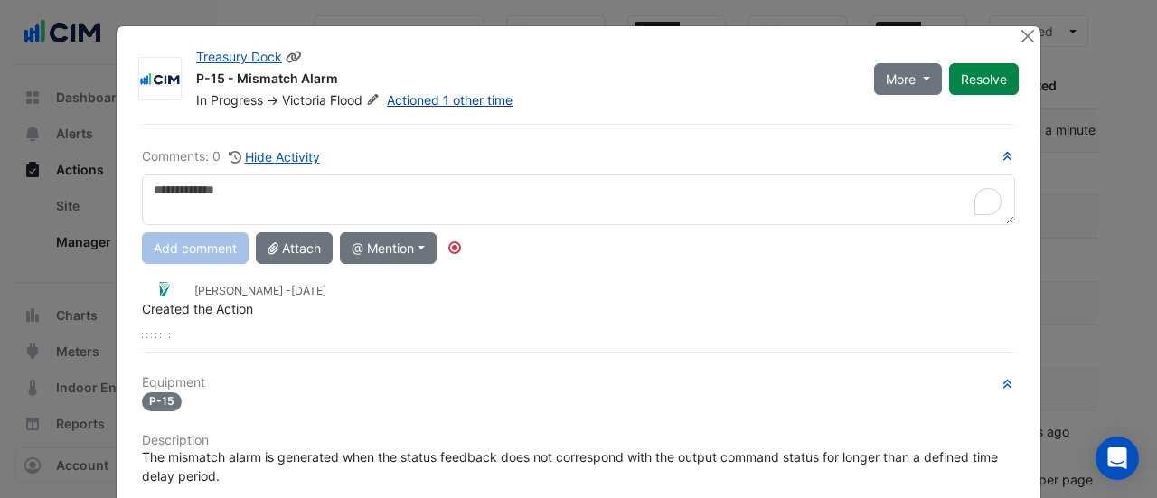
click at [428, 106] on link "Actioned 1 other time" at bounding box center [450, 99] width 126 height 15
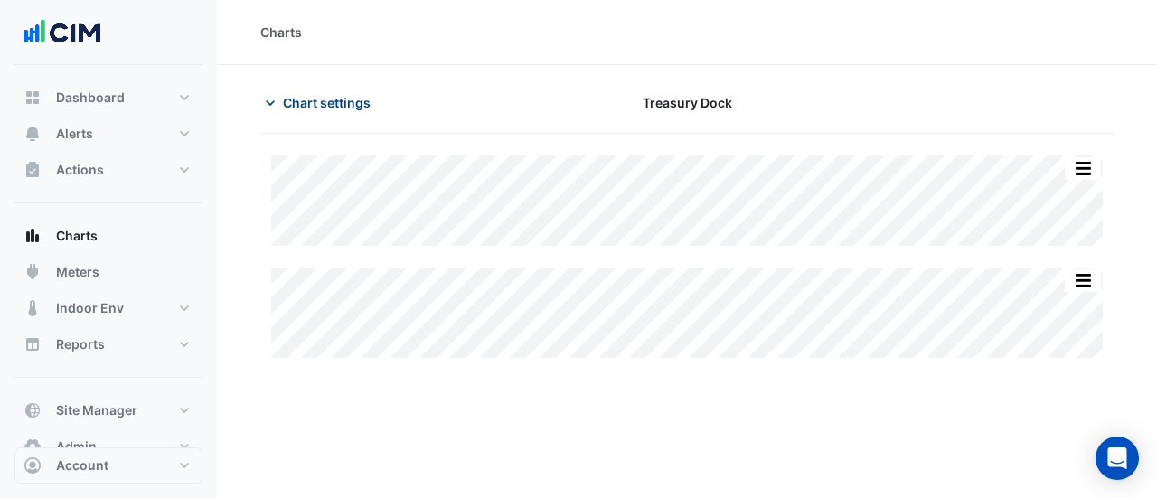
click at [336, 99] on span "Chart settings" at bounding box center [327, 102] width 88 height 19
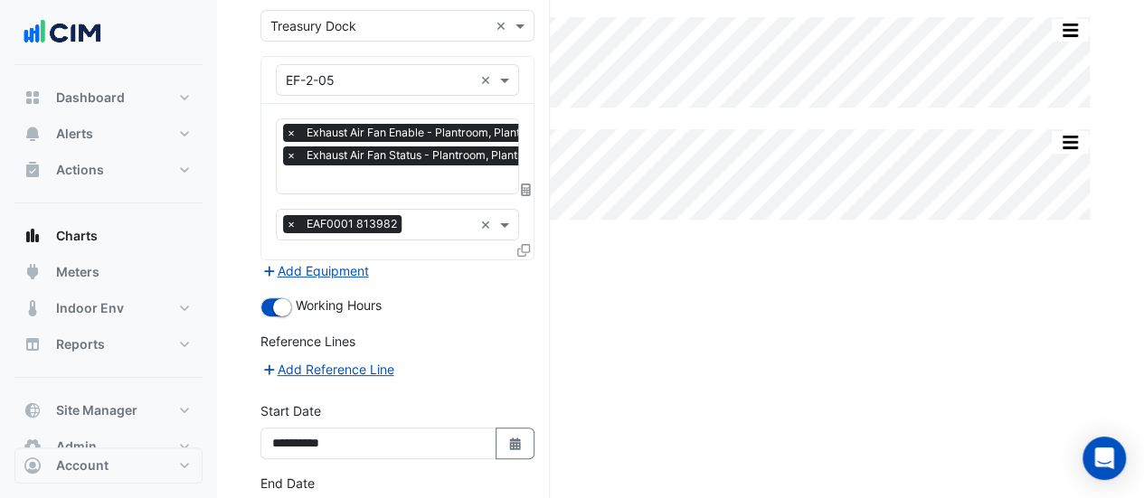
scroll to position [259, 0]
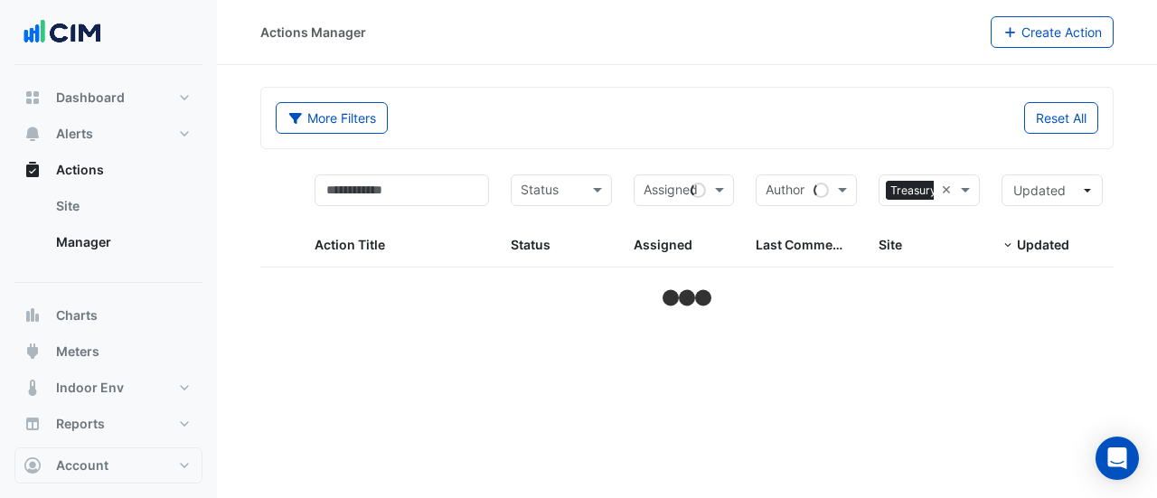
select select "**"
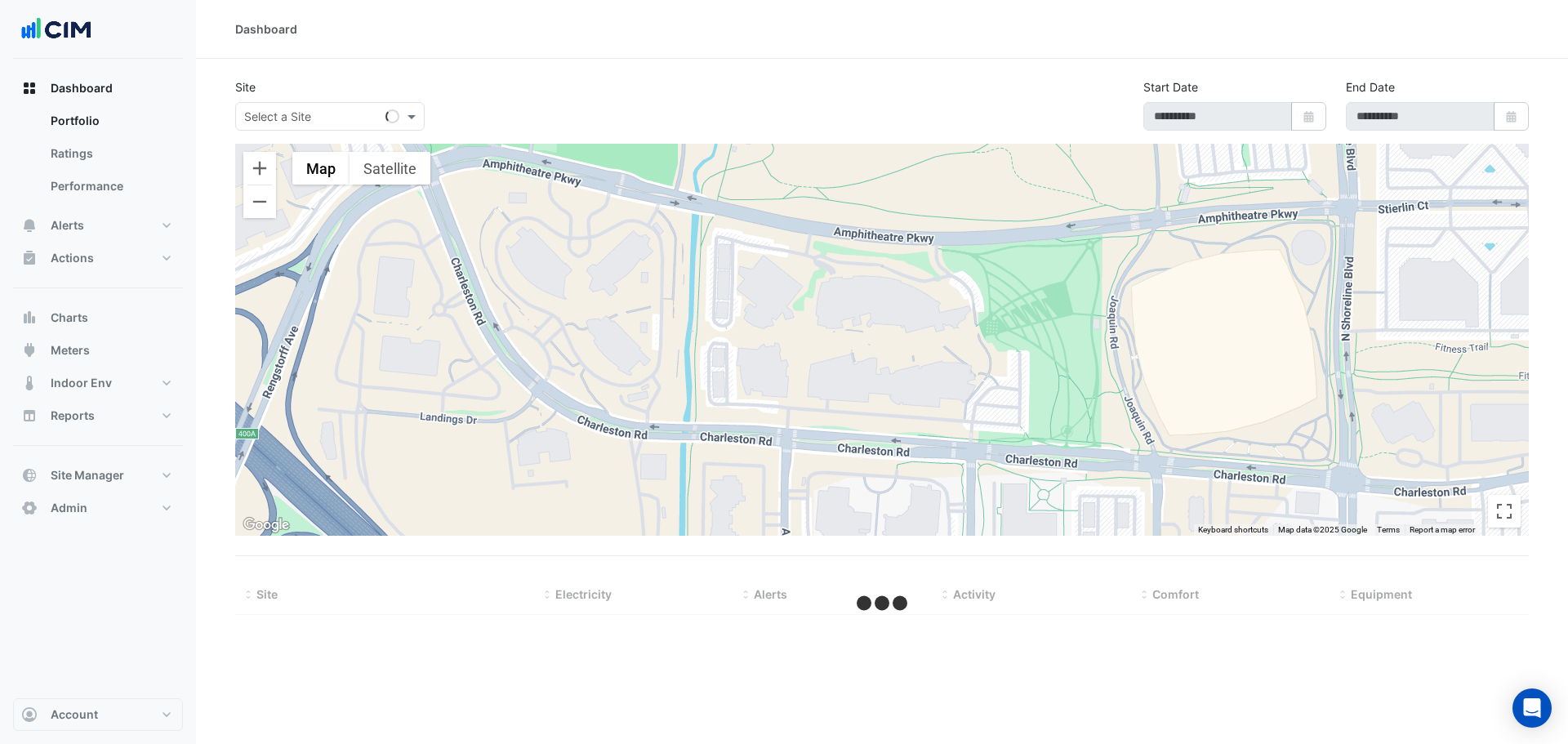
select select "**"
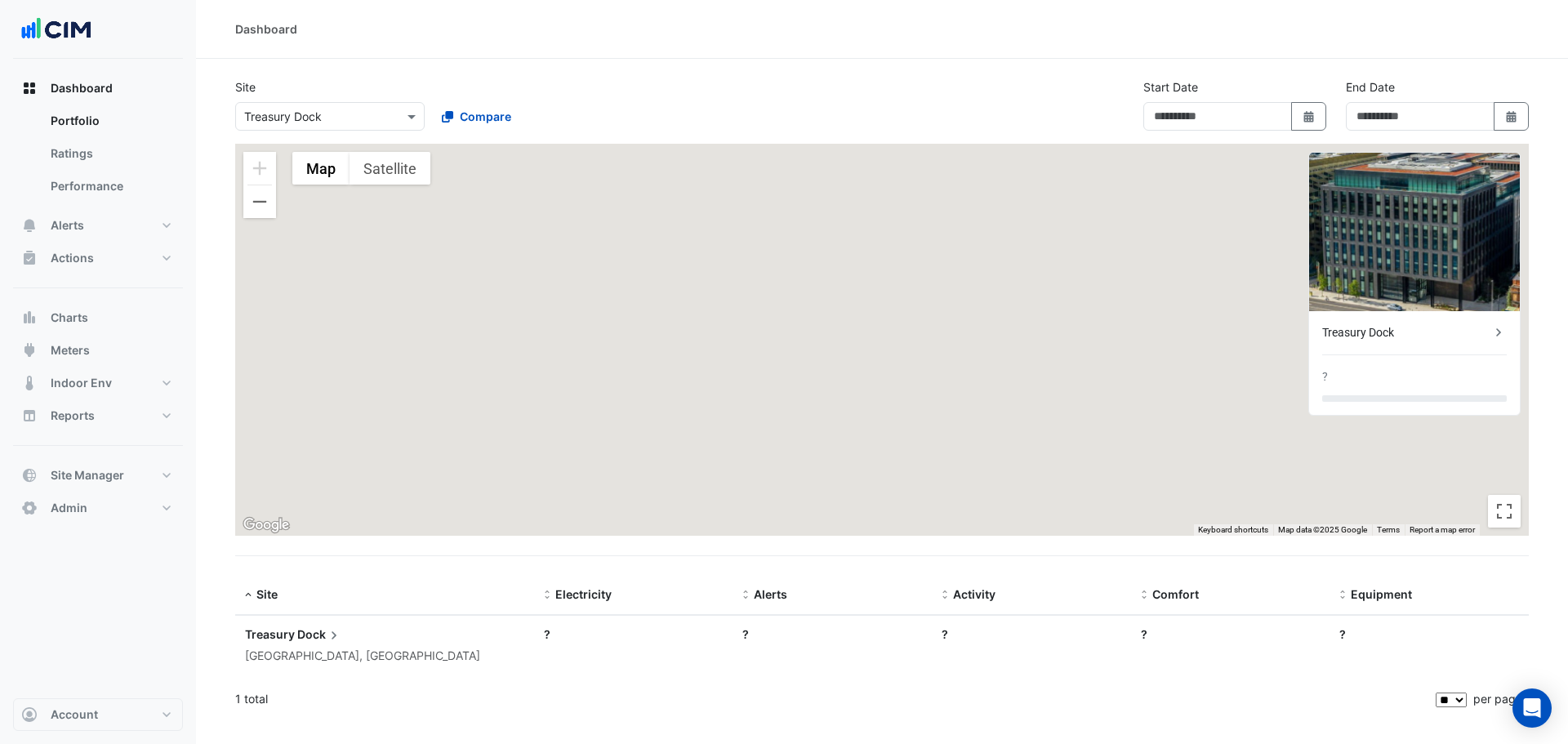
type input "**********"
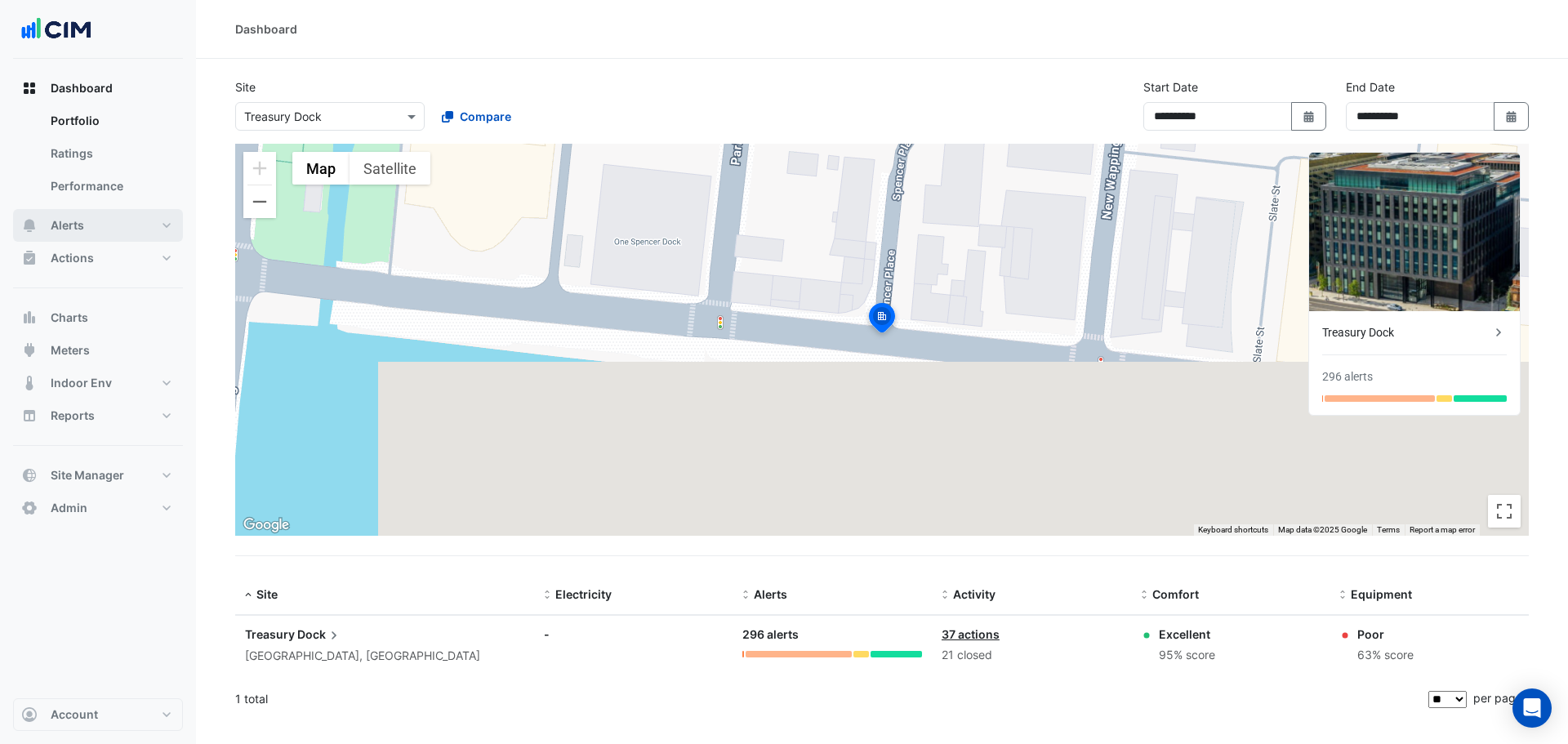
click at [132, 234] on button "Alerts" at bounding box center [98, 225] width 170 height 33
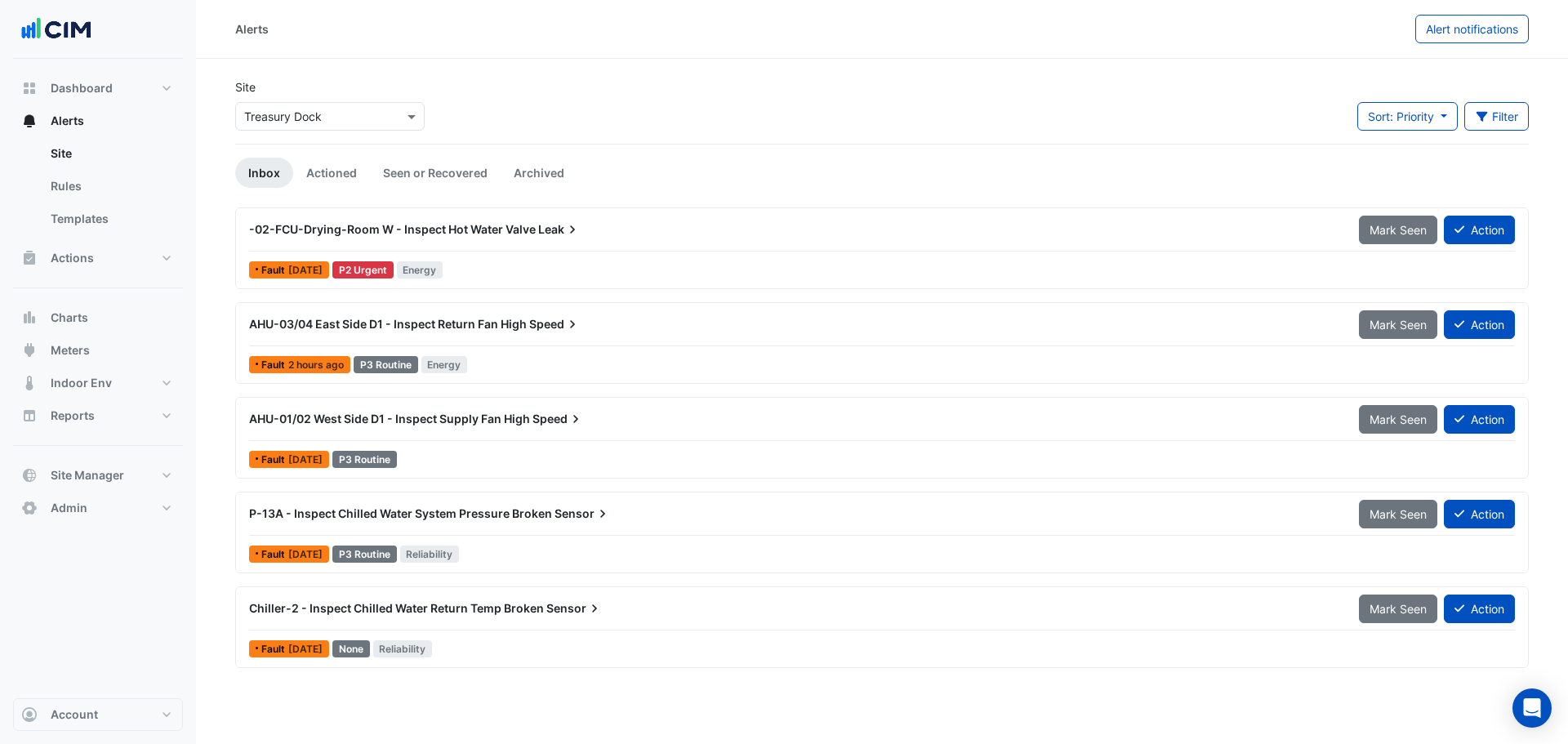
click at [595, 328] on div "AHU-03/04 East Side D1 - Inspect Return Fan High Speed" at bounding box center [794, 324] width 1090 height 16
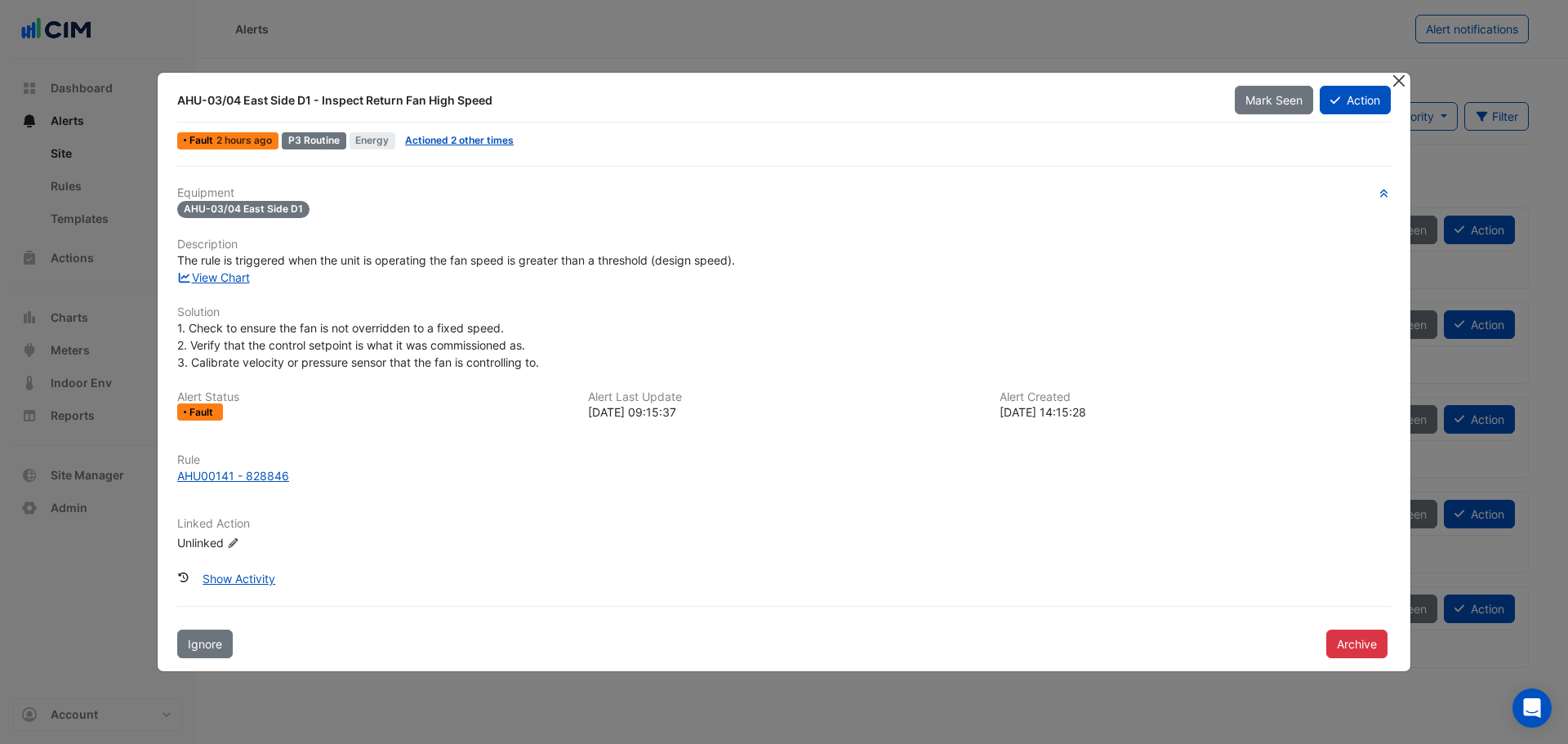
click at [1390, 79] on button "Close" at bounding box center [1398, 80] width 17 height 17
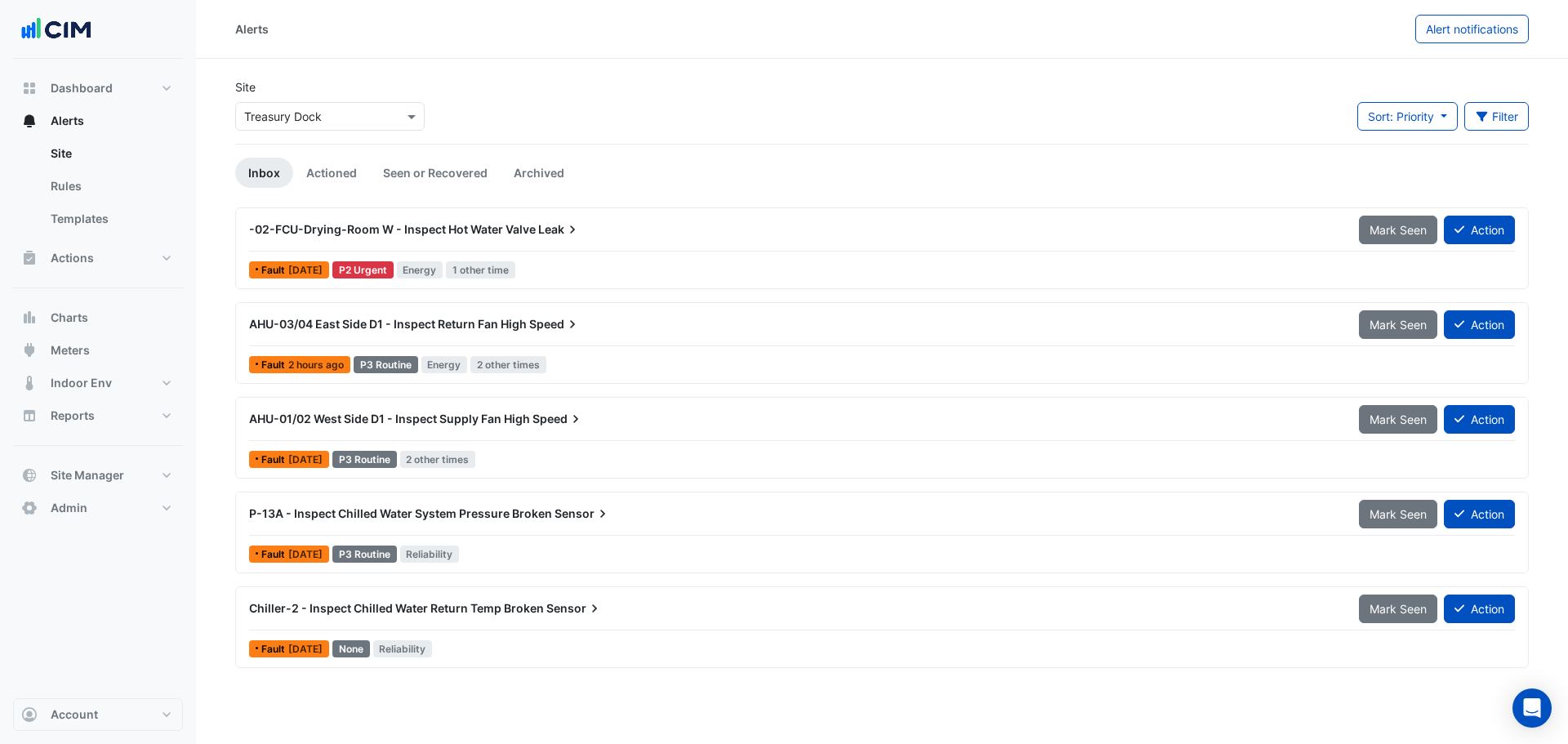
click at [559, 237] on div "-02-FCU-Drying-Room W - Inspect Hot Water Valve Leak" at bounding box center [794, 229] width 1110 height 30
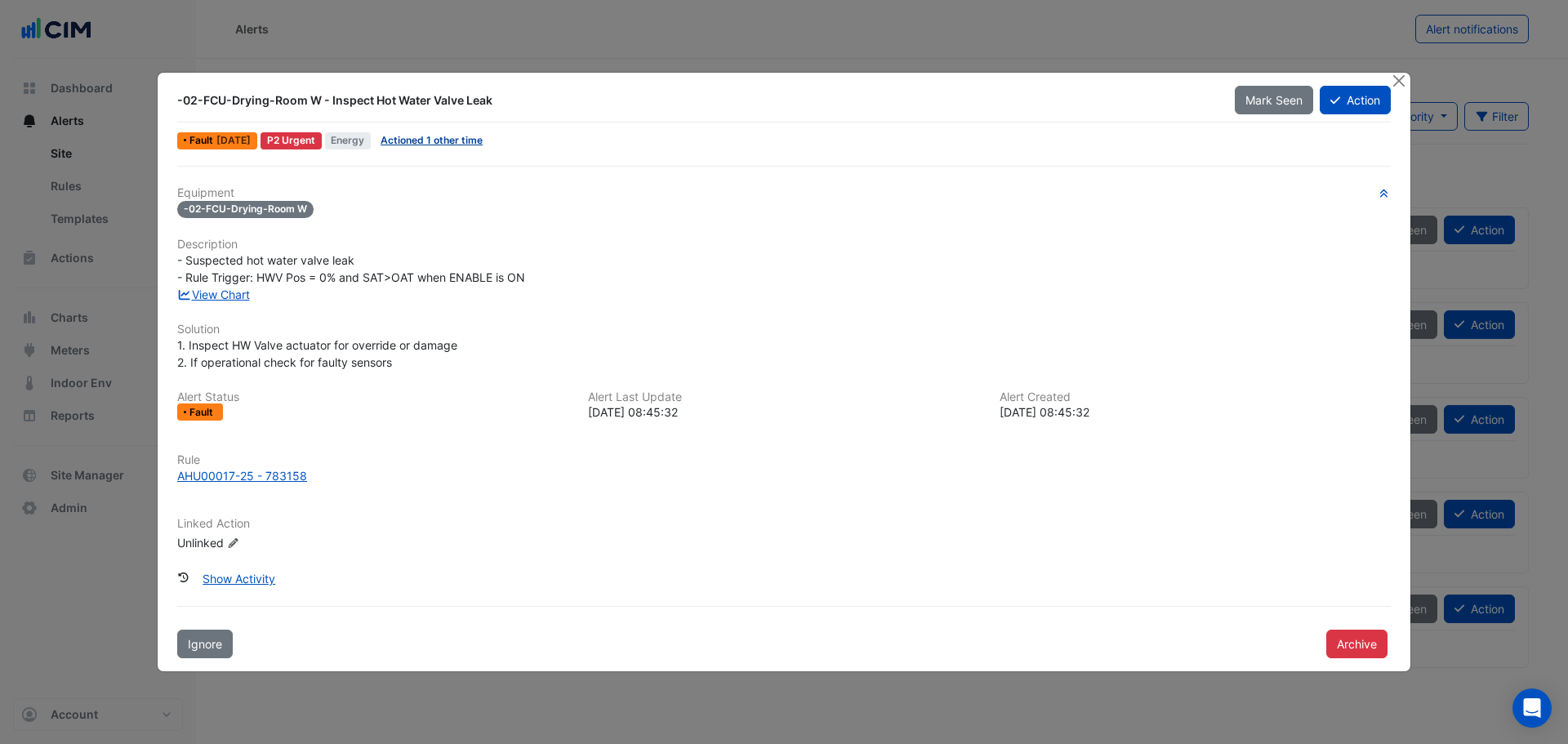
click at [432, 140] on link "Actioned 1 other time" at bounding box center [431, 140] width 102 height 13
drag, startPoint x: 216, startPoint y: 293, endPoint x: 226, endPoint y: 297, distance: 10.8
click at [217, 293] on link "View Chart" at bounding box center [213, 293] width 72 height 14
click at [1396, 85] on button "Close" at bounding box center [1398, 80] width 17 height 17
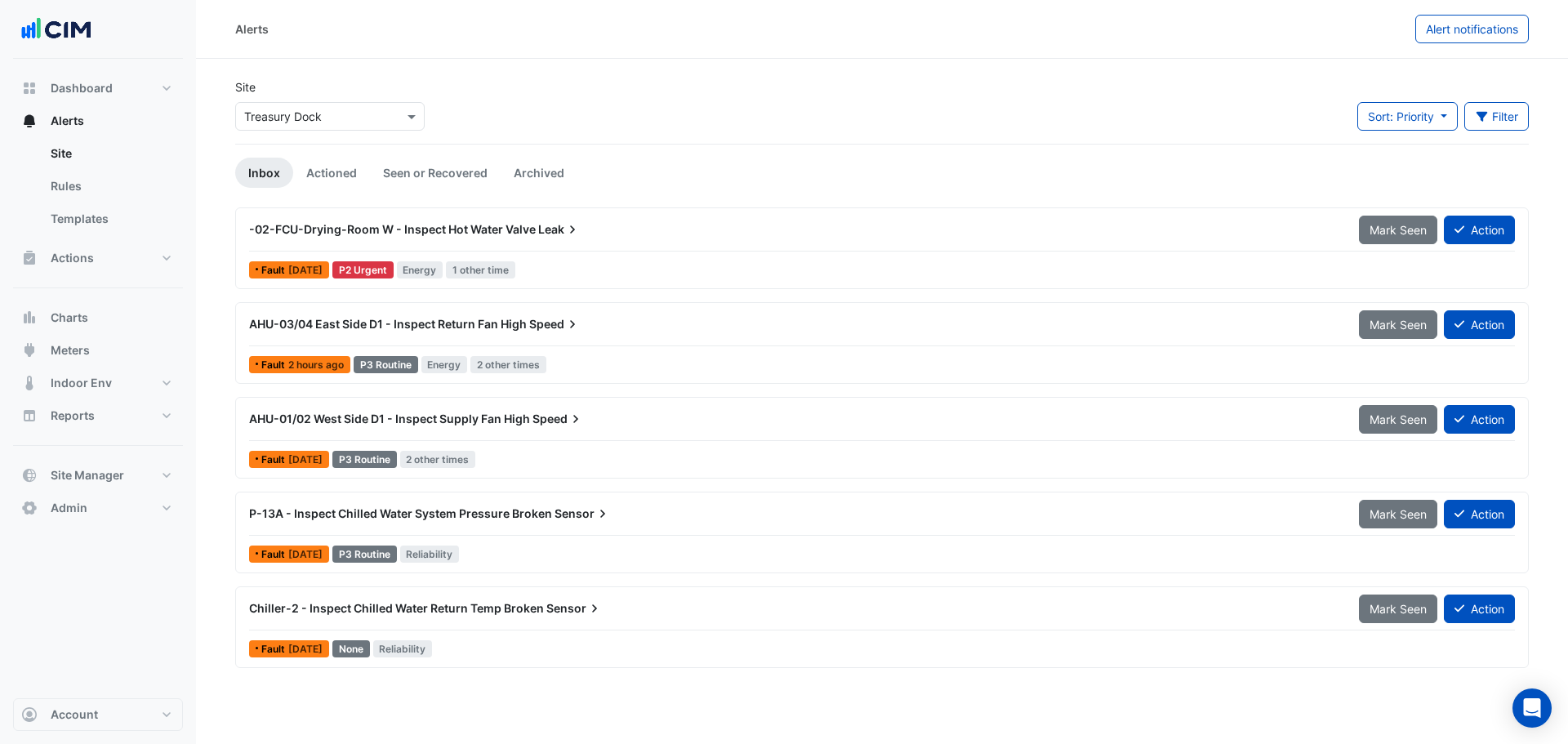
click at [481, 324] on span "AHU-03/04 East Side D1 - Inspect Return Fan High" at bounding box center [387, 323] width 277 height 14
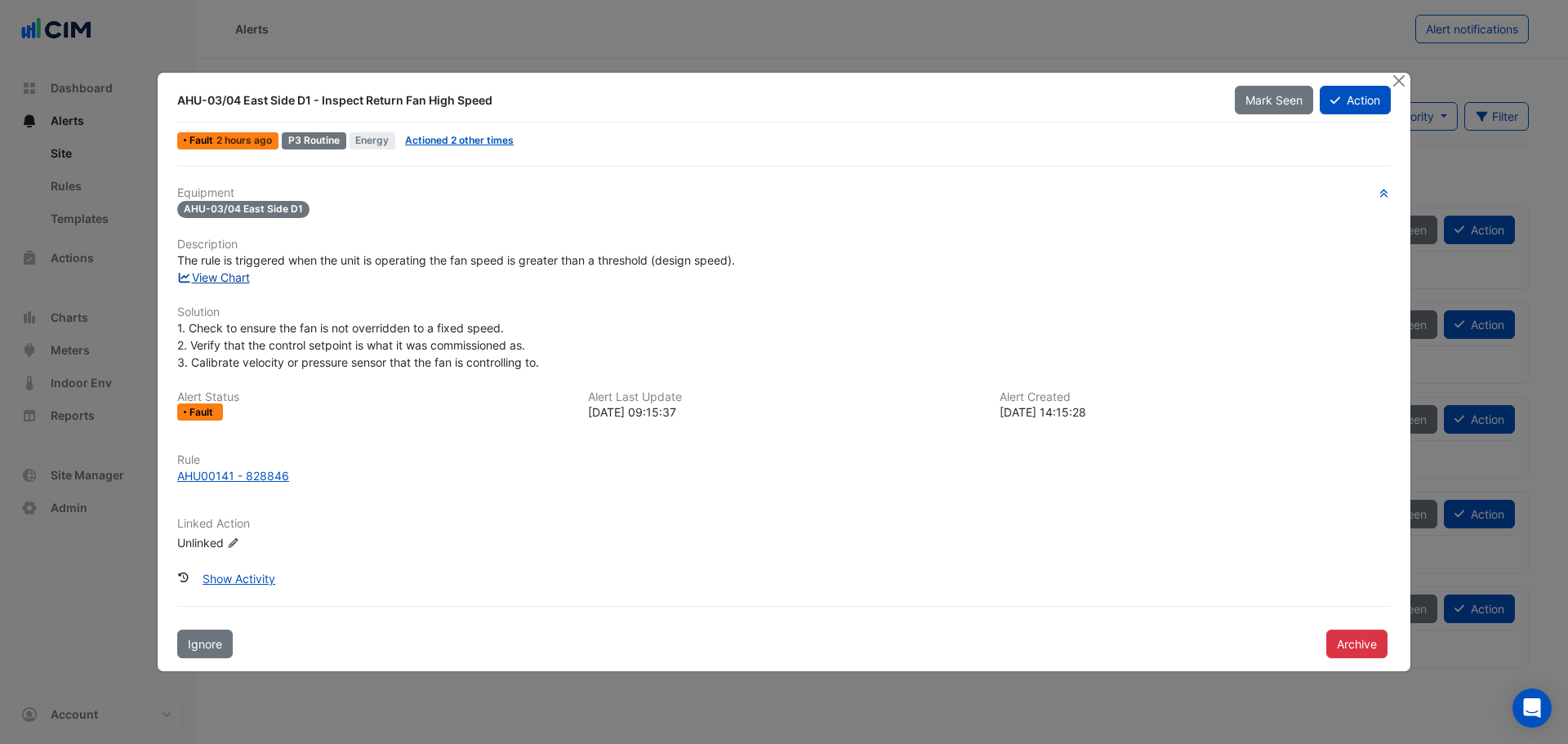
click at [216, 276] on link "View Chart" at bounding box center [213, 276] width 72 height 14
click at [434, 139] on link "Actioned 2 other times" at bounding box center [459, 140] width 108 height 13
click at [1395, 80] on button "Close" at bounding box center [1398, 80] width 17 height 17
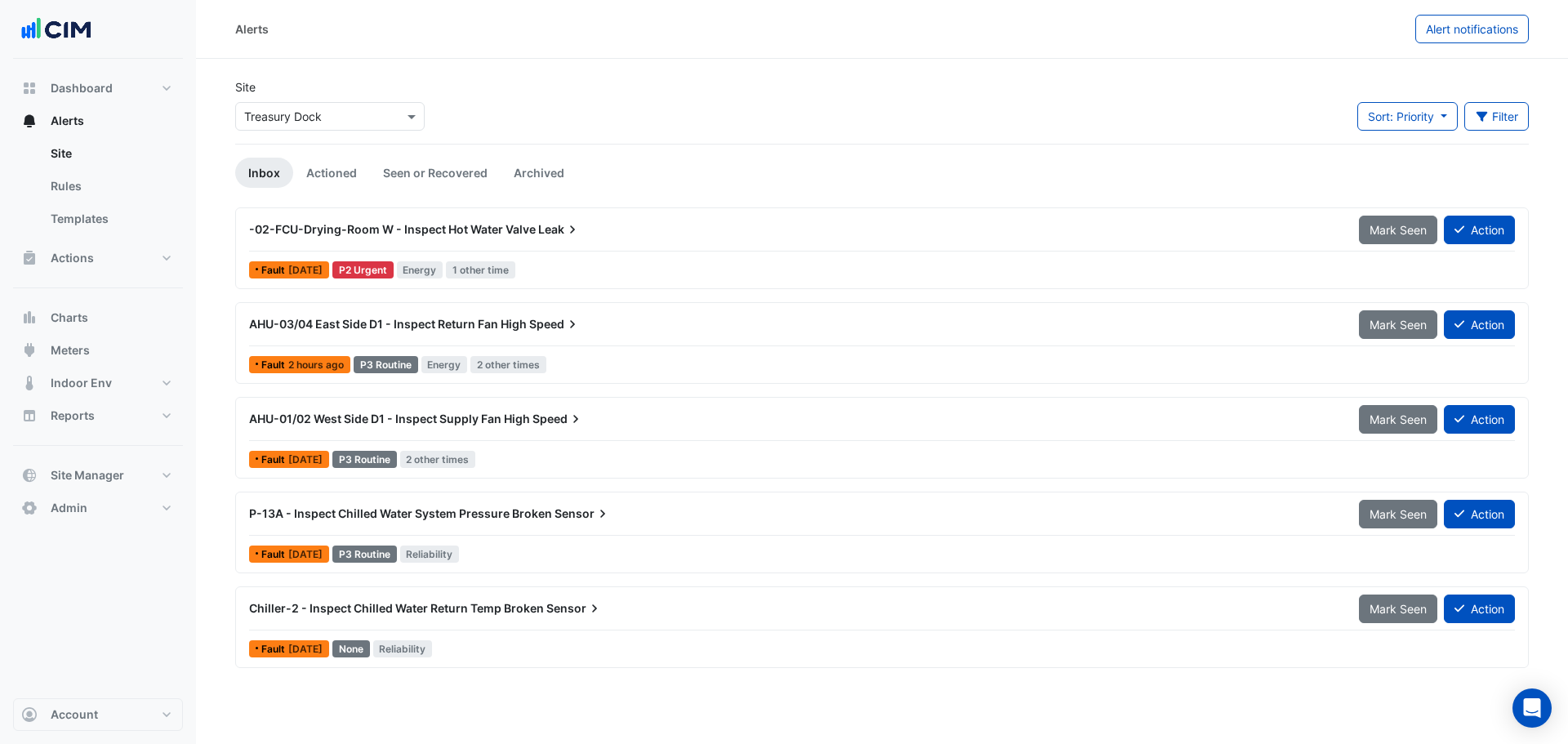
click at [1397, 79] on app-alert-ticket-details-modal "AHU-03/04 East Side D1 - Inspect Return Fan High Speed Mark Seen Action Fault 2…" at bounding box center [783, 331] width 1253 height 600
click at [623, 515] on div "P-13A - Inspect Chilled Water System Pressure Broken Sensor" at bounding box center [794, 514] width 1090 height 16
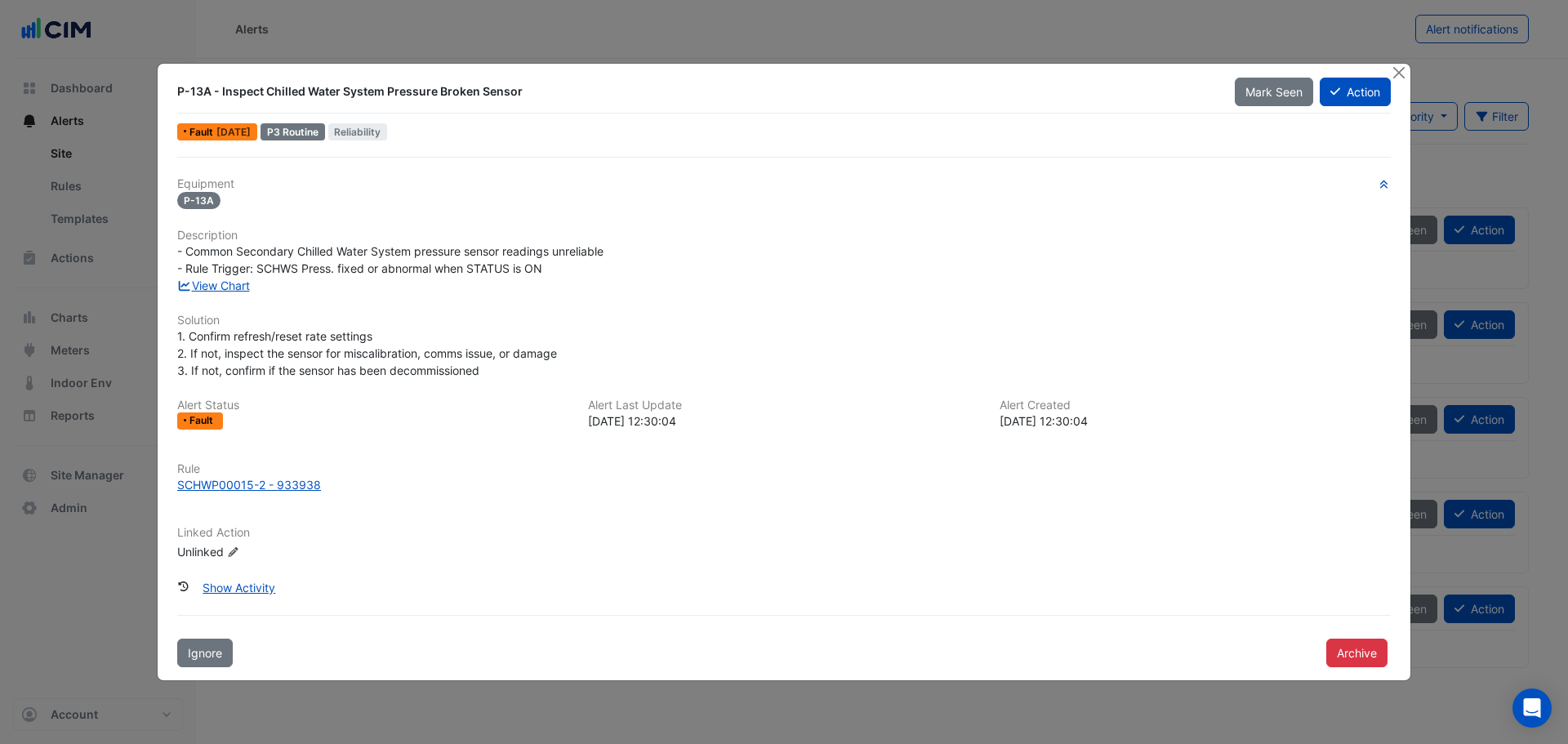
click at [234, 276] on div "View Chart" at bounding box center [783, 284] width 1233 height 17
click at [238, 284] on link "View Chart" at bounding box center [213, 284] width 72 height 14
click at [1403, 74] on button "Close" at bounding box center [1398, 72] width 17 height 17
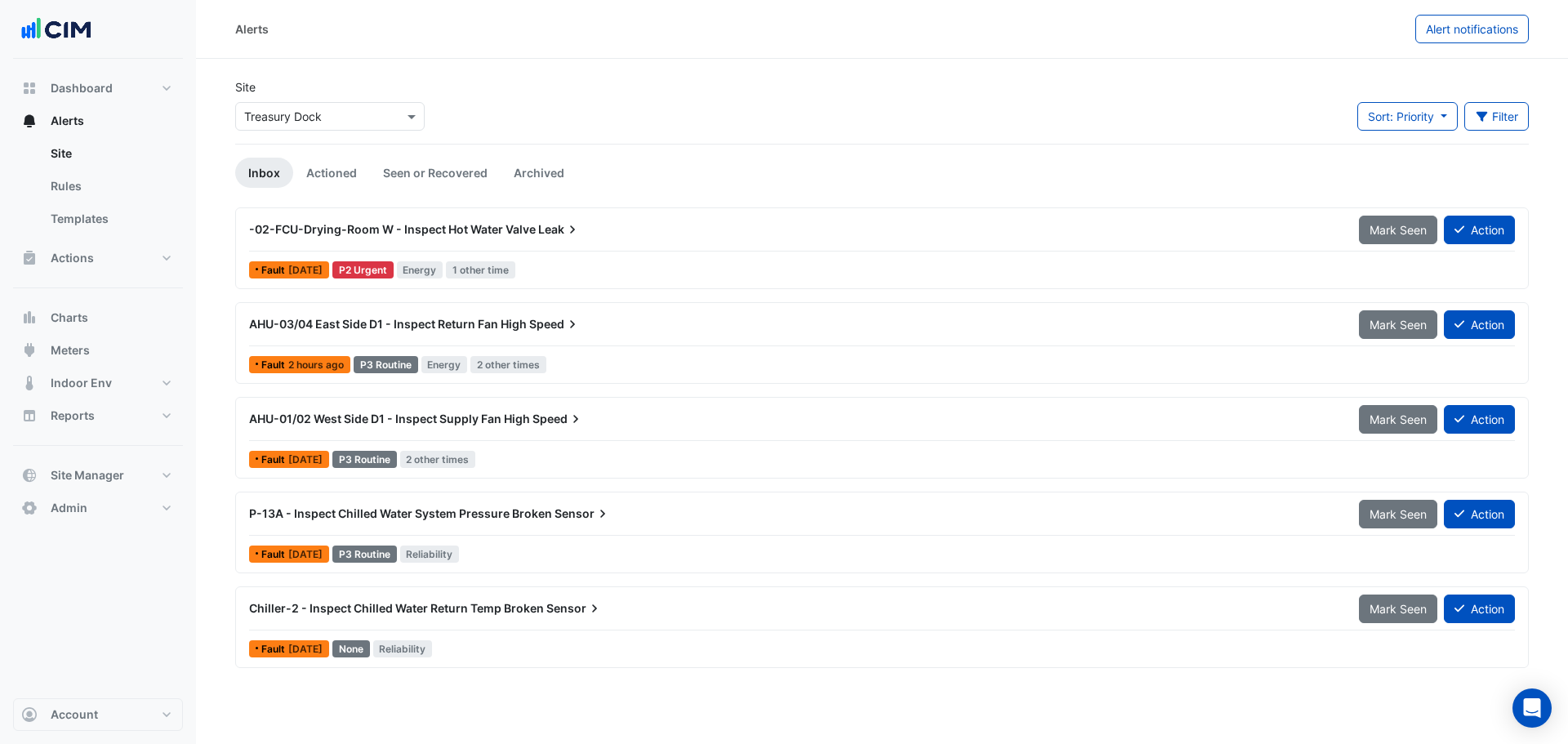
click at [631, 626] on div "Chiller-2 - Inspect Chilled Water Return Temp Broken Sensor Mark Seen Action" at bounding box center [882, 611] width 1265 height 37
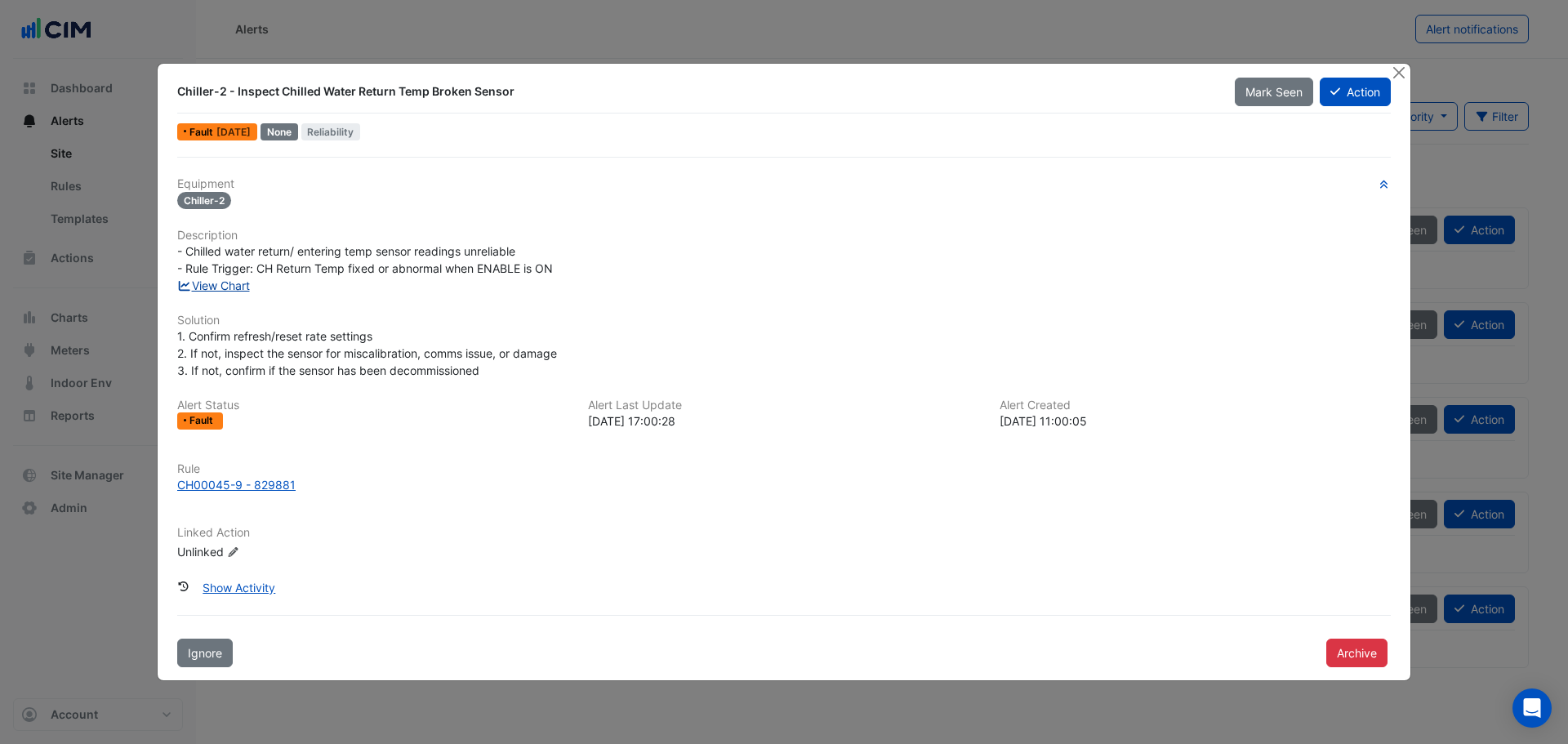
click at [217, 282] on link "View Chart" at bounding box center [213, 284] width 72 height 14
click at [201, 281] on link "View Chart" at bounding box center [213, 284] width 72 height 14
click at [1392, 72] on button "Close" at bounding box center [1398, 72] width 17 height 17
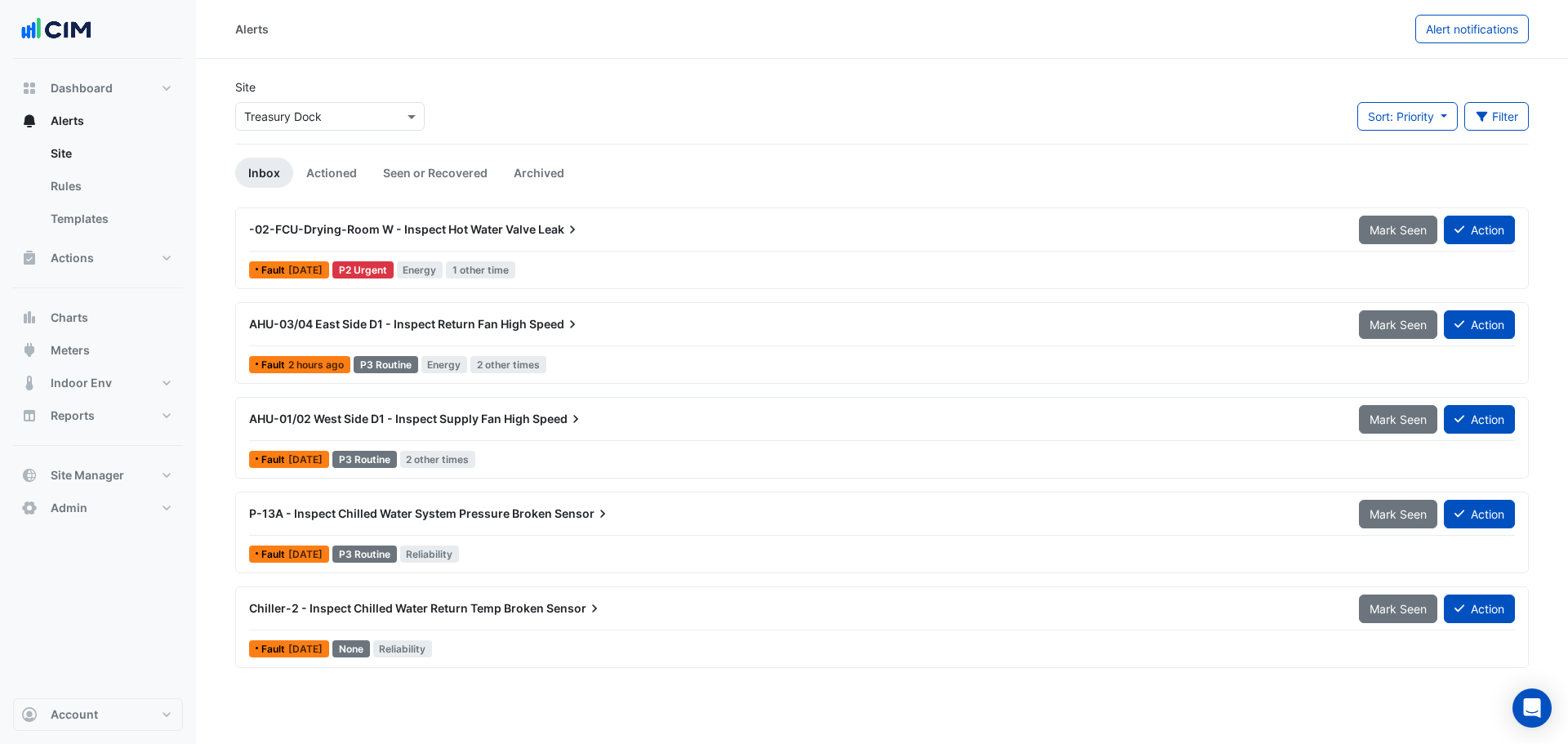
click at [762, 257] on div "-02-FCU-Drying-Room W - Inspect Hot Water Valve [PERSON_NAME] Seen Action Fault…" at bounding box center [882, 248] width 1279 height 67
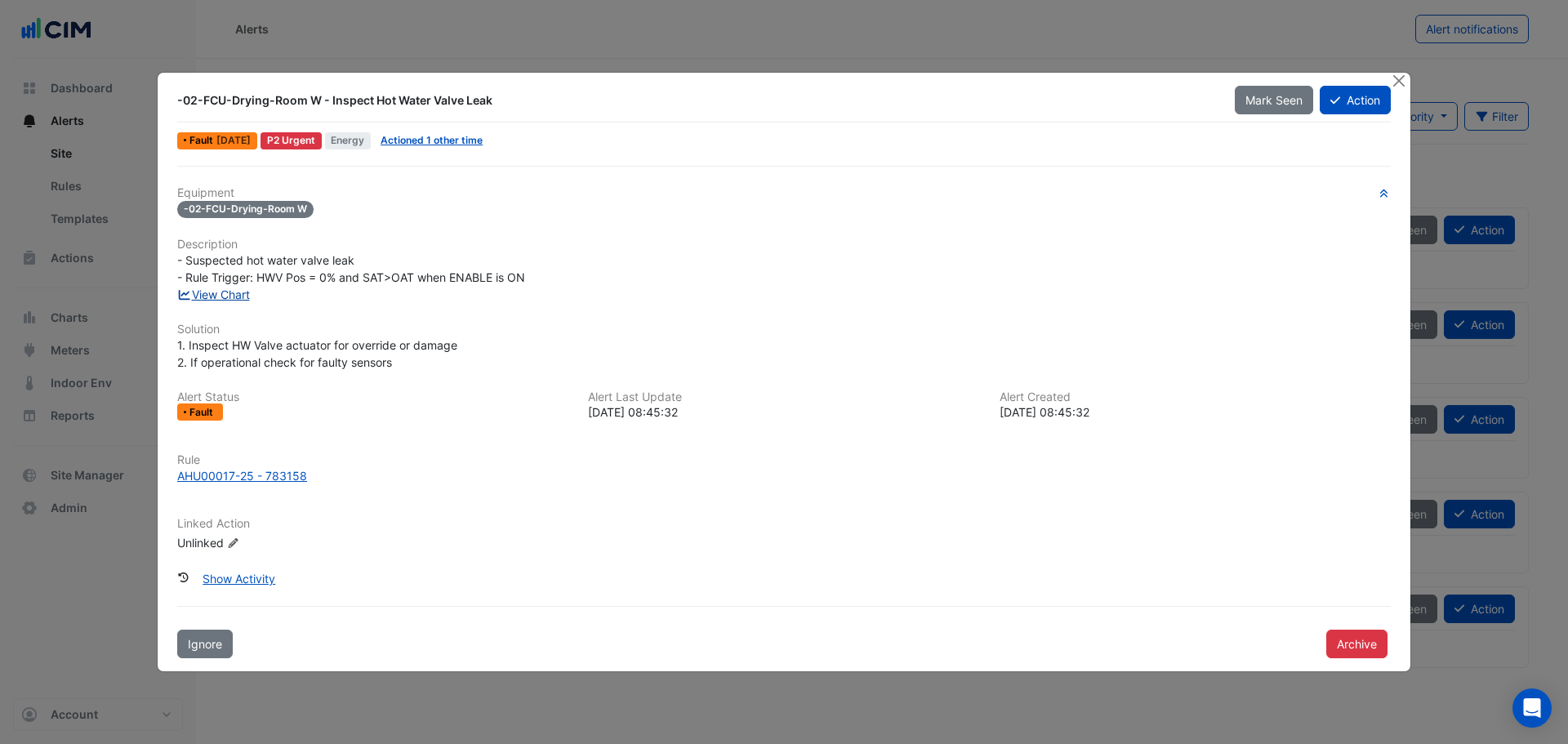
click at [230, 291] on link "View Chart" at bounding box center [213, 293] width 72 height 14
click at [245, 476] on div "AHU00017-25 - 783158" at bounding box center [242, 475] width 130 height 17
click at [1402, 82] on button "Close" at bounding box center [1398, 80] width 17 height 17
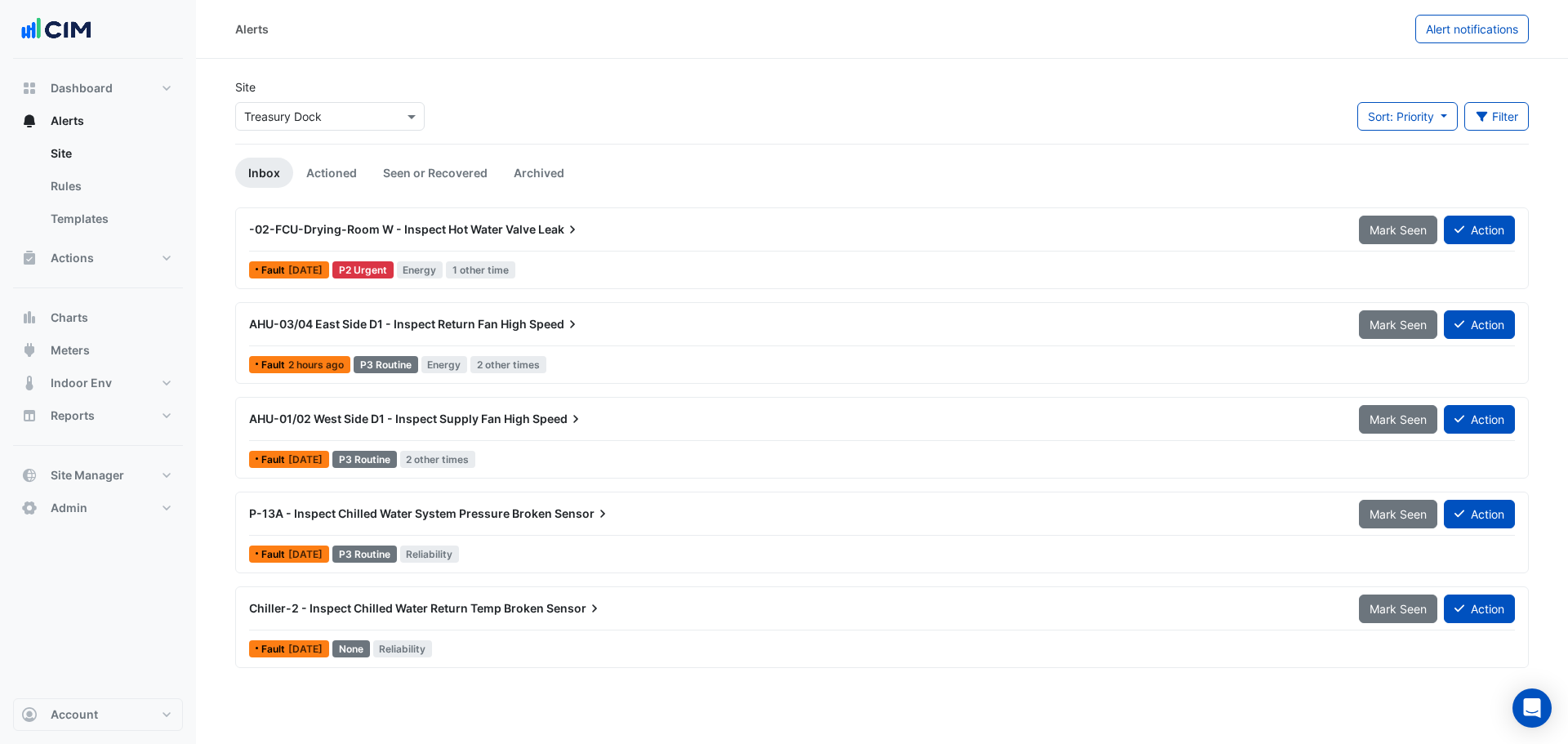
click at [475, 224] on span "-02-FCU-Drying-Room W - Inspect Hot Water Valve" at bounding box center [392, 228] width 286 height 14
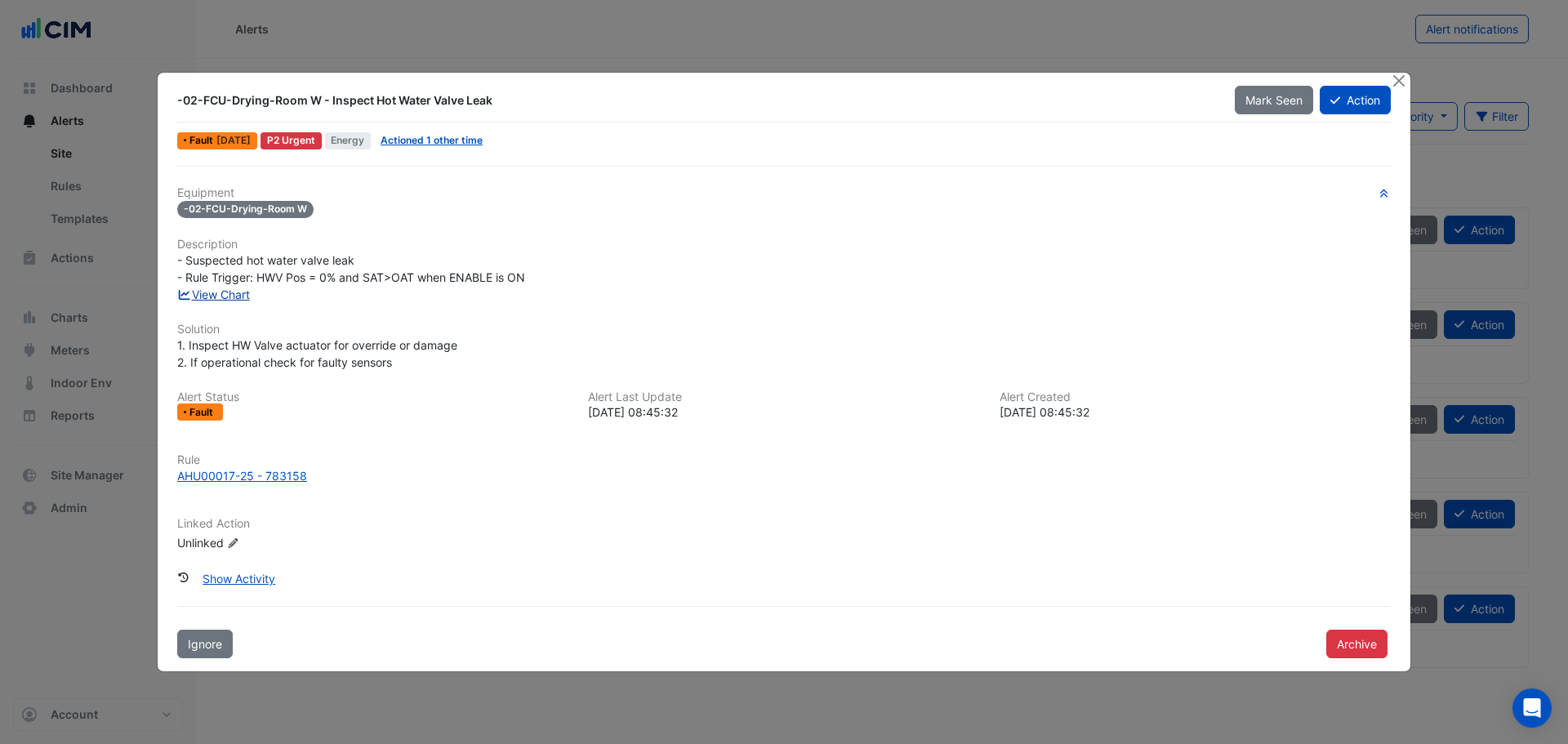
click at [250, 292] on link "View Chart" at bounding box center [213, 293] width 72 height 14
click at [449, 134] on link "Actioned 1 other time" at bounding box center [431, 140] width 102 height 13
click at [1396, 83] on button "Close" at bounding box center [1398, 80] width 17 height 17
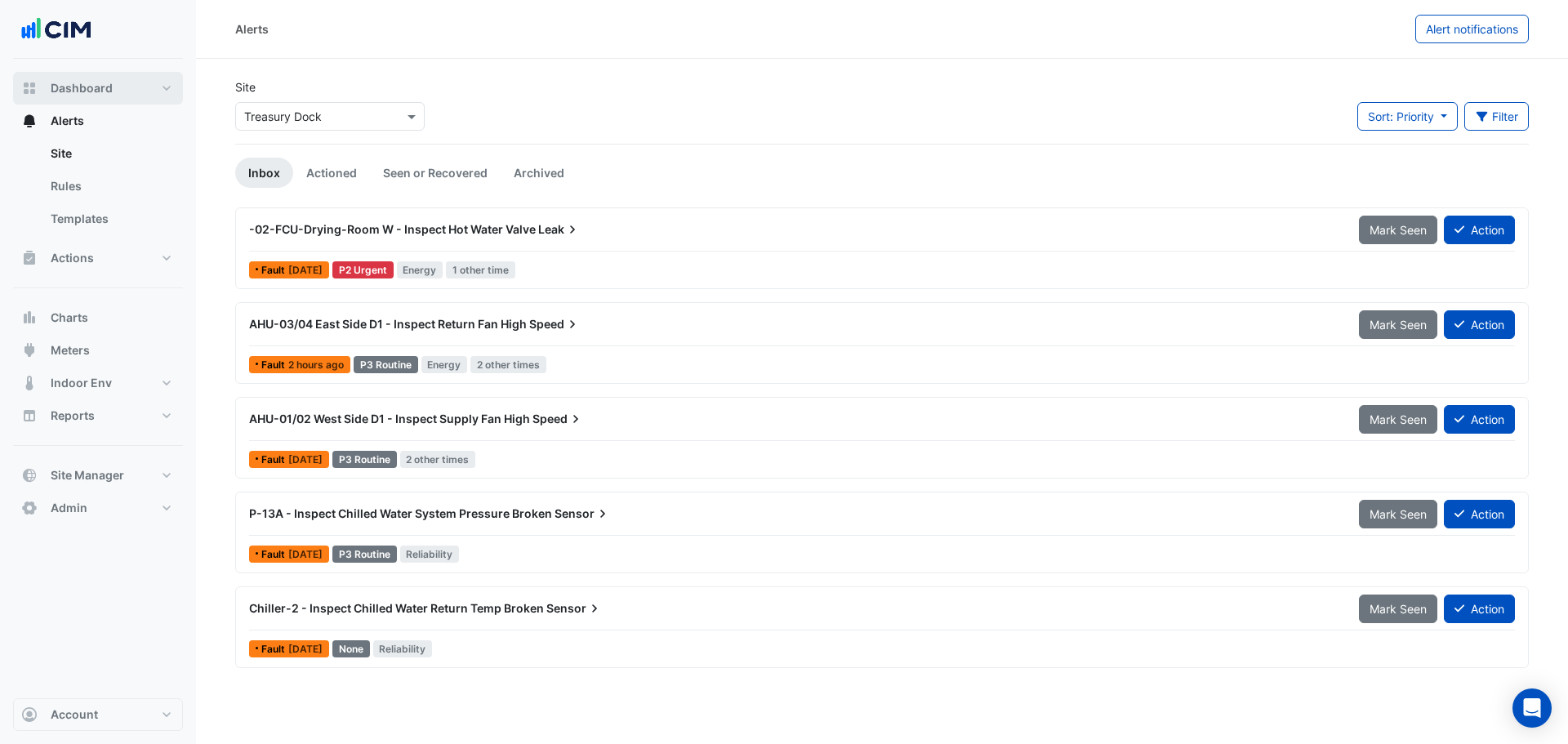
click at [140, 98] on button "Dashboard" at bounding box center [98, 88] width 170 height 33
select select "**"
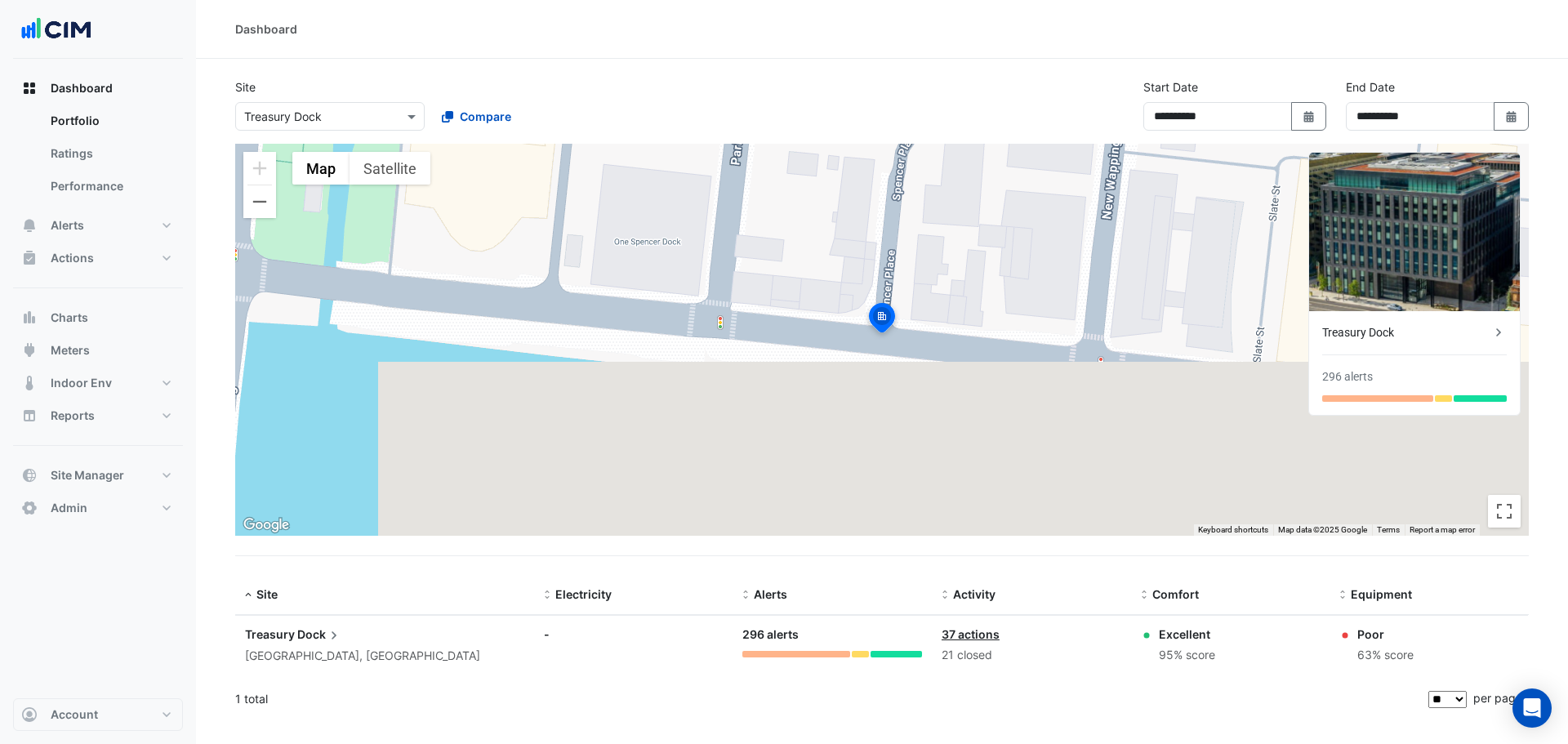
click at [1450, 340] on div "Treasury Dock" at bounding box center [1406, 332] width 168 height 17
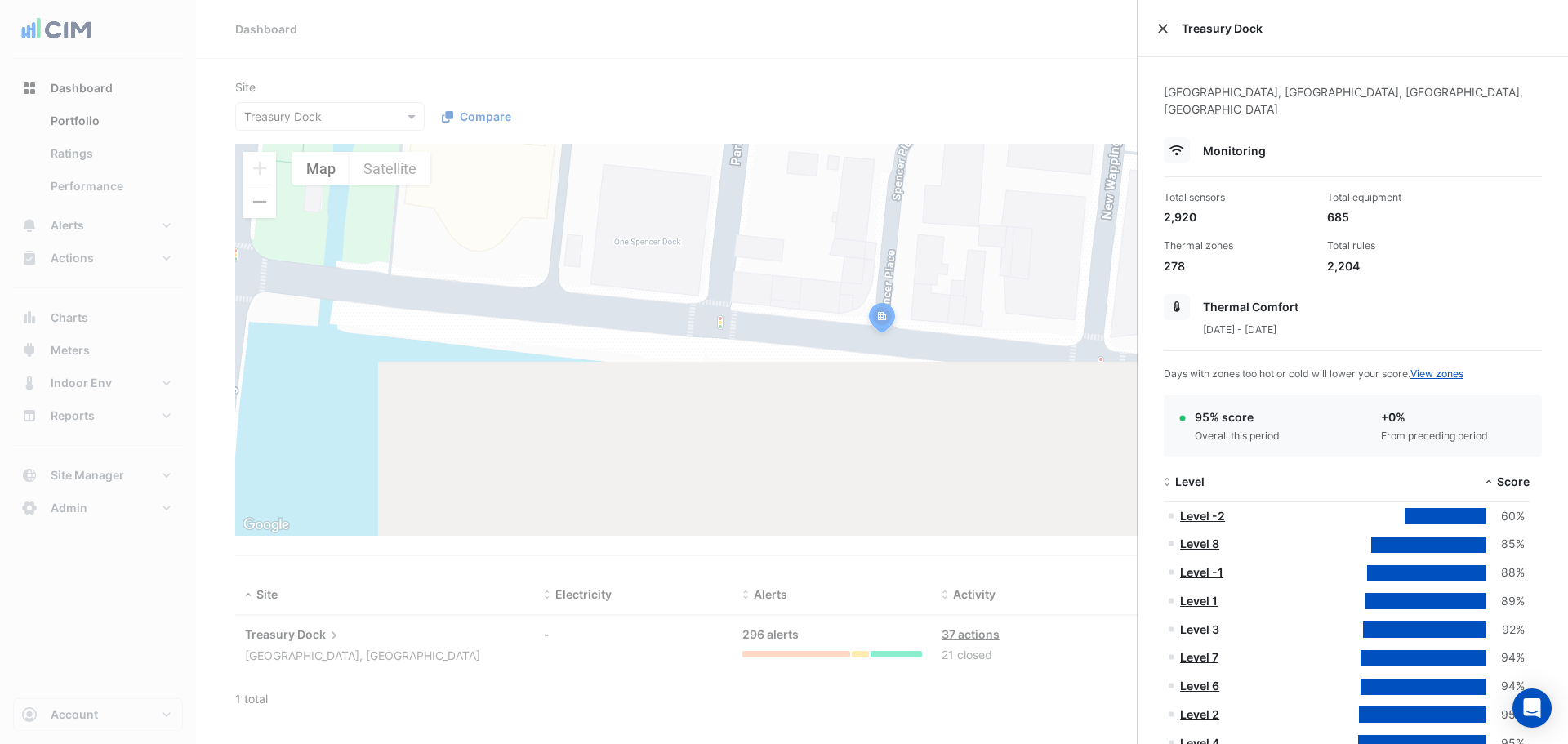
click at [1162, 30] on button "Close" at bounding box center [1162, 28] width 12 height 12
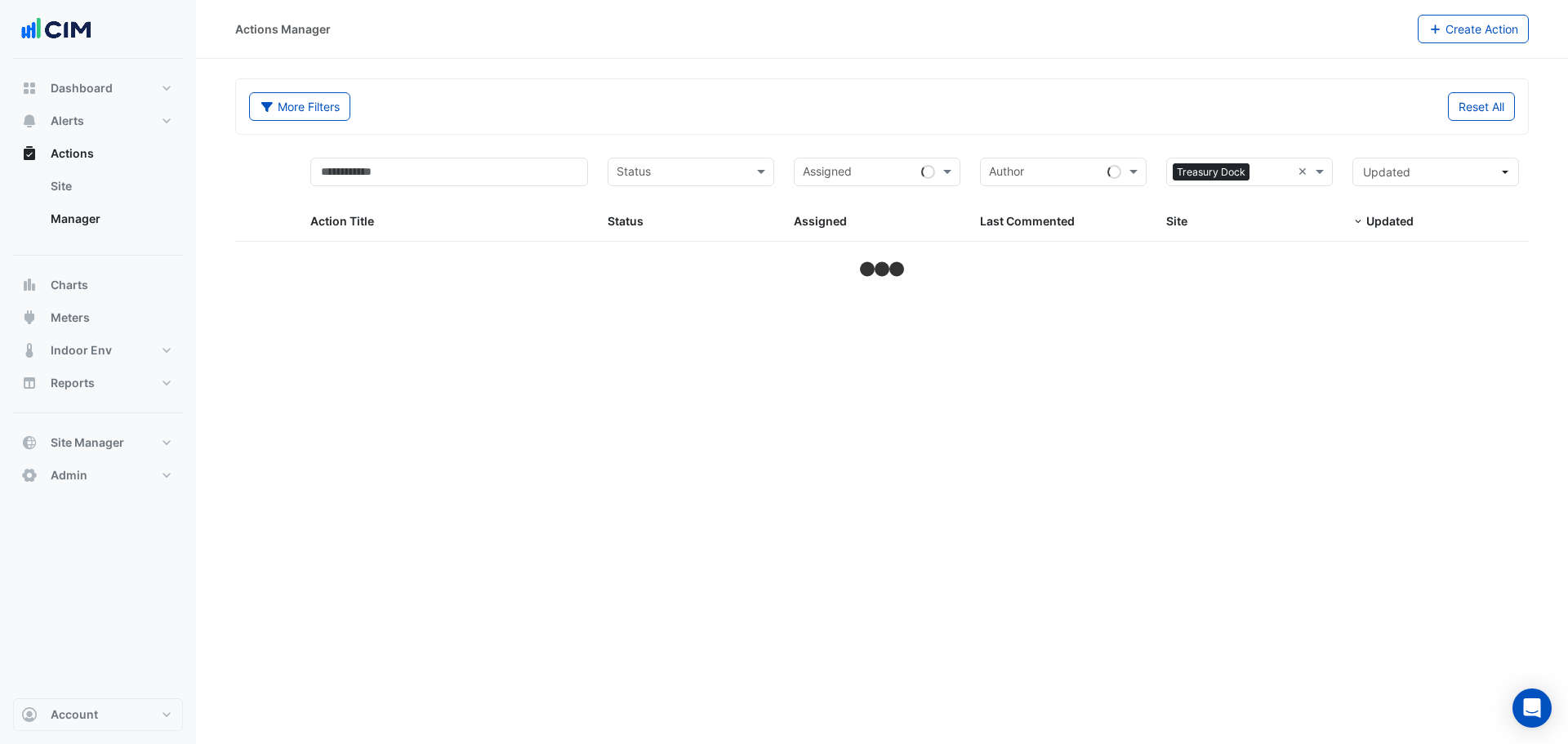
select select "**"
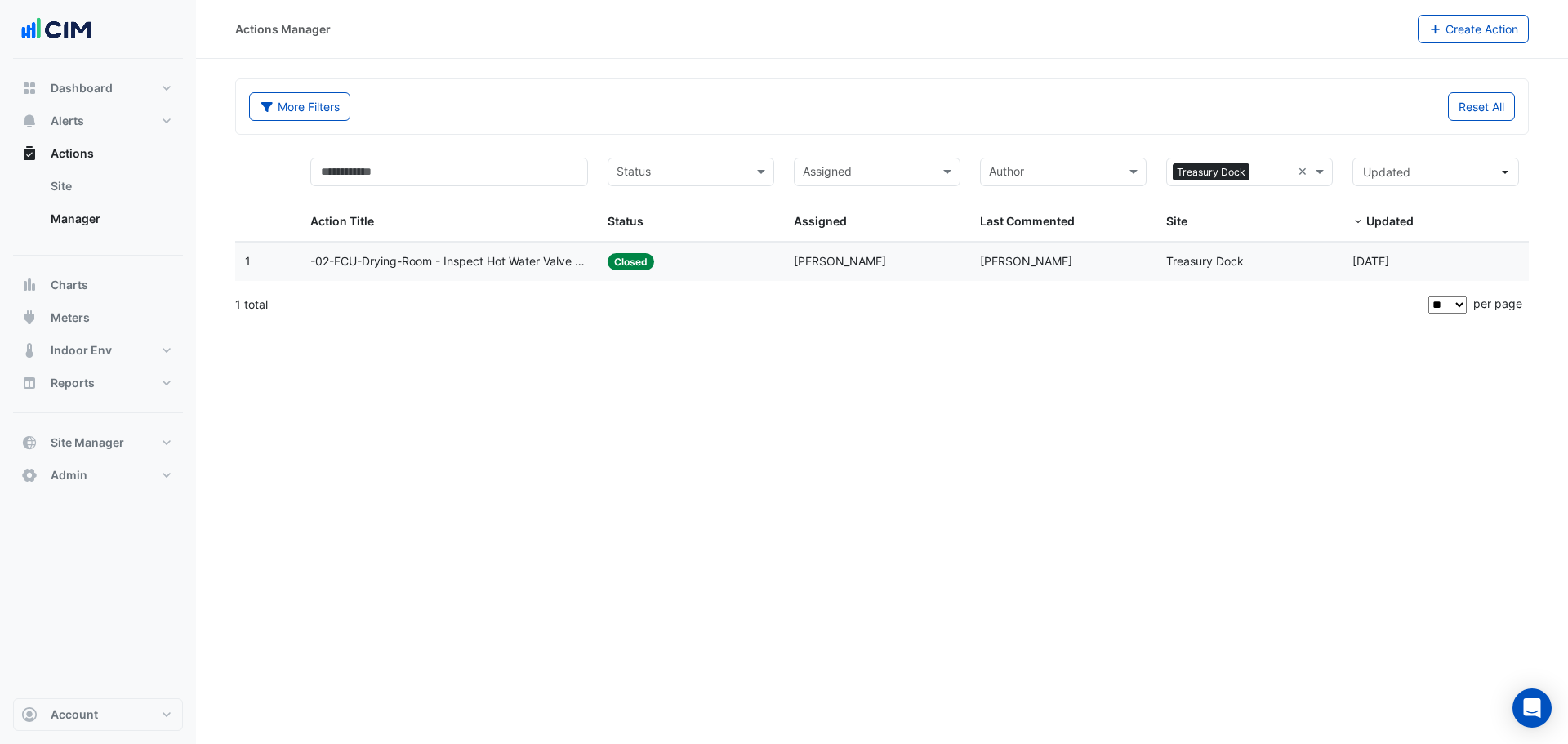
click at [1039, 275] on datatable-body-cell "Last Commented: [PERSON_NAME]" at bounding box center [1063, 261] width 186 height 38
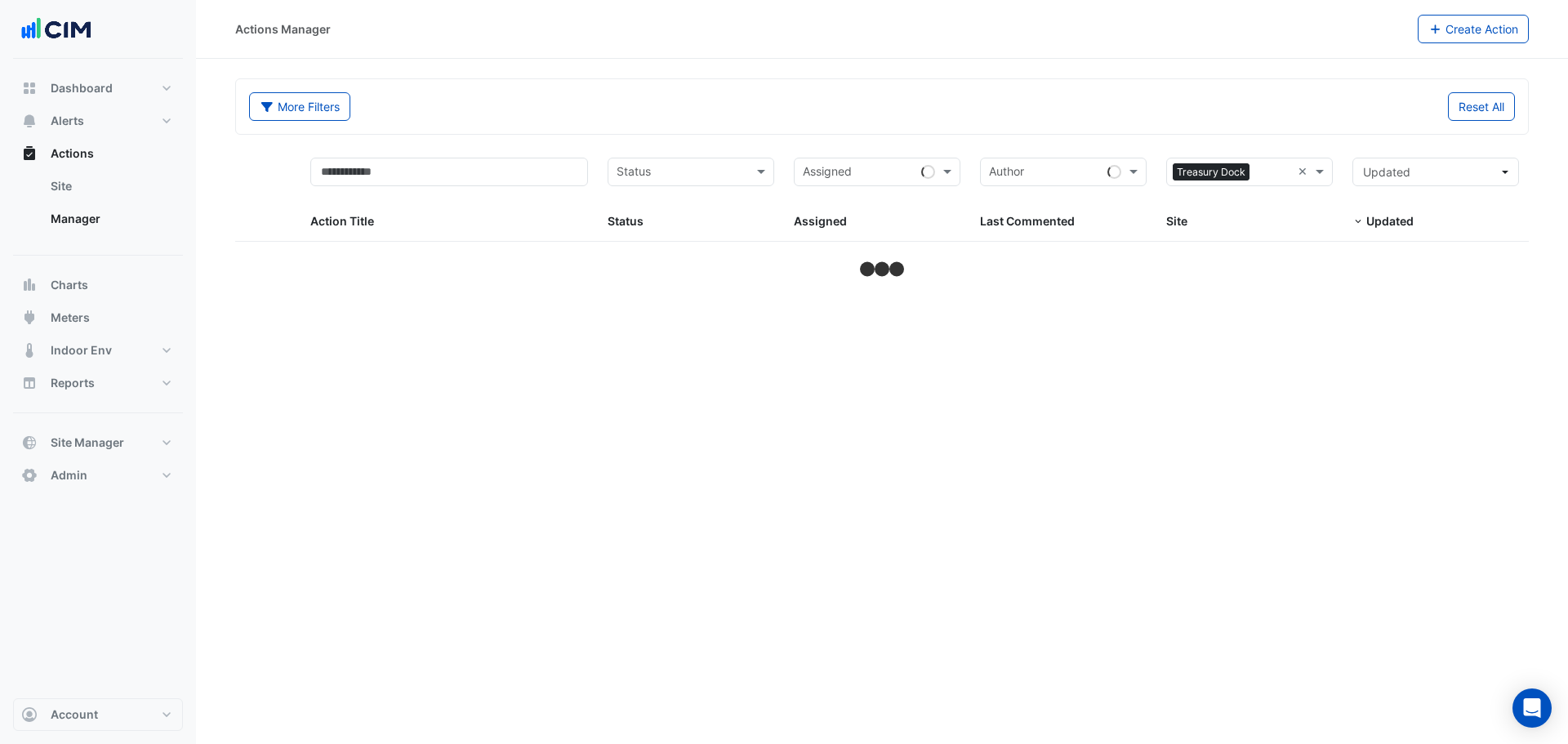
select select "**"
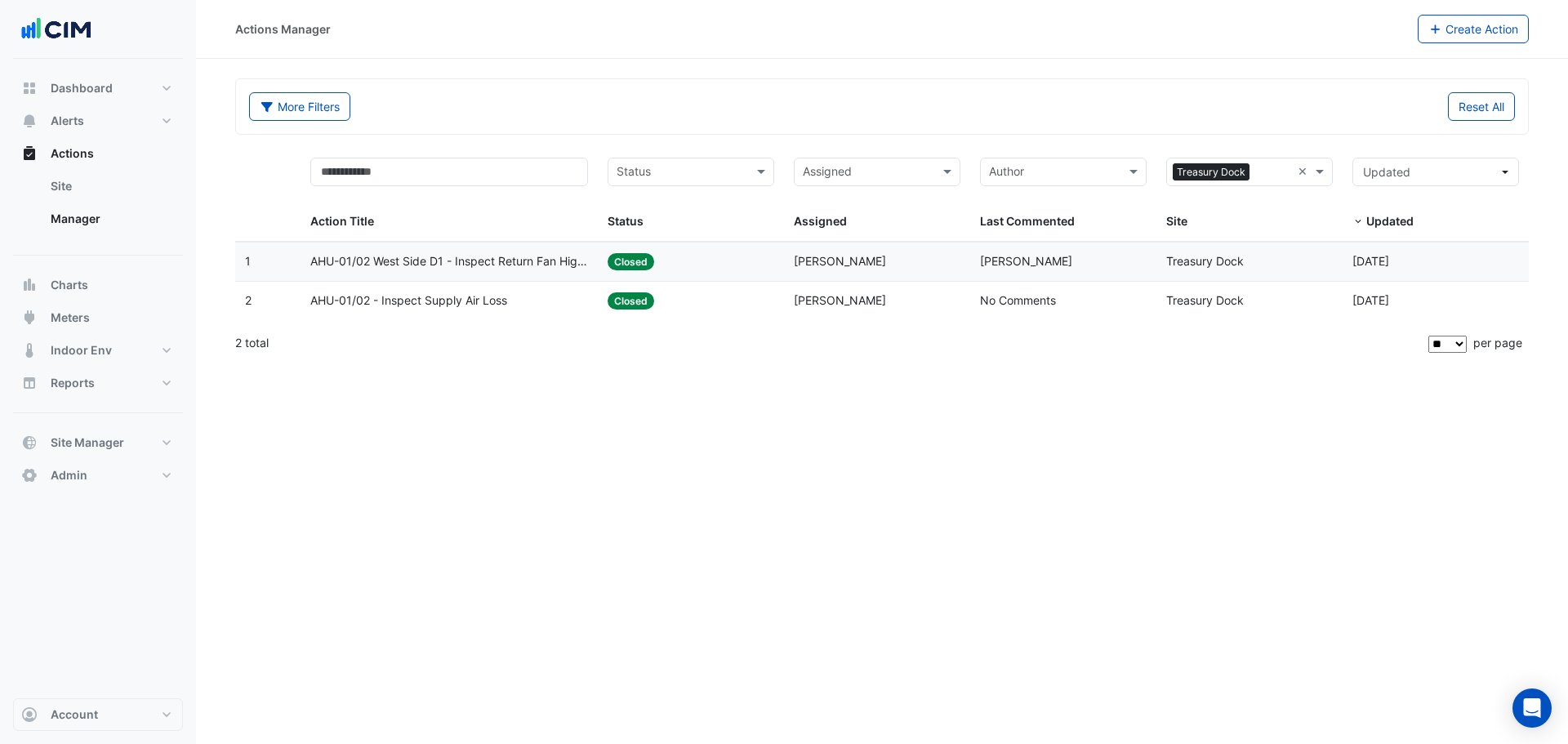
click at [467, 251] on datatable-body-cell "Action Title: AHU-01/02 West Side D1 - Inspect Return Fan High Speed" at bounding box center [450, 261] width 298 height 38
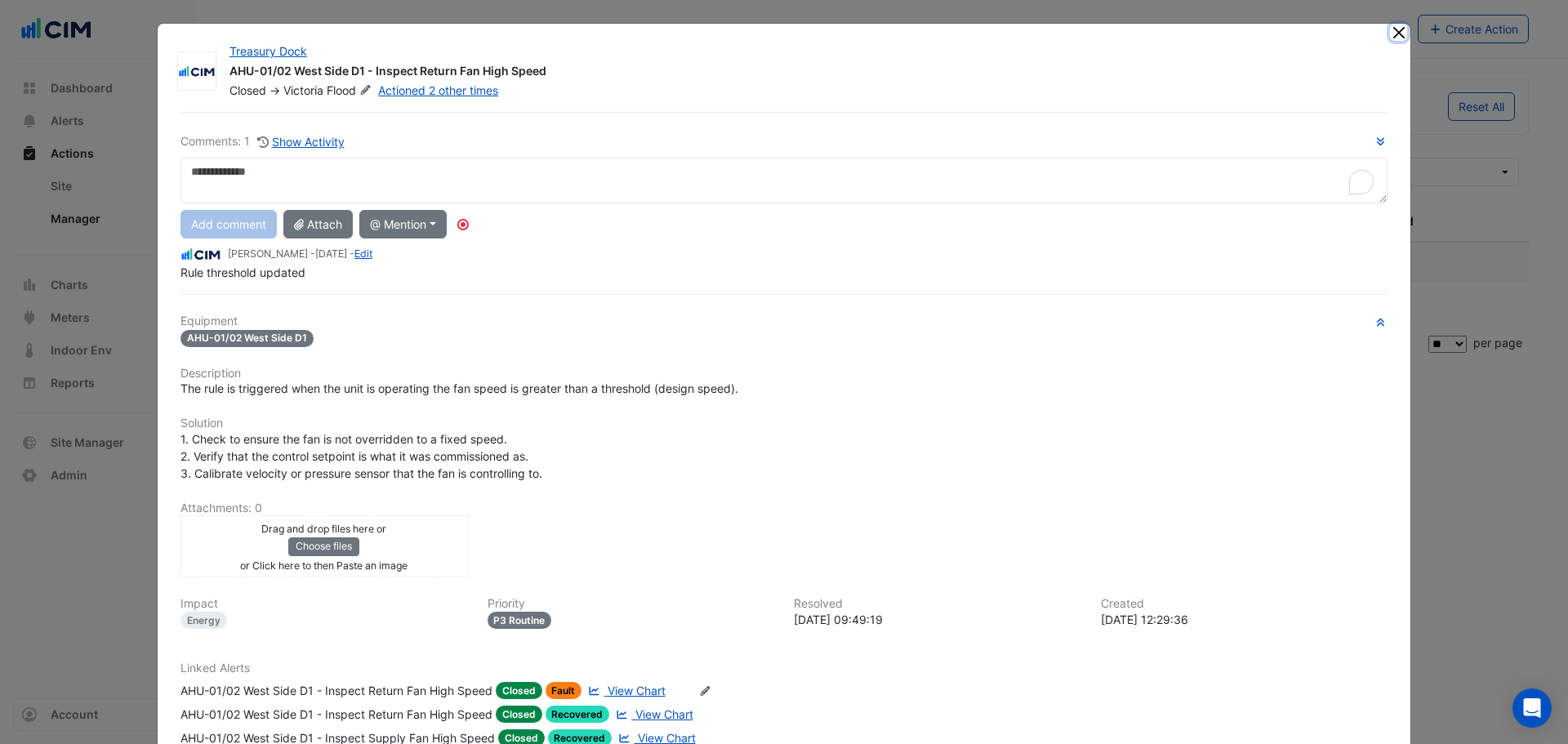
click at [1394, 25] on button "Close" at bounding box center [1398, 32] width 17 height 17
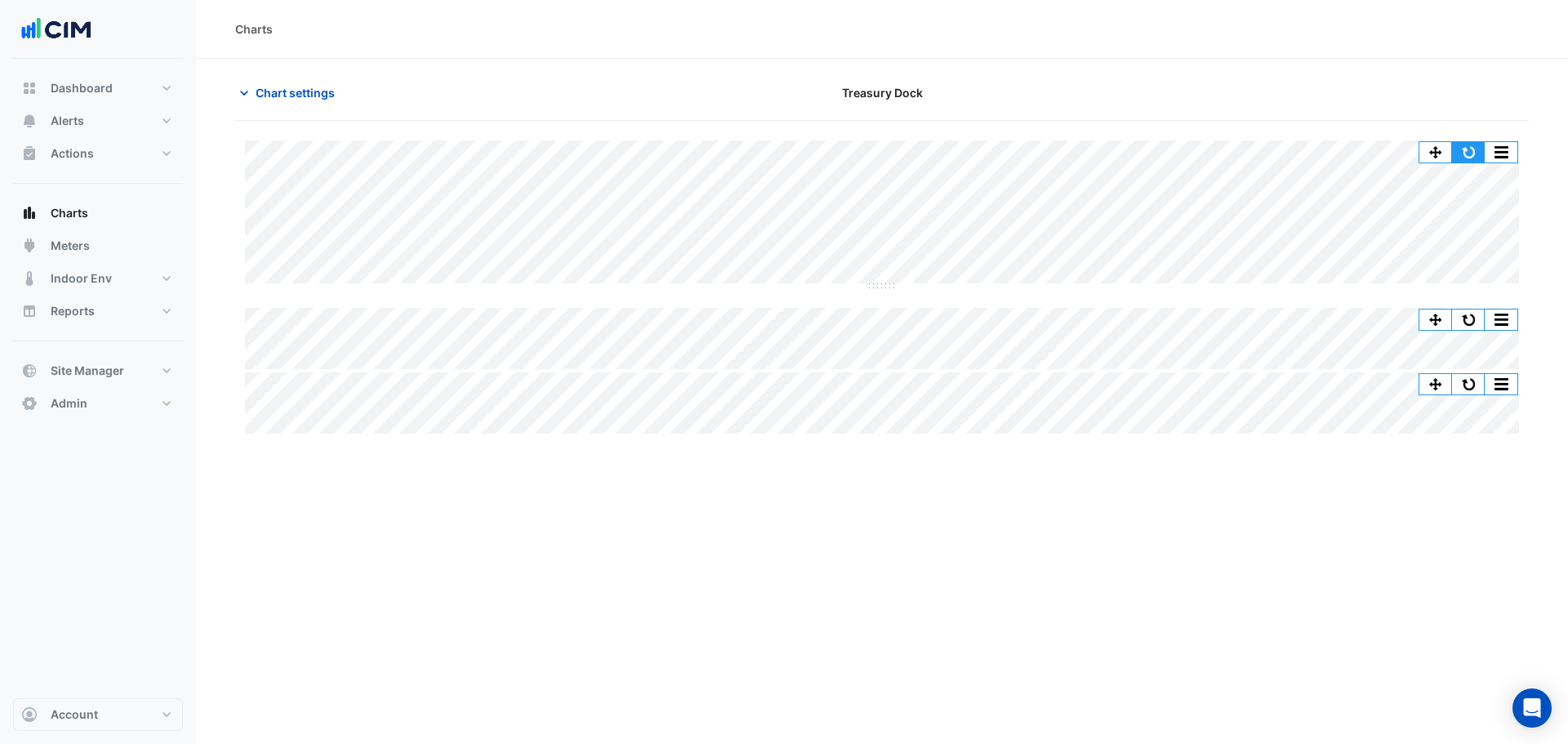
click at [1470, 158] on button "button" at bounding box center [1468, 152] width 33 height 21
click at [289, 121] on app-charts "Chart settings [GEOGRAPHIC_DATA] Split All Split None Print Save as JPEG Save a…" at bounding box center [882, 257] width 1293 height 358
click at [280, 98] on span "Chart settings" at bounding box center [295, 92] width 79 height 17
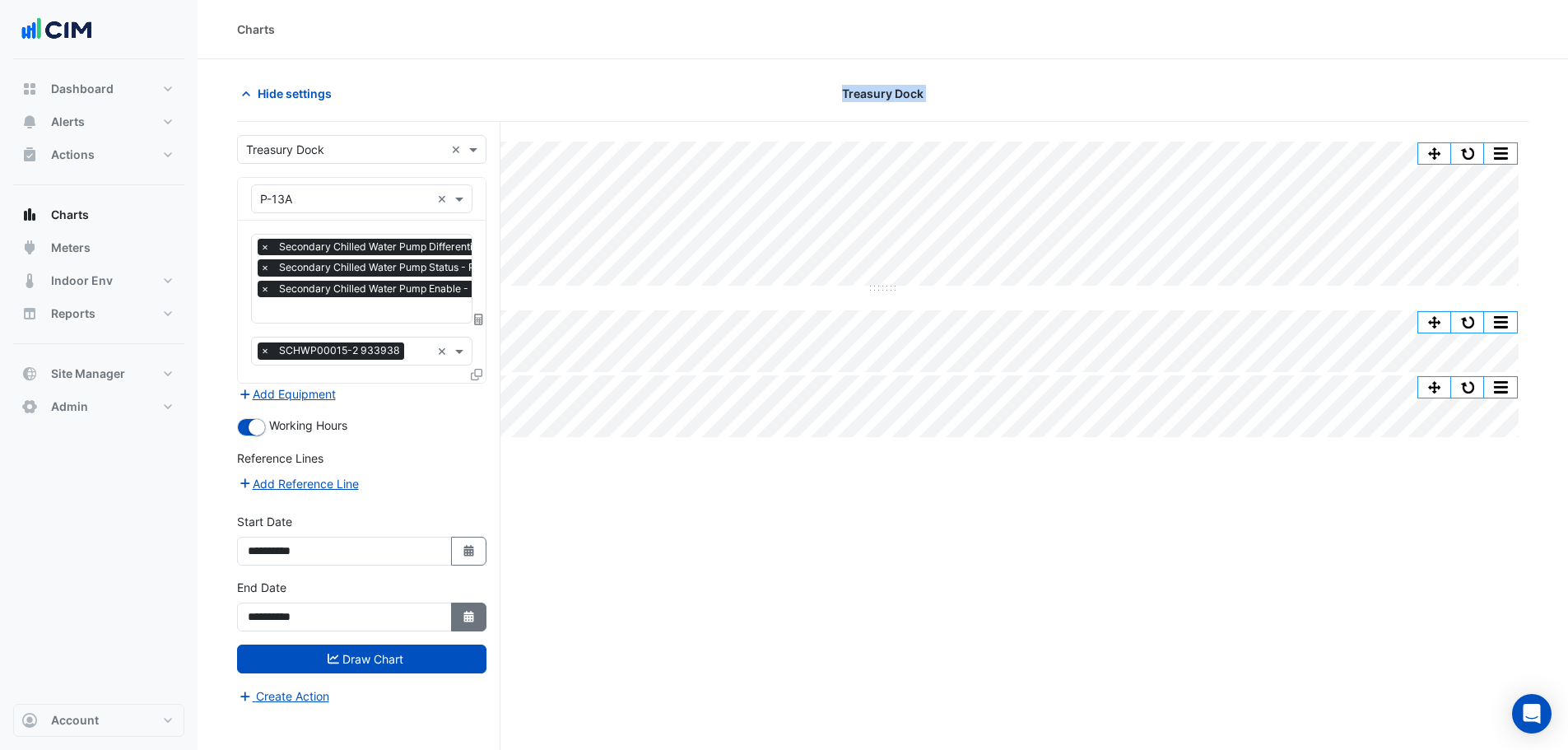
click at [462, 613] on icon "Select Date" at bounding box center [469, 616] width 15 height 12
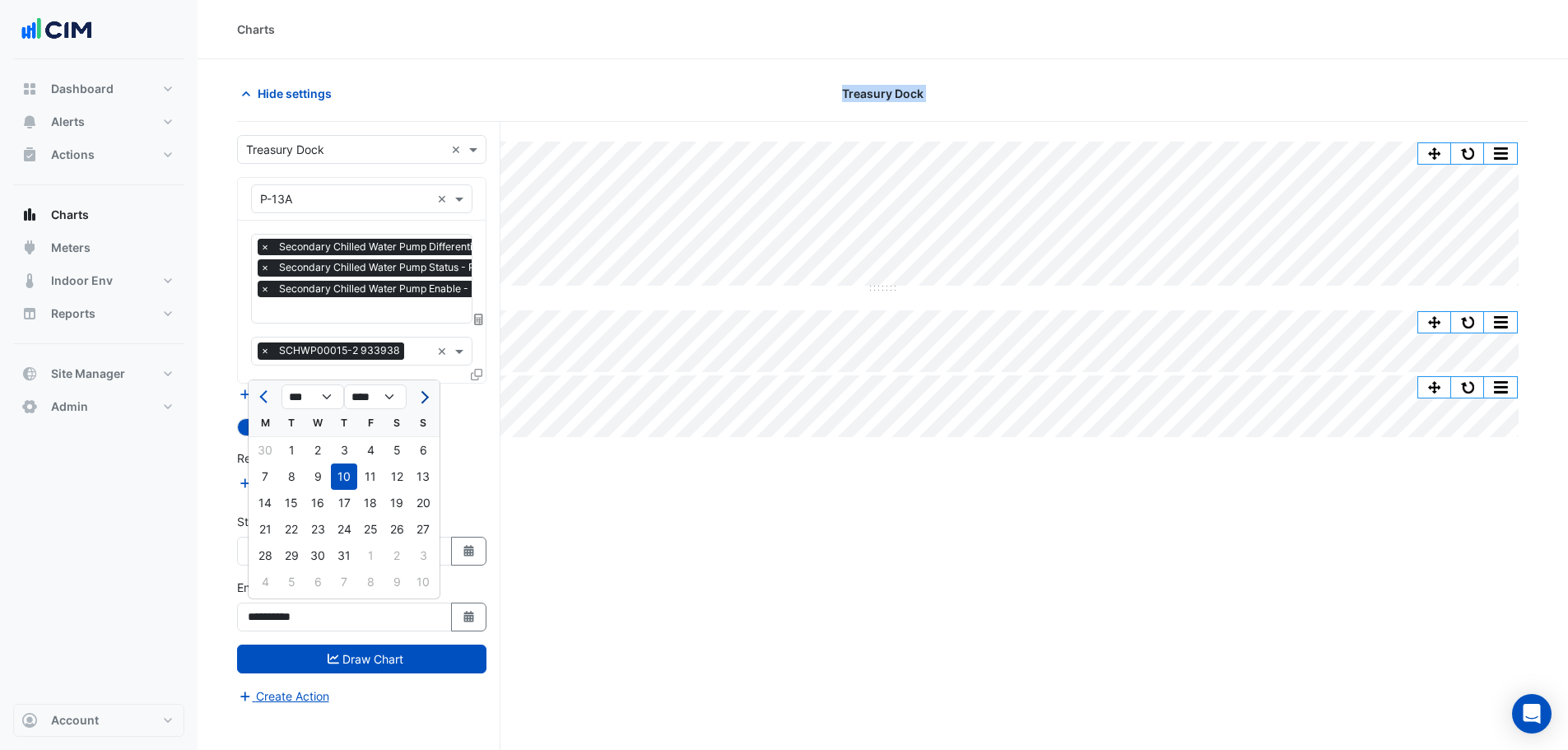
click at [426, 393] on button "Next month" at bounding box center [423, 396] width 20 height 26
select select "*"
click at [417, 565] on div "31" at bounding box center [423, 555] width 26 height 26
type input "**********"
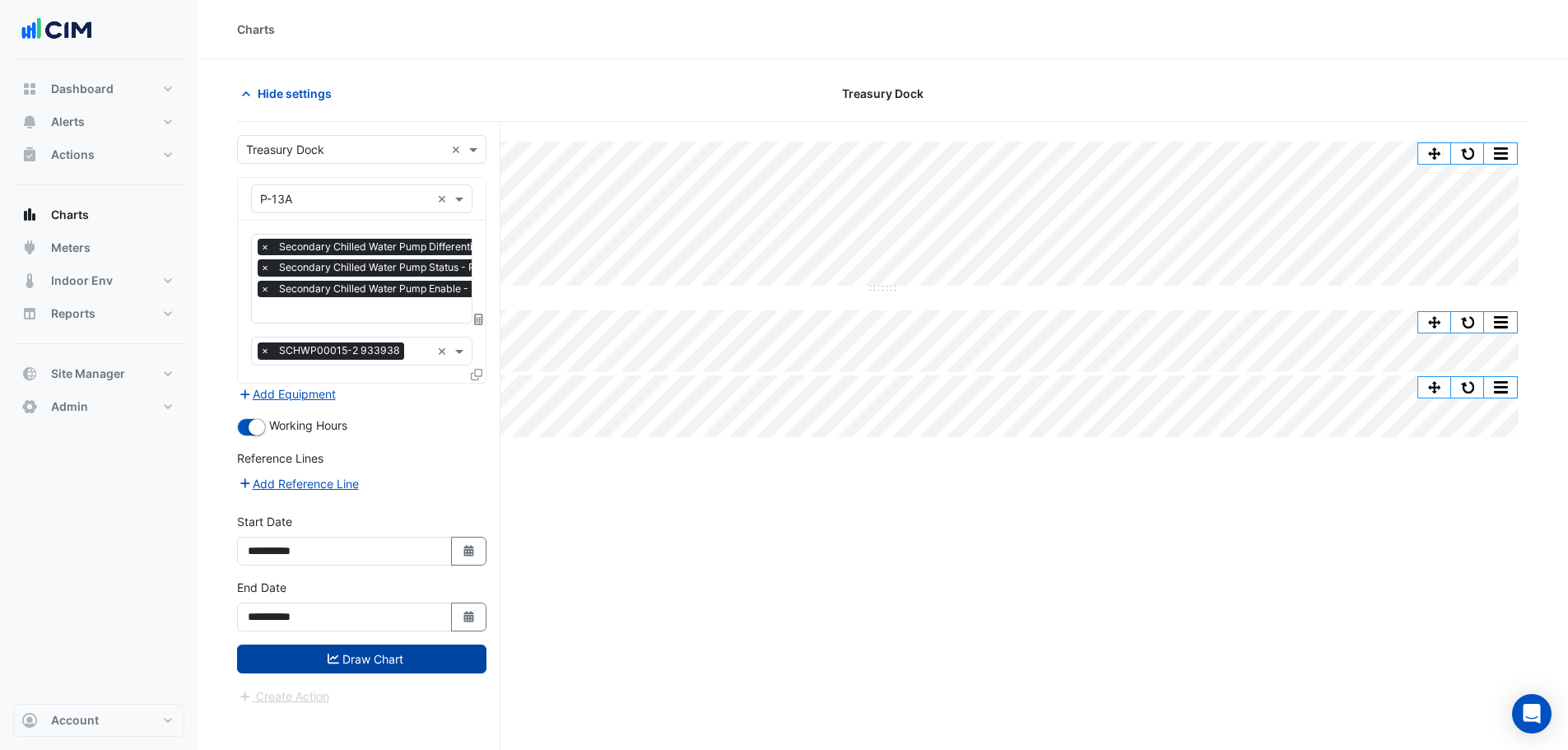
click at [442, 664] on button "Draw Chart" at bounding box center [361, 659] width 249 height 29
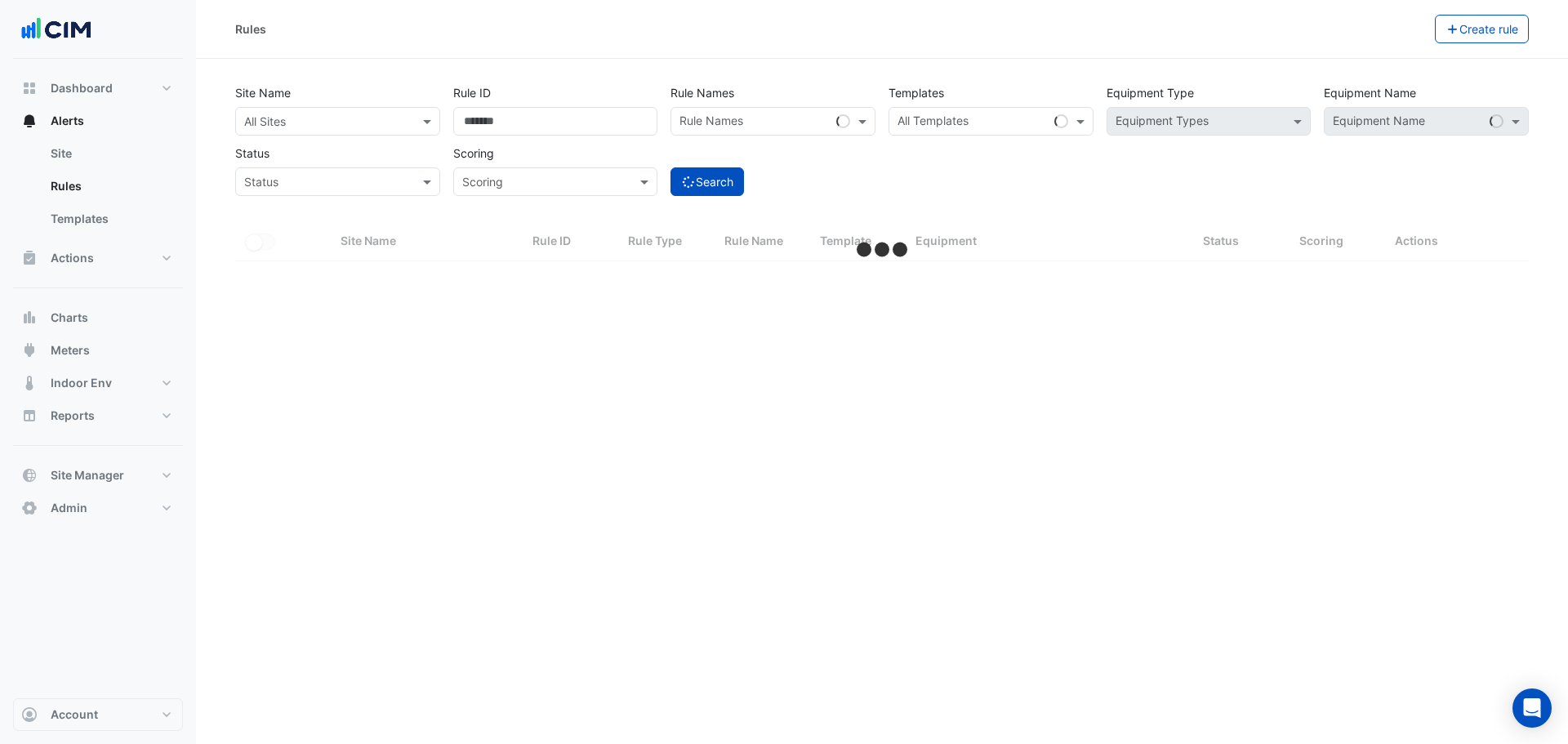
select select "**"
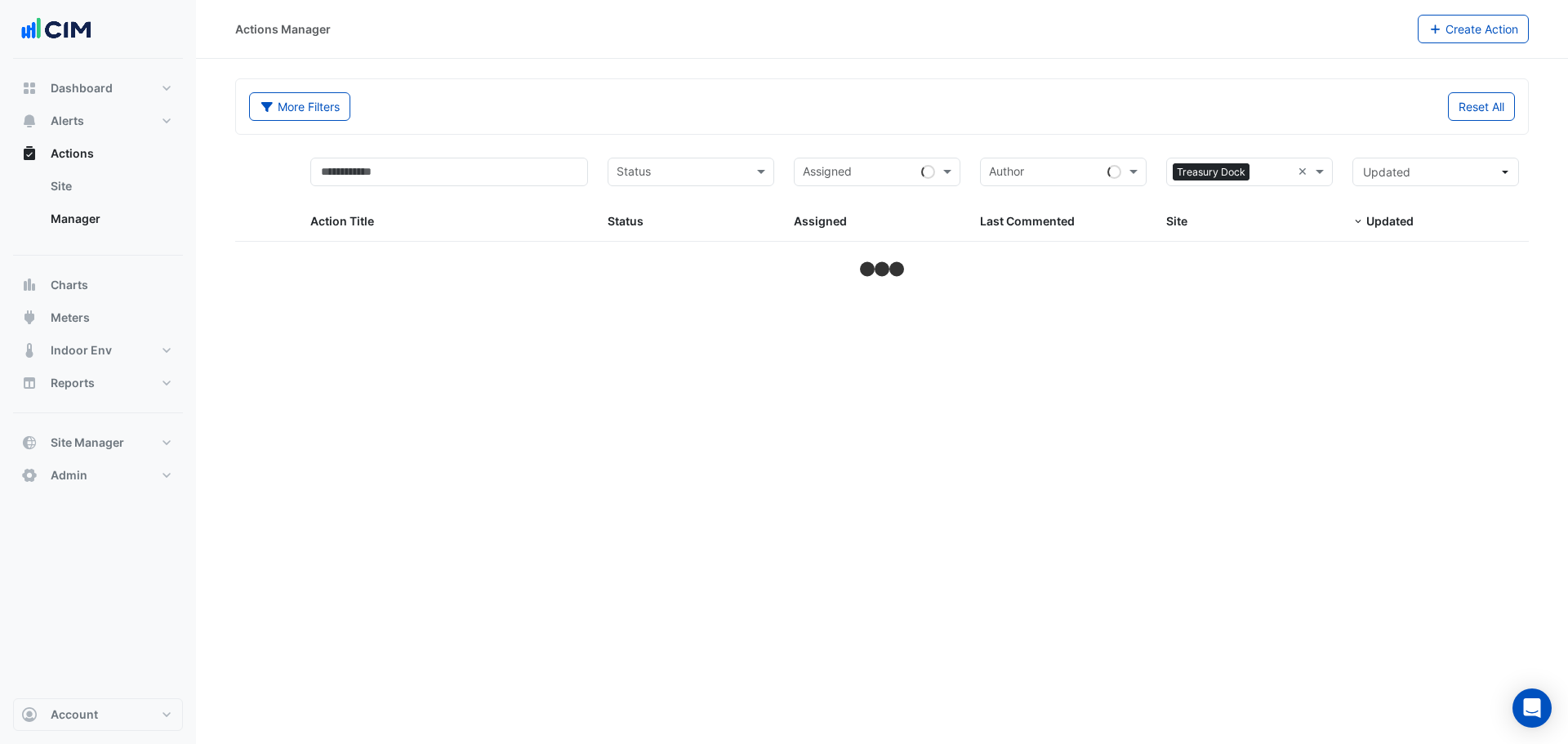
select select "**"
